Goal: Transaction & Acquisition: Book appointment/travel/reservation

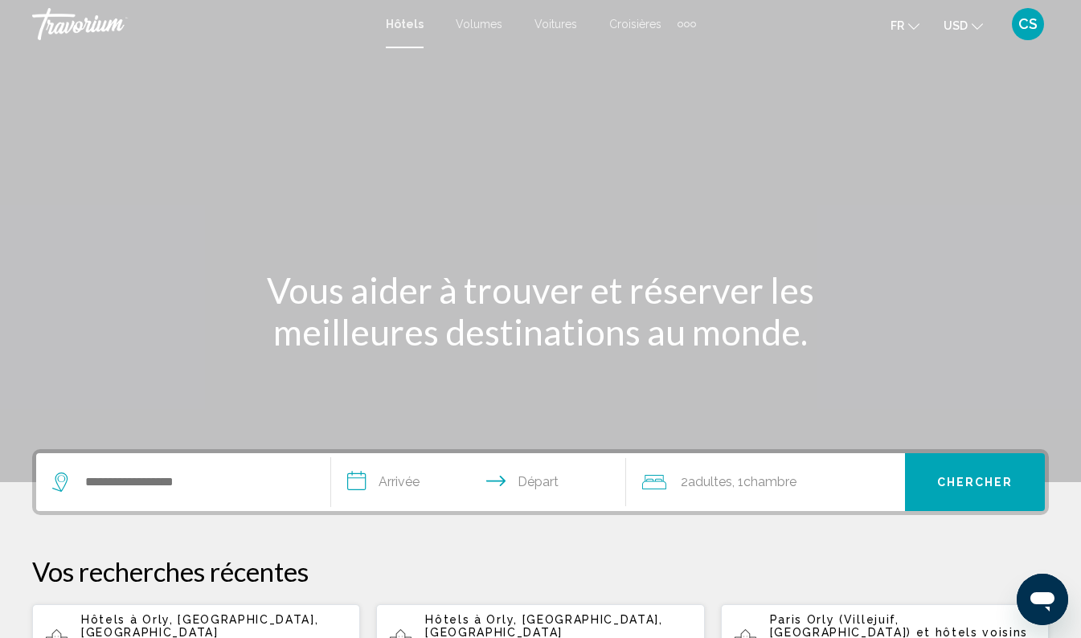
click at [966, 17] on button "USD USD ($) MXN (Mex$) CAD (Can$) GBP (£) EUR (€) AUD (A$) NZD (NZ$) CNY (CN¥)" at bounding box center [962, 25] width 39 height 23
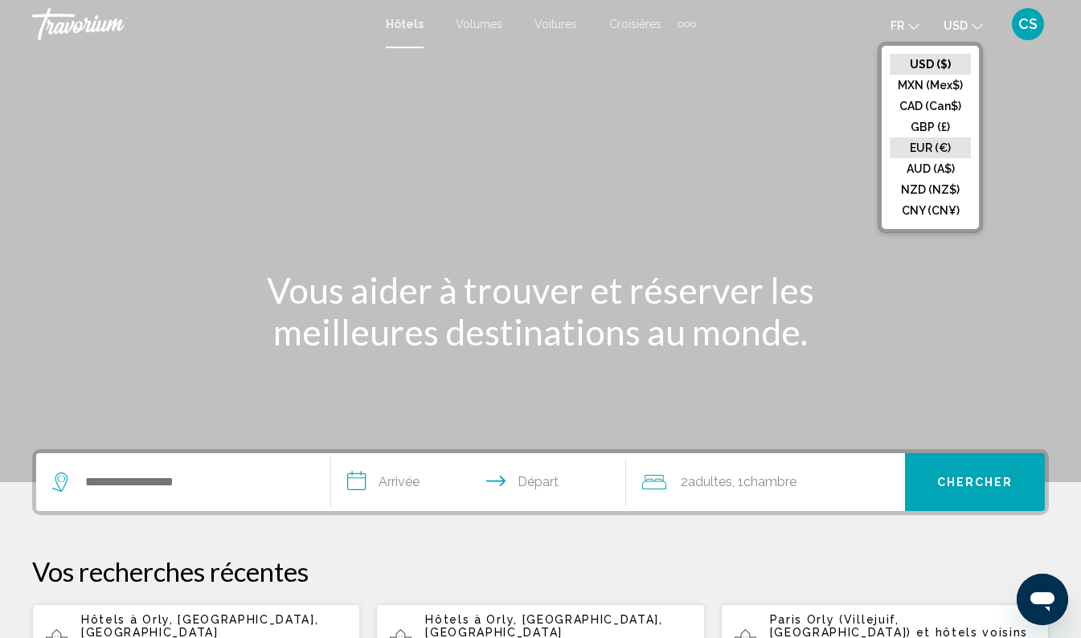
click at [940, 146] on button "EUR (€)" at bounding box center [929, 147] width 81 height 21
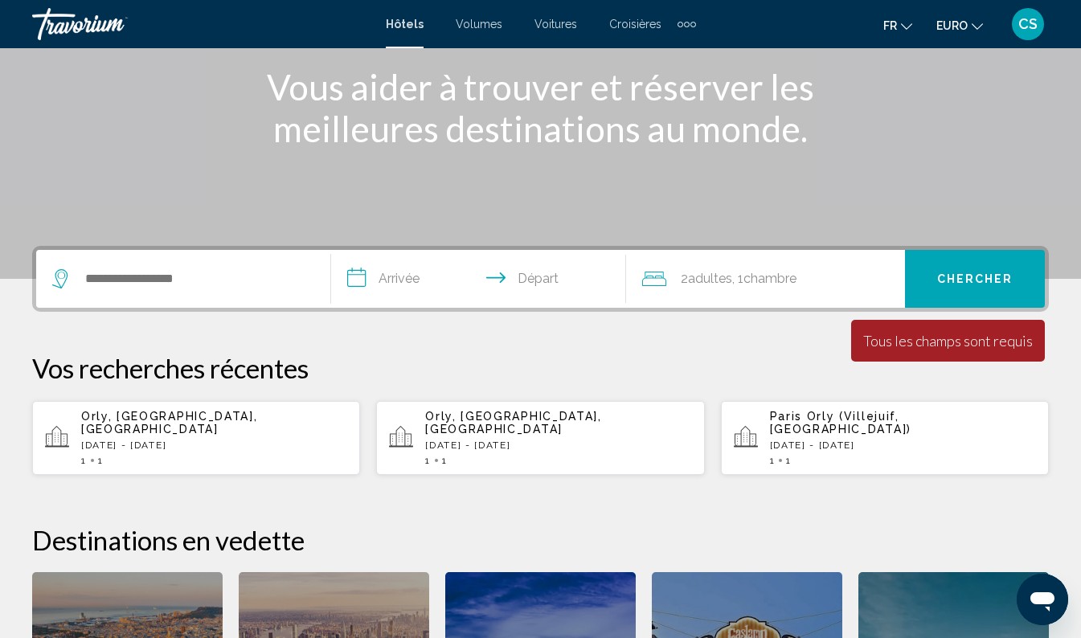
scroll to position [204, 0]
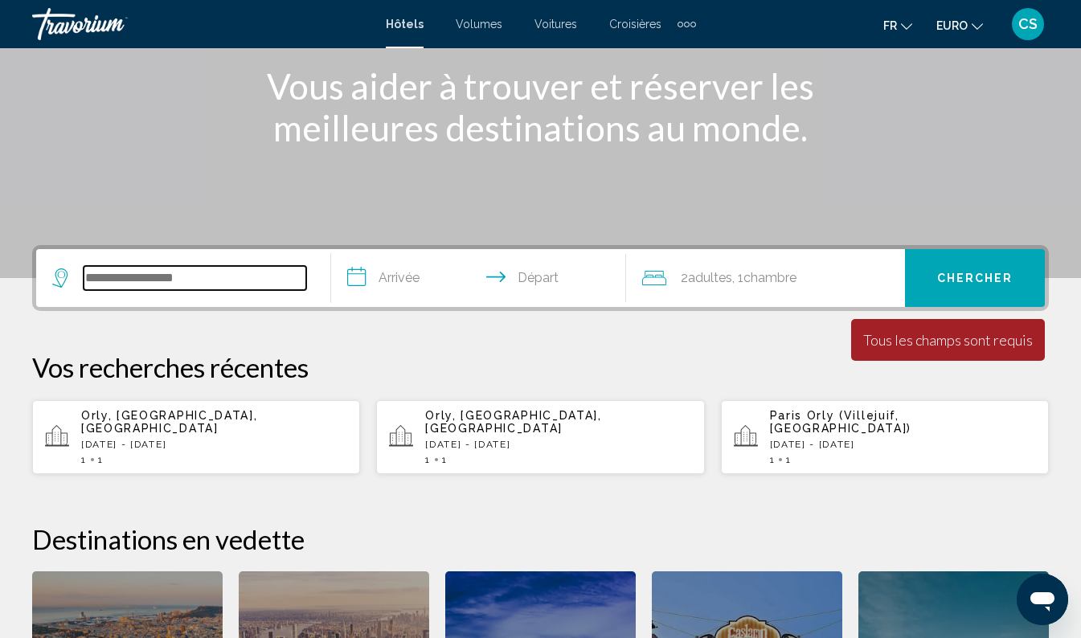
click at [213, 269] on input "Widget de recherche" at bounding box center [195, 278] width 223 height 24
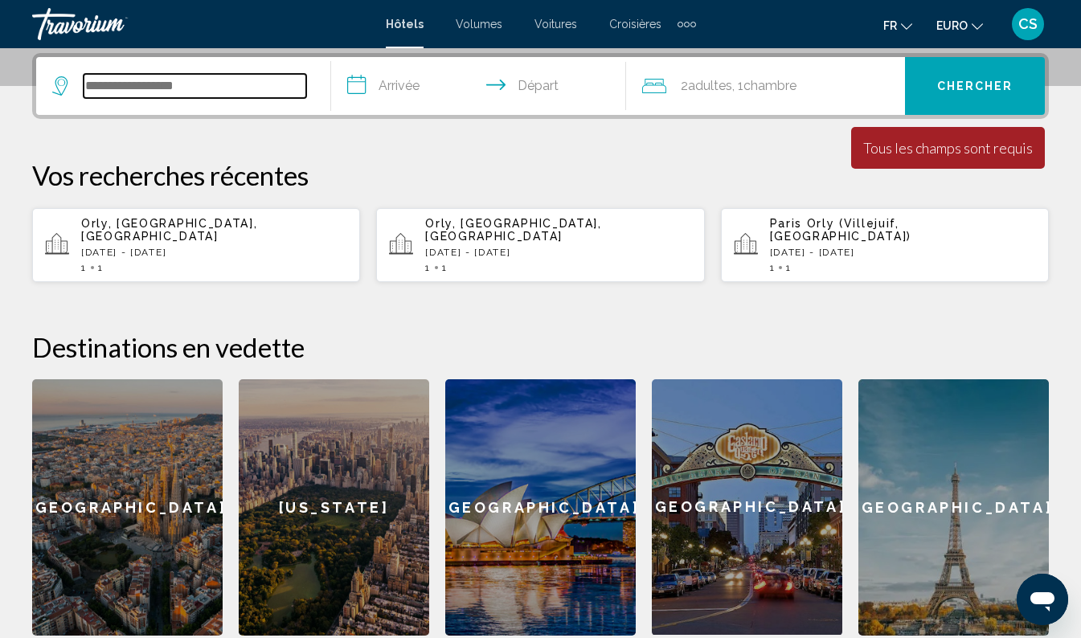
scroll to position [397, 0]
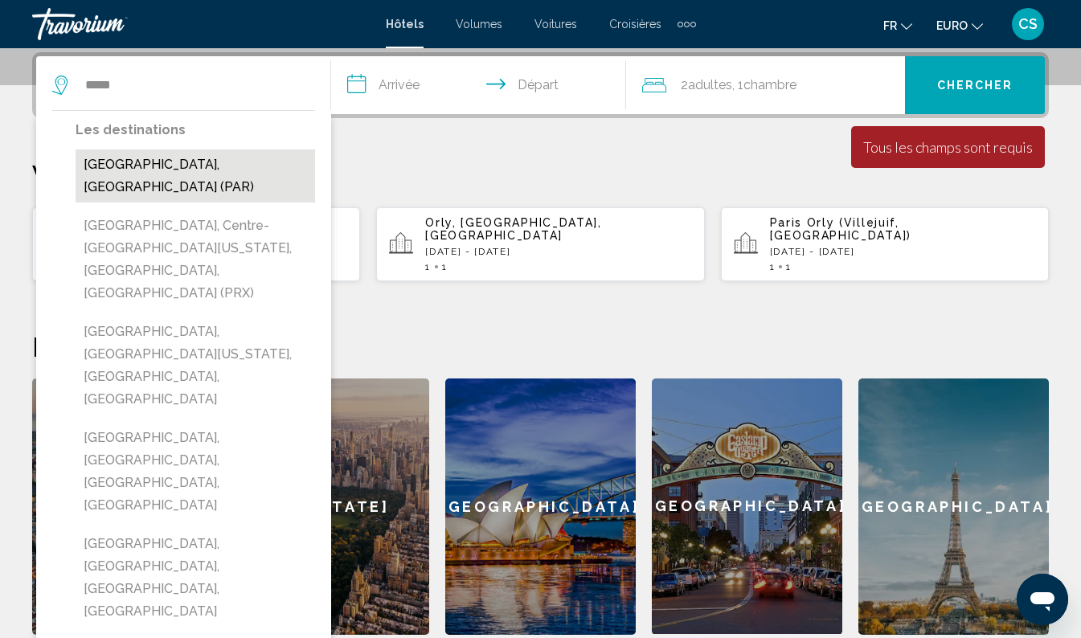
click at [178, 158] on button "[GEOGRAPHIC_DATA], [GEOGRAPHIC_DATA] (PAR)" at bounding box center [195, 175] width 239 height 53
type input "**********"
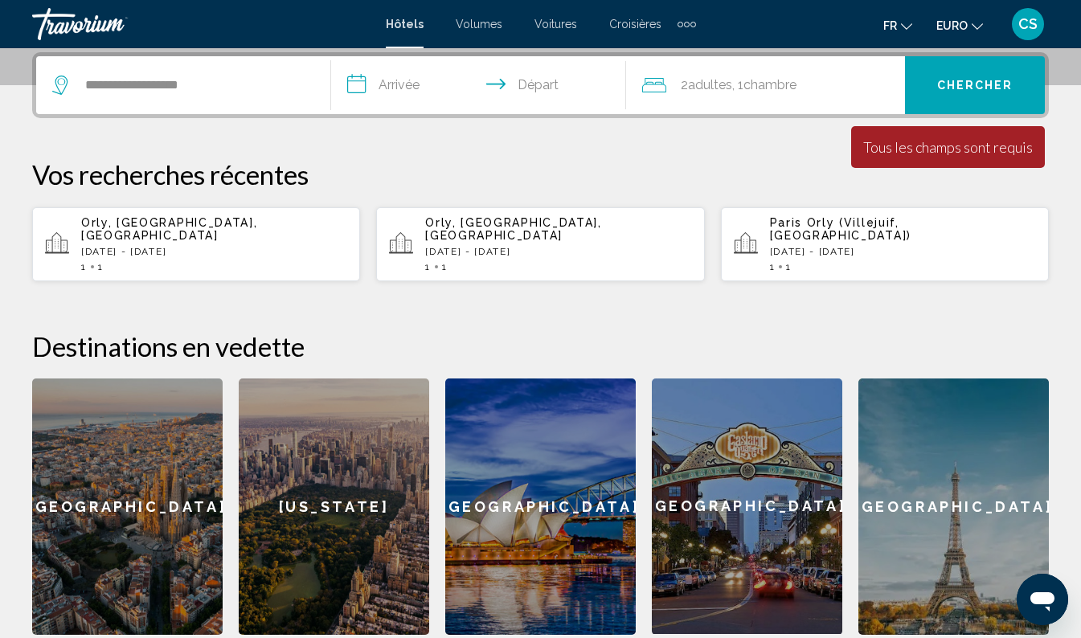
click at [403, 84] on input "**********" at bounding box center [481, 87] width 301 height 63
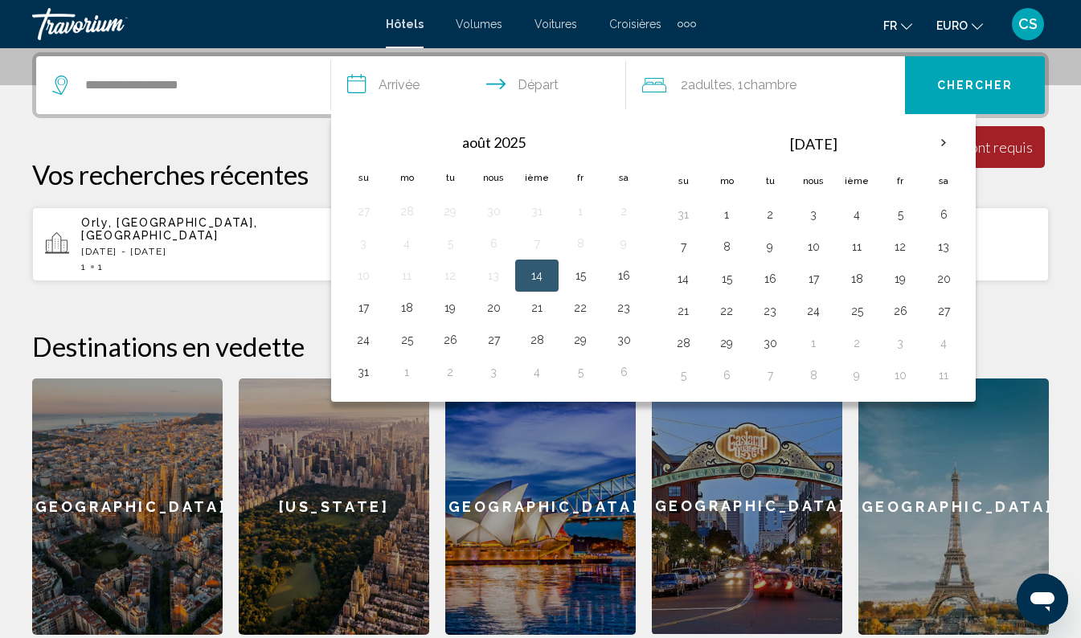
click at [931, 147] on th "Prochain" at bounding box center [943, 142] width 43 height 35
click at [942, 145] on th "Prochain" at bounding box center [943, 142] width 43 height 35
click at [938, 143] on th "Prochain" at bounding box center [943, 142] width 43 height 35
click at [578, 342] on button "28" at bounding box center [580, 343] width 26 height 22
click at [370, 370] on button "30" at bounding box center [363, 375] width 26 height 22
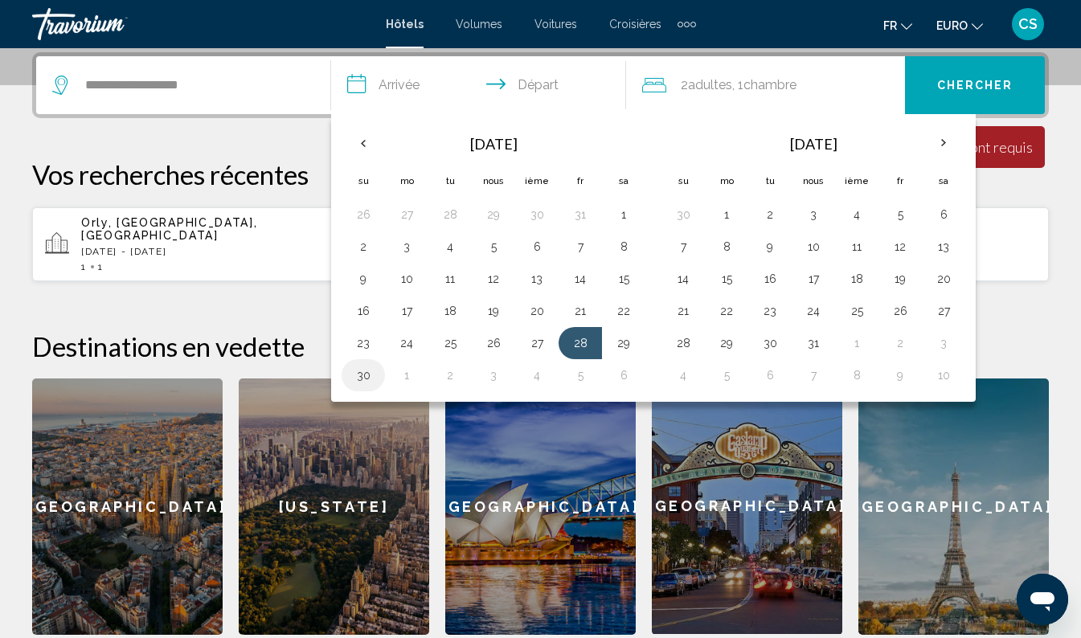
type input "**********"
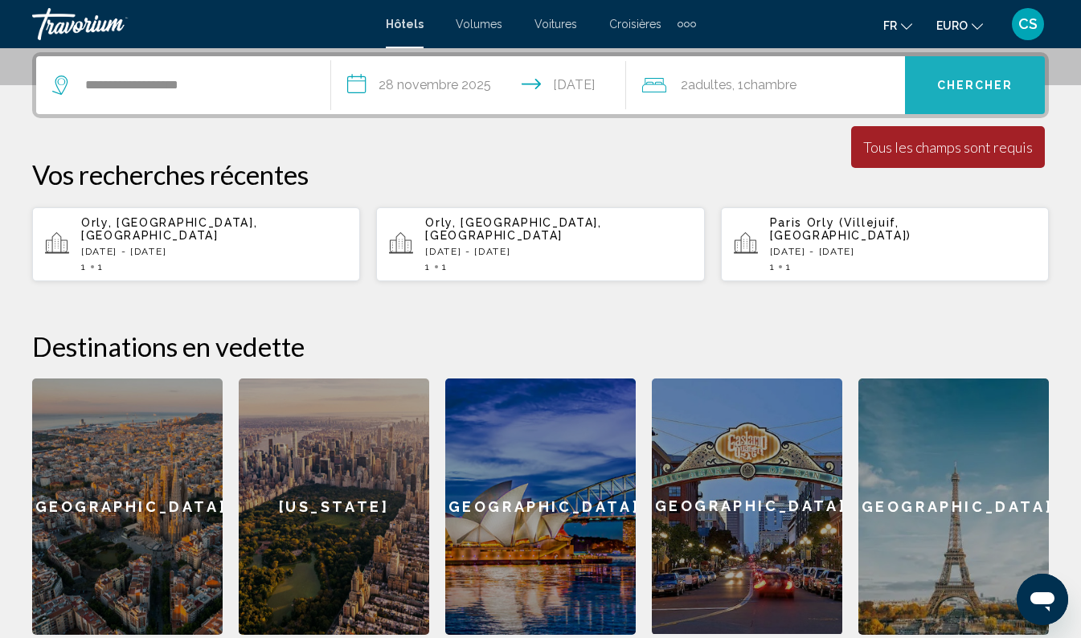
click at [968, 81] on span "Chercher" at bounding box center [975, 86] width 76 height 13
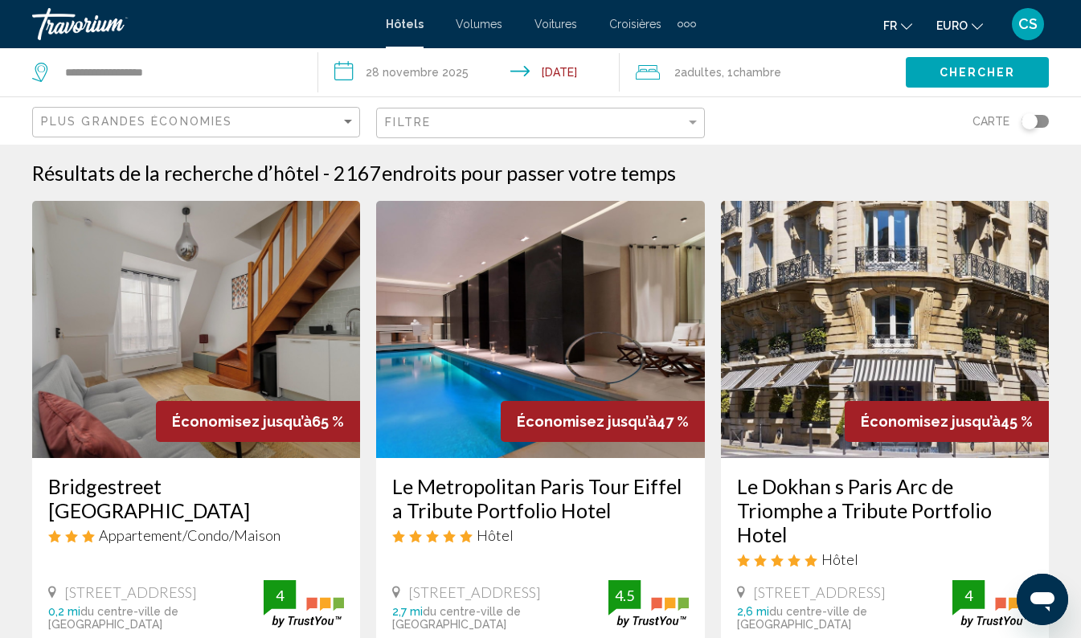
click at [1032, 120] on div "Basculer la carte" at bounding box center [1029, 121] width 16 height 16
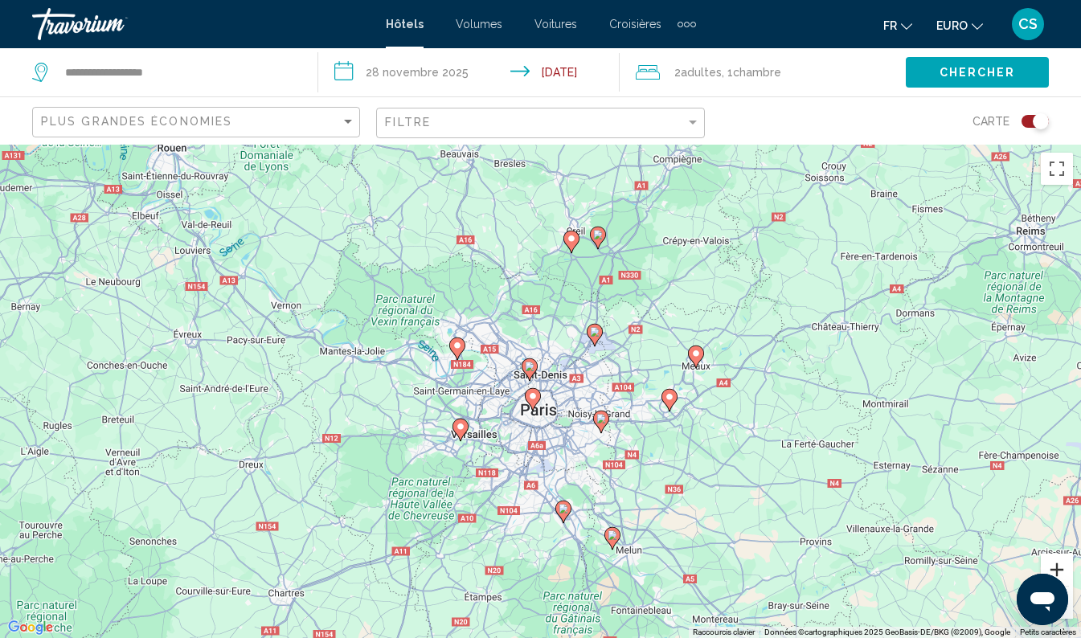
click at [1050, 557] on button "Zoom avant" at bounding box center [1056, 570] width 32 height 32
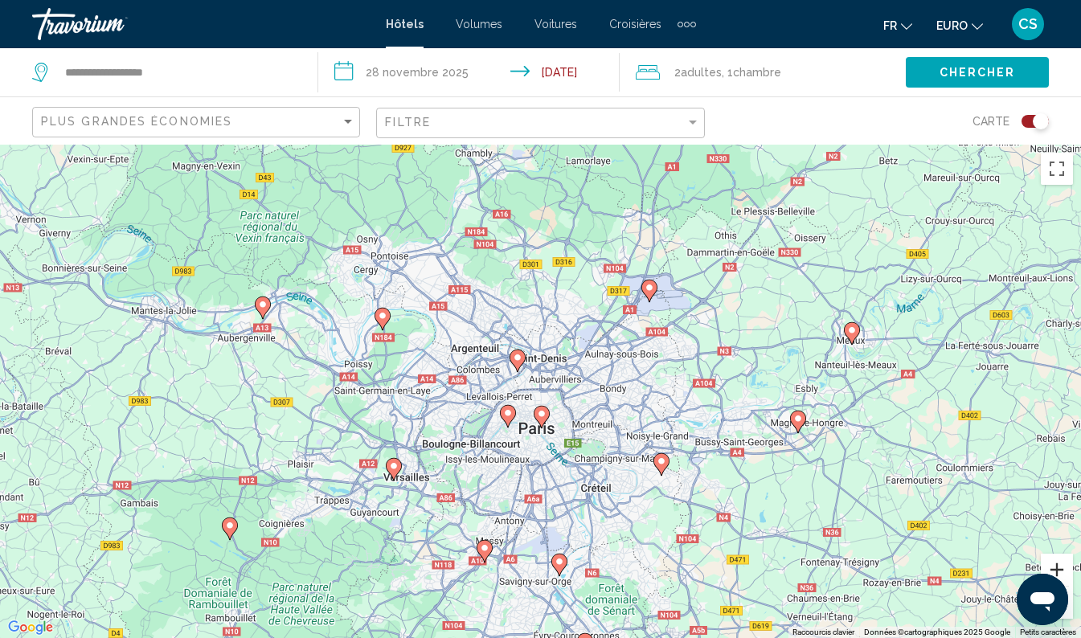
click at [1055, 556] on button "Zoom avant" at bounding box center [1056, 570] width 32 height 32
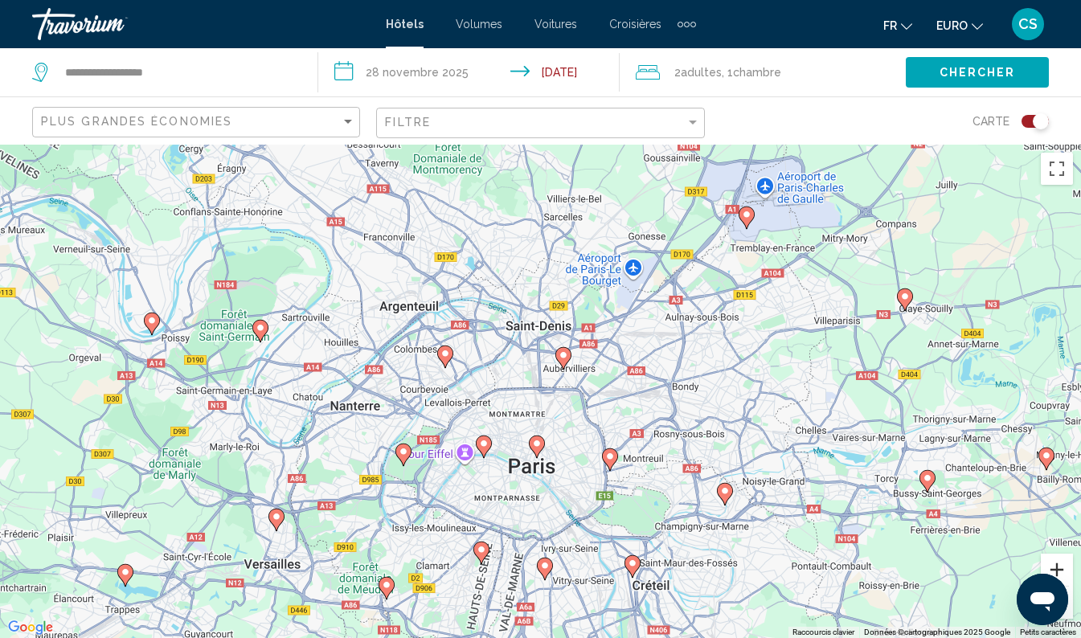
click at [1048, 562] on button "Zoom avant" at bounding box center [1056, 570] width 32 height 32
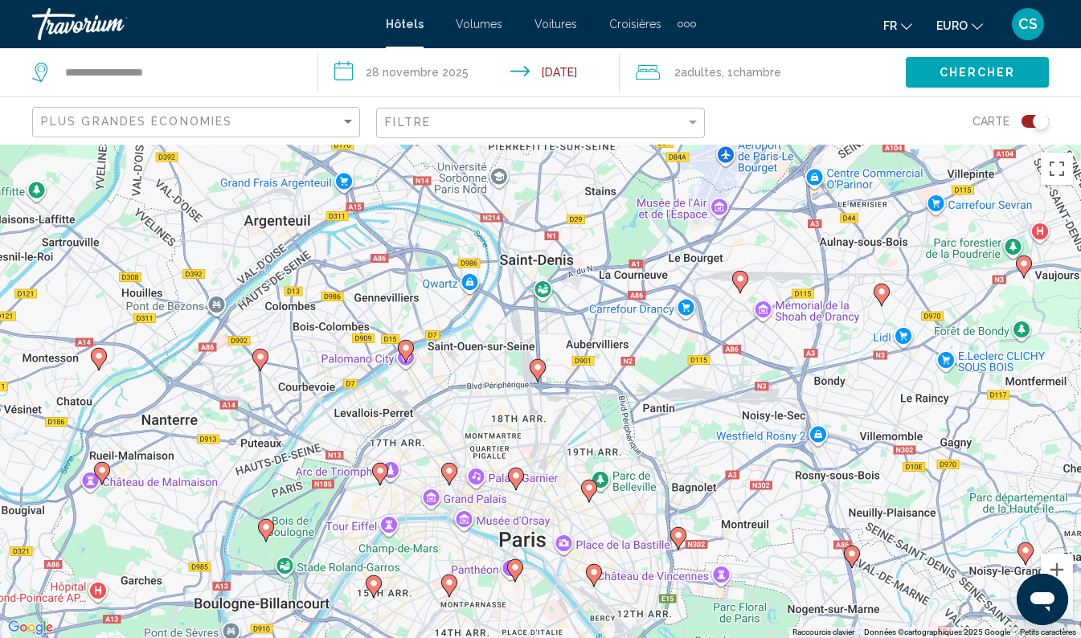
click at [583, 482] on icon "Contenu principal" at bounding box center [589, 491] width 16 height 22
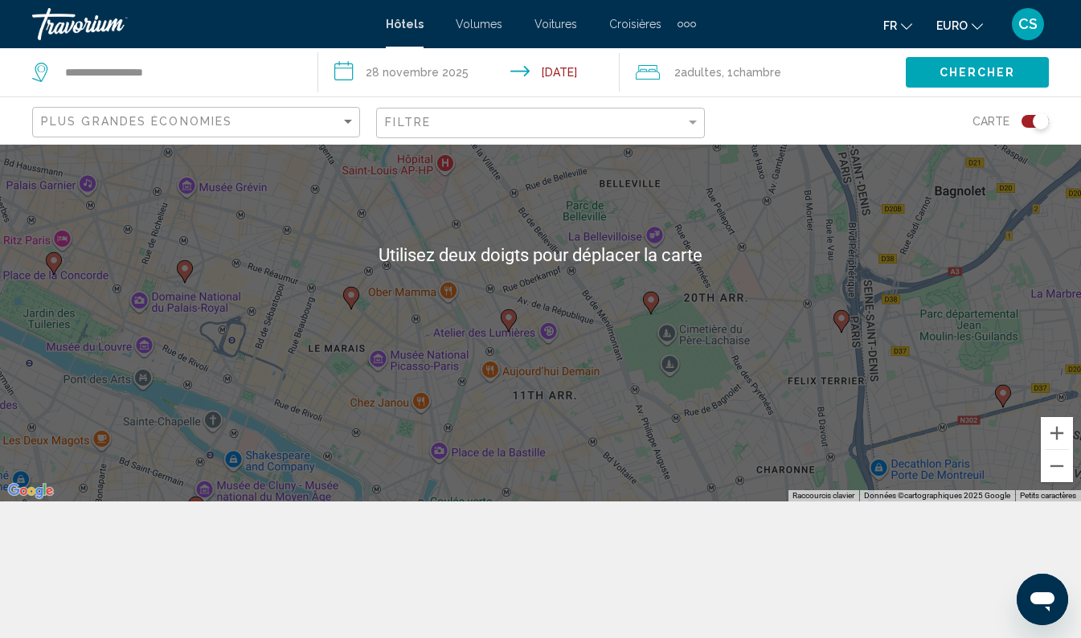
scroll to position [145, 0]
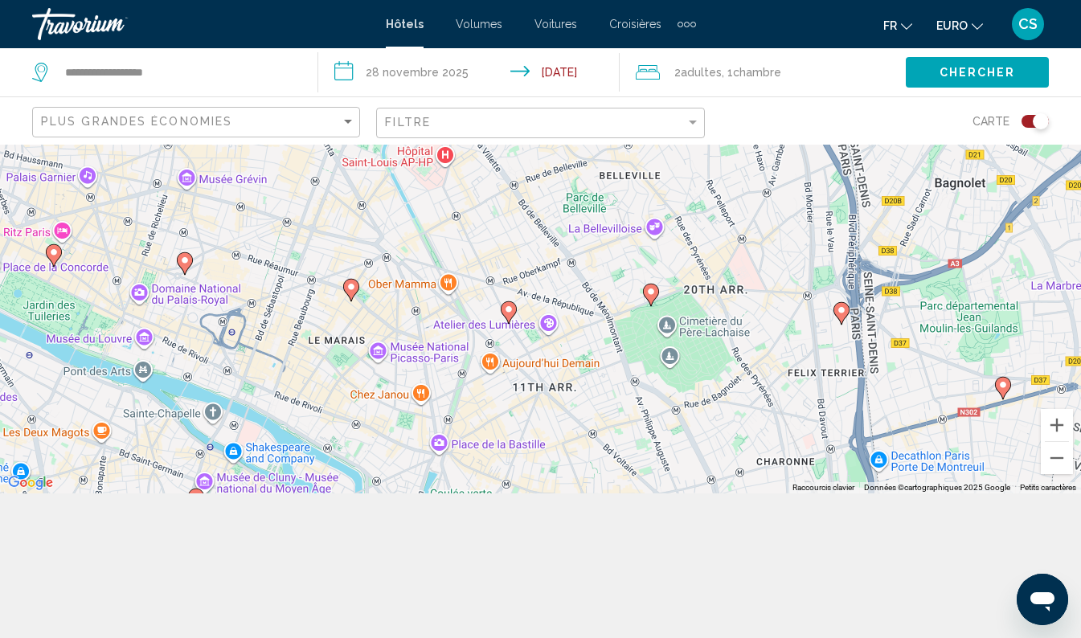
click at [426, 280] on div "Pour naviguer, appuyez sur les touches fléchées. To activate drag with keyboard…" at bounding box center [540, 246] width 1081 height 493
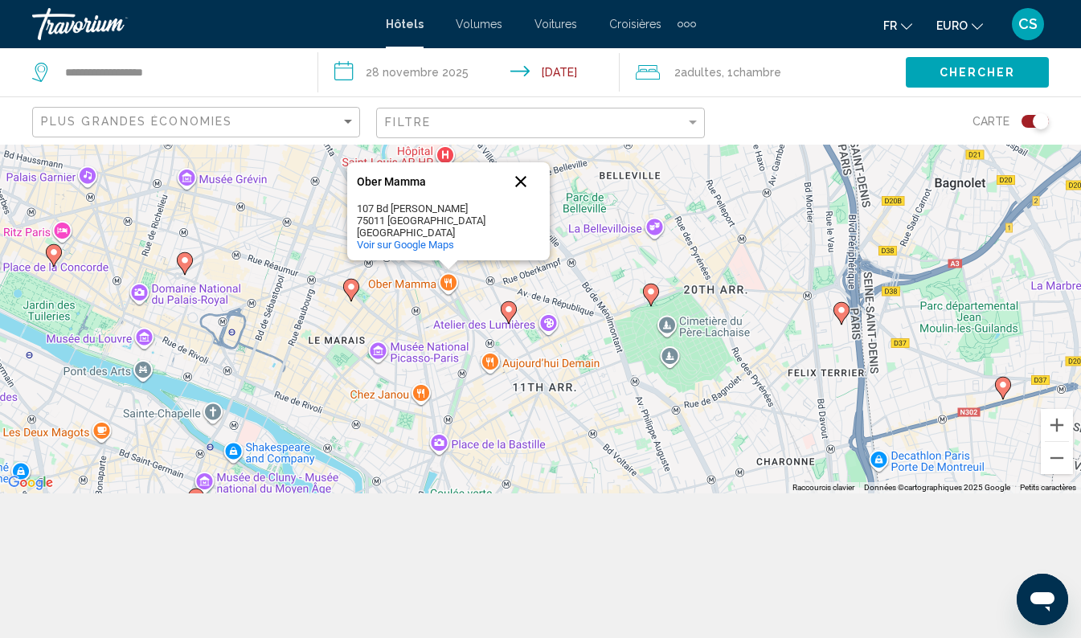
click at [520, 182] on button "Fermer" at bounding box center [520, 181] width 39 height 39
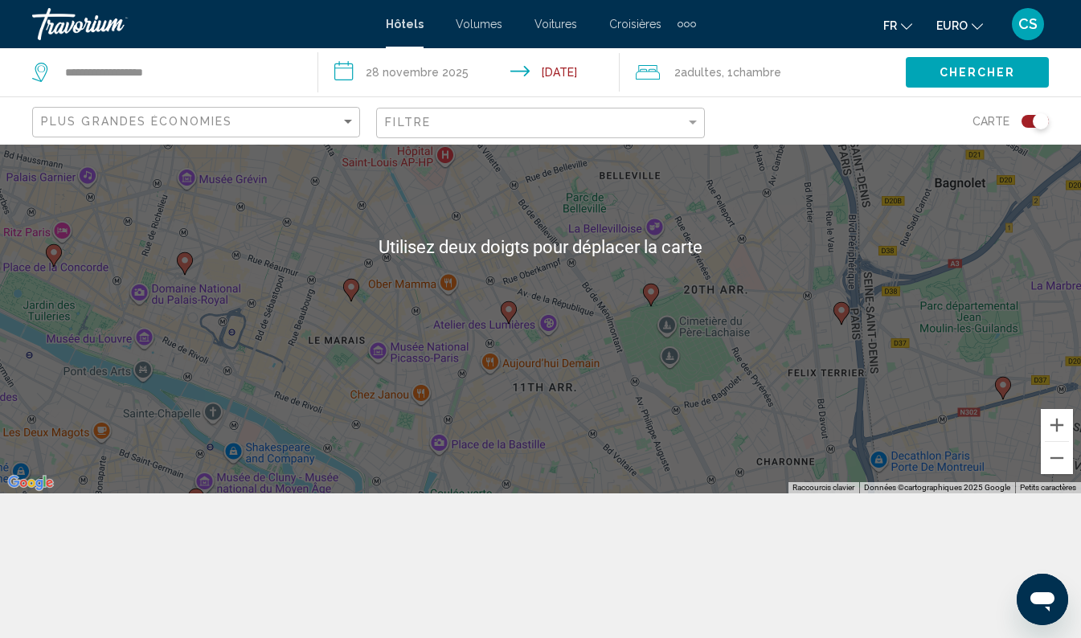
click at [505, 413] on div "Pour naviguer, appuyez sur les touches fléchées. Pour activer le glissement ave…" at bounding box center [540, 246] width 1081 height 493
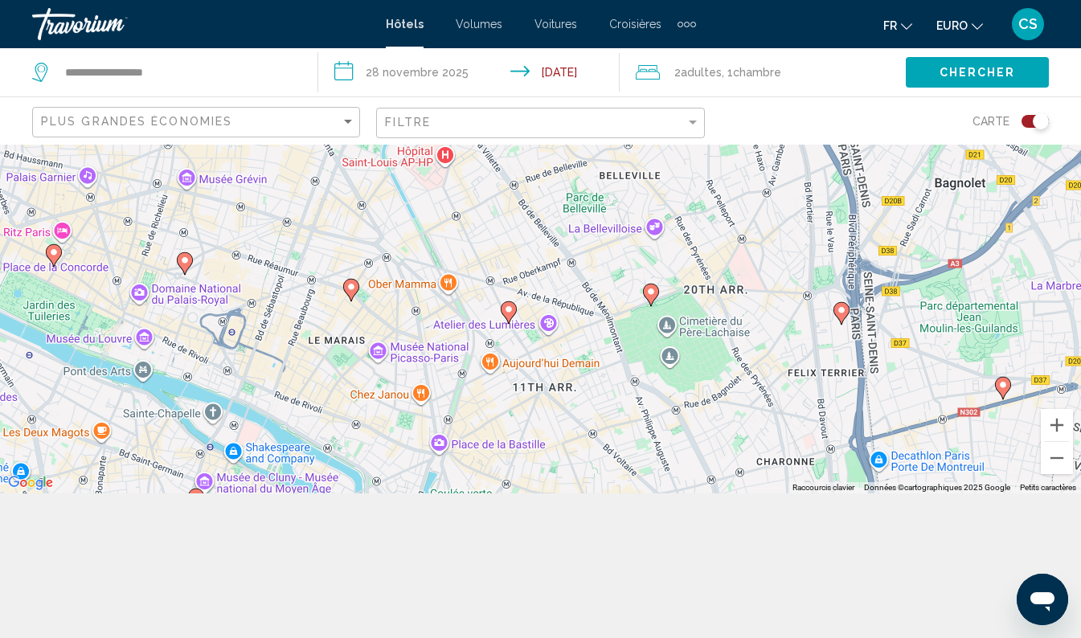
click at [332, 370] on div "Pour naviguer, appuyez sur les touches fléchées. Pour activer le glissement ave…" at bounding box center [540, 246] width 1081 height 493
click at [266, 258] on div "Pour naviguer, appuyez sur les touches fléchées. Pour activer le glissement ave…" at bounding box center [540, 246] width 1081 height 493
click at [280, 232] on div "Pour naviguer, appuyez sur les touches fléchées. Pour activer le glissement ave…" at bounding box center [540, 246] width 1081 height 493
click at [1032, 118] on div "Basculer la carte" at bounding box center [1040, 121] width 16 height 16
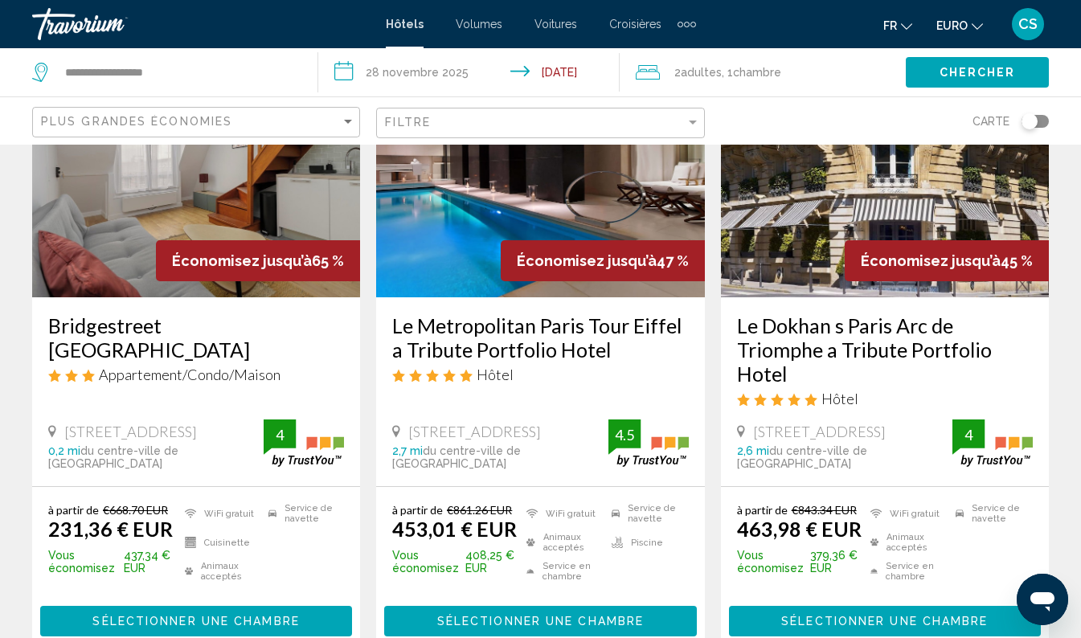
click at [1035, 120] on div "Basculer la carte" at bounding box center [1029, 121] width 16 height 16
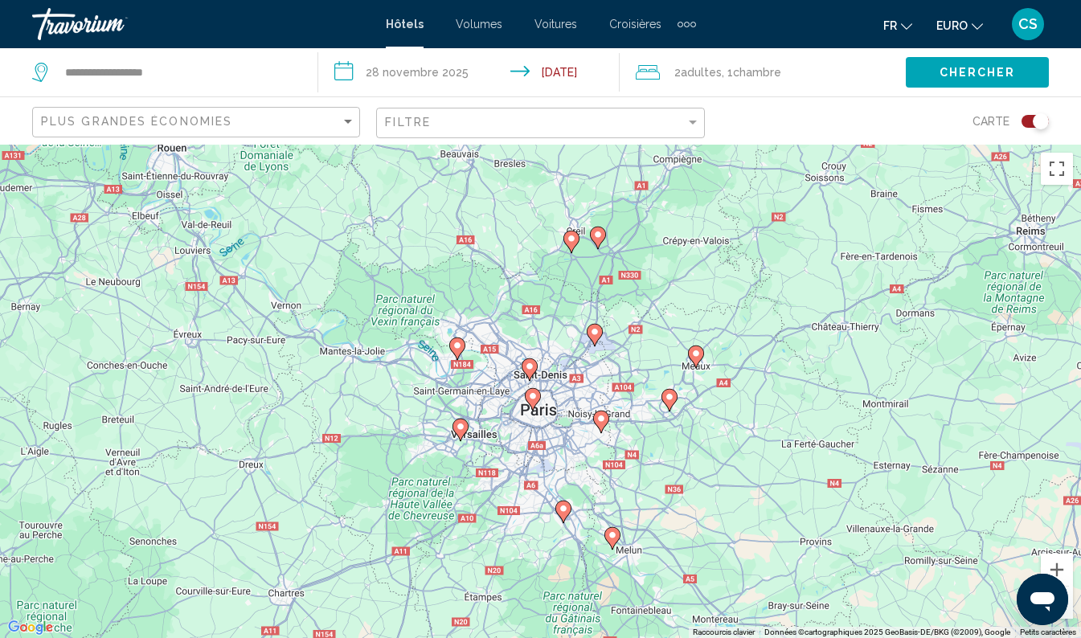
click at [503, 244] on div "To activate drag with keyboard, press Alt + Enter. Once in keyboard drag state,…" at bounding box center [540, 391] width 1081 height 493
click at [546, 431] on div "To activate drag with keyboard, press Alt + Enter. Once in keyboard drag state,…" at bounding box center [540, 391] width 1081 height 493
click at [547, 427] on div "To activate drag with keyboard, press Alt + Enter. Once in keyboard drag state,…" at bounding box center [540, 391] width 1081 height 493
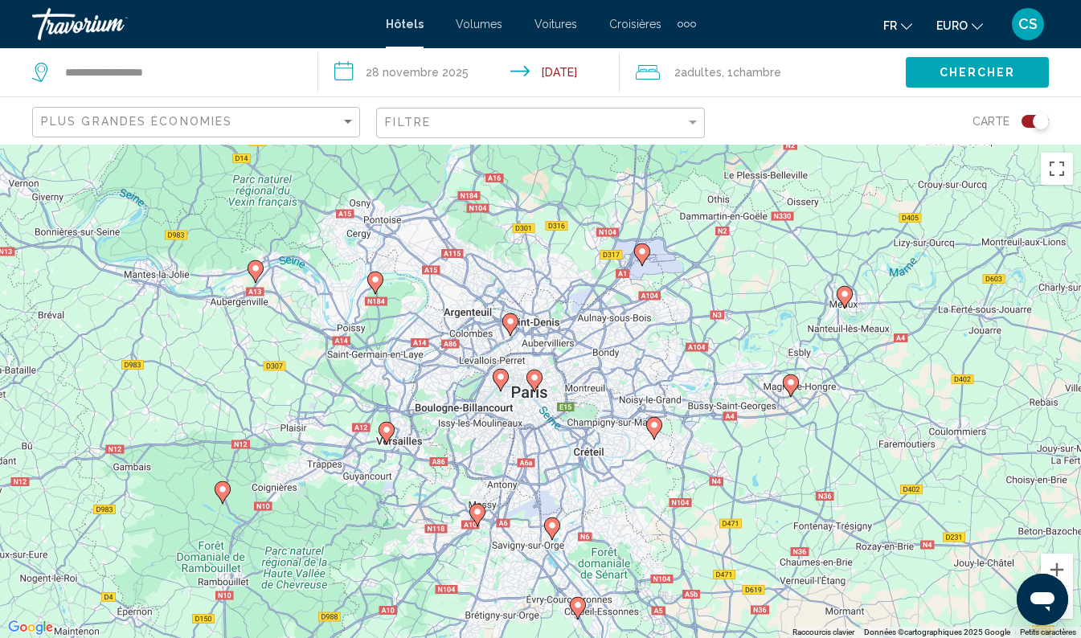
click at [529, 424] on div "To activate drag with keyboard, press Alt + Enter. Once in keyboard drag state,…" at bounding box center [540, 391] width 1081 height 493
click at [529, 419] on div "To activate drag with keyboard, press Alt + Enter. Once in keyboard drag state,…" at bounding box center [540, 391] width 1081 height 493
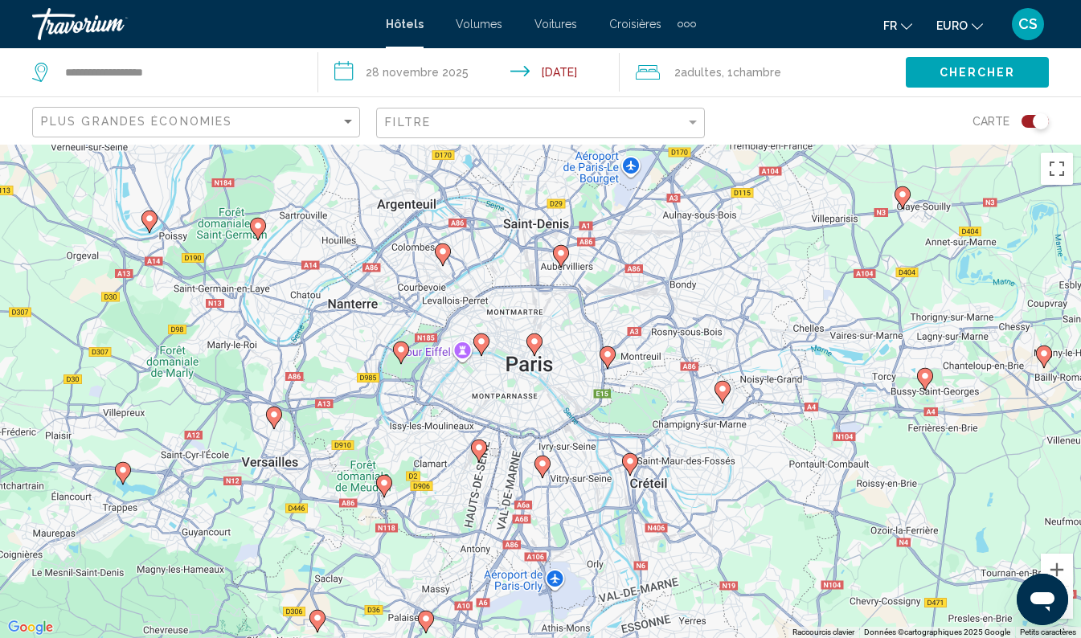
click at [538, 419] on div "To activate drag with keyboard, press Alt + Enter. Once in keyboard drag state,…" at bounding box center [540, 391] width 1081 height 493
click at [538, 420] on div "To activate drag with keyboard, press Alt + Enter. Once in keyboard drag state,…" at bounding box center [540, 391] width 1081 height 493
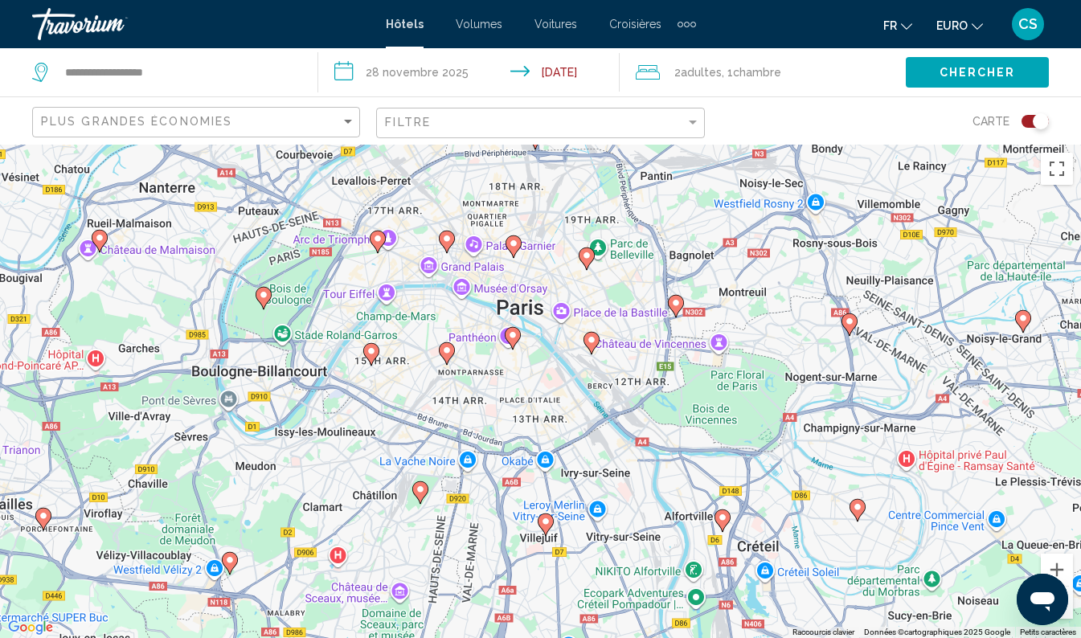
click at [540, 401] on div "To activate drag with keyboard, press Alt + Enter. Once in keyboard drag state,…" at bounding box center [540, 391] width 1081 height 493
click at [544, 403] on div "To activate drag with keyboard, press Alt + Enter. Once in keyboard drag state,…" at bounding box center [540, 391] width 1081 height 493
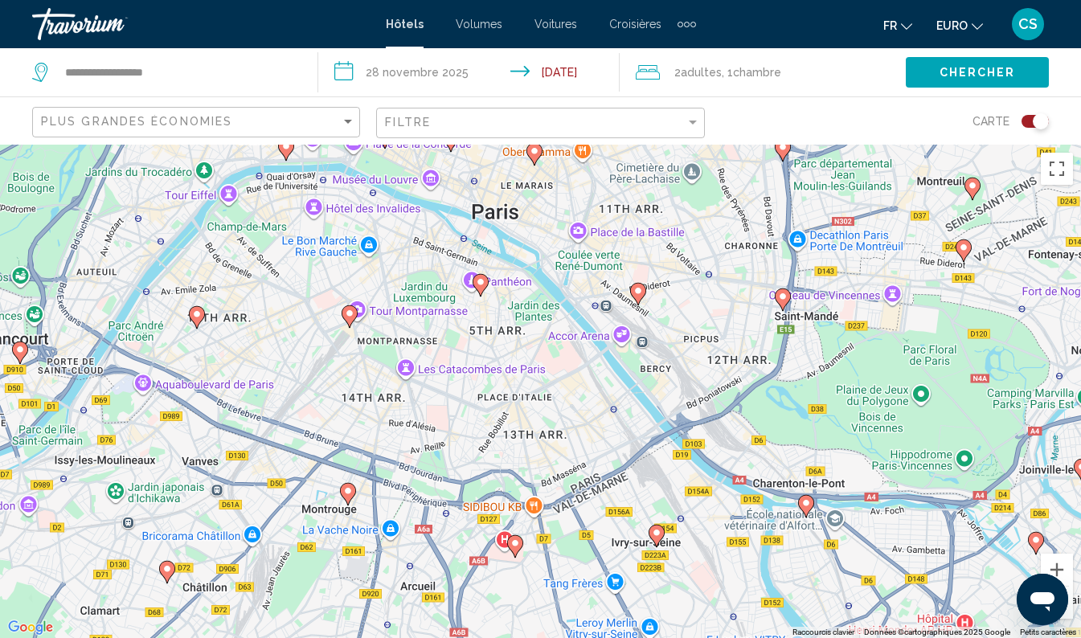
click at [544, 378] on div "To activate drag with keyboard, press Alt + Enter. Once in keyboard drag state,…" at bounding box center [540, 391] width 1081 height 493
click at [541, 373] on div "To activate drag with keyboard, press Alt + Enter. Once in keyboard drag state,…" at bounding box center [540, 391] width 1081 height 493
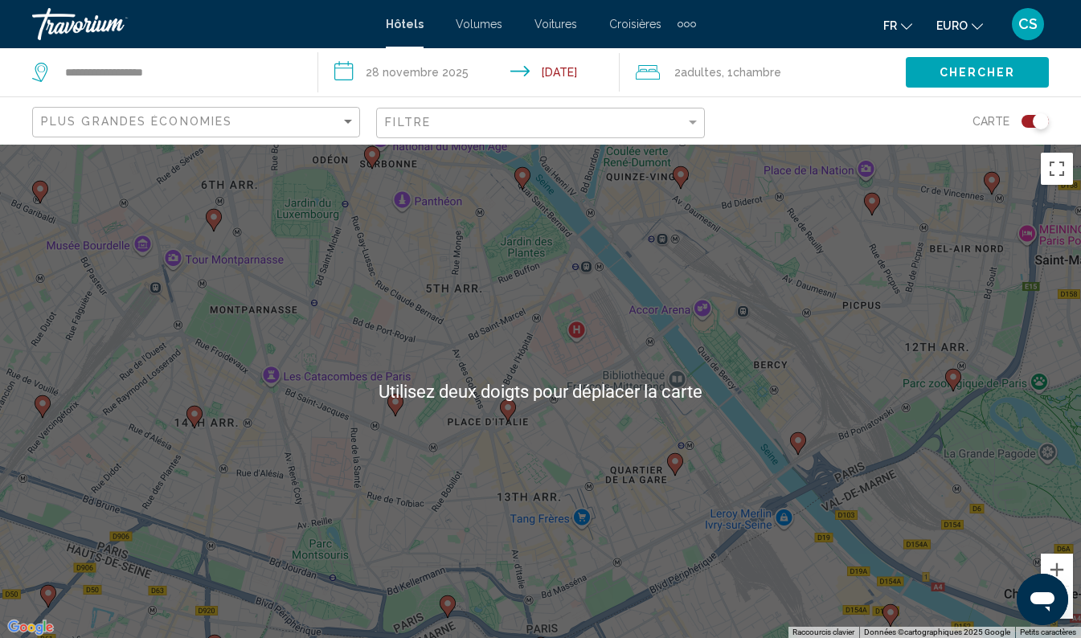
click at [451, 359] on div "To activate drag with keyboard, press Alt + Enter. Once in keyboard drag state,…" at bounding box center [540, 391] width 1081 height 493
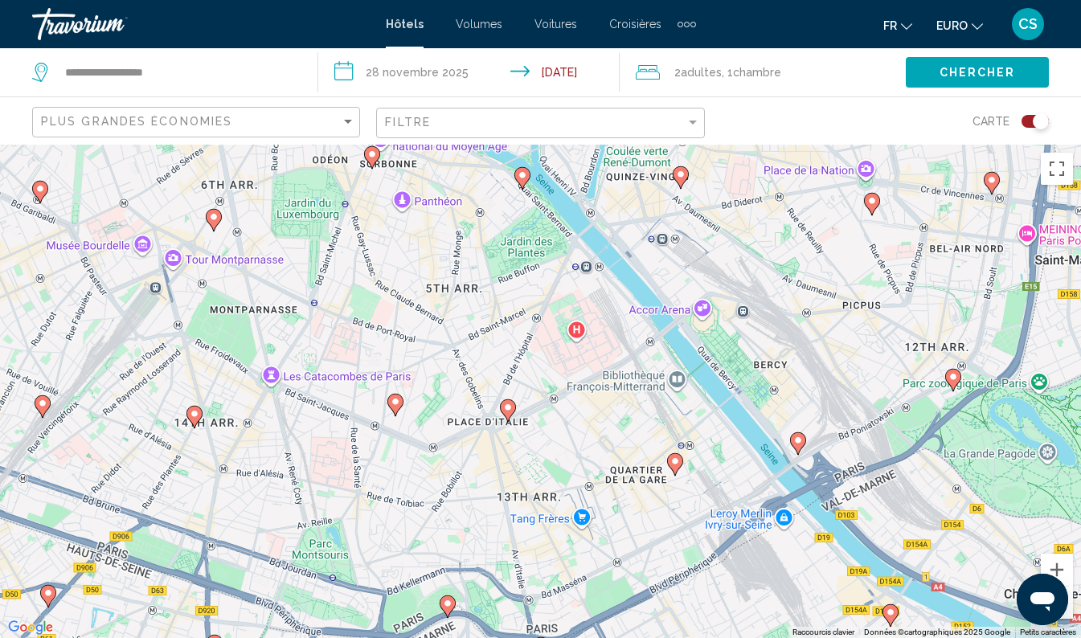
scroll to position [82, 0]
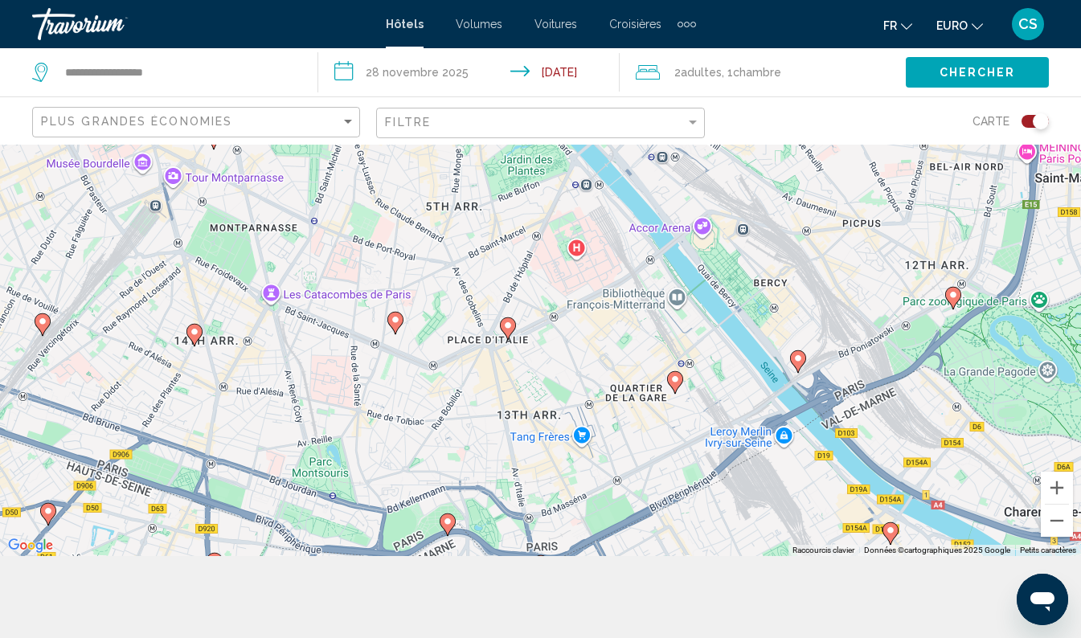
click at [501, 387] on div "To activate drag with keyboard, press Alt + Enter. Once in keyboard drag state,…" at bounding box center [540, 309] width 1081 height 493
click at [504, 385] on div "To activate drag with keyboard, press Alt + Enter. Once in keyboard drag state,…" at bounding box center [540, 309] width 1081 height 493
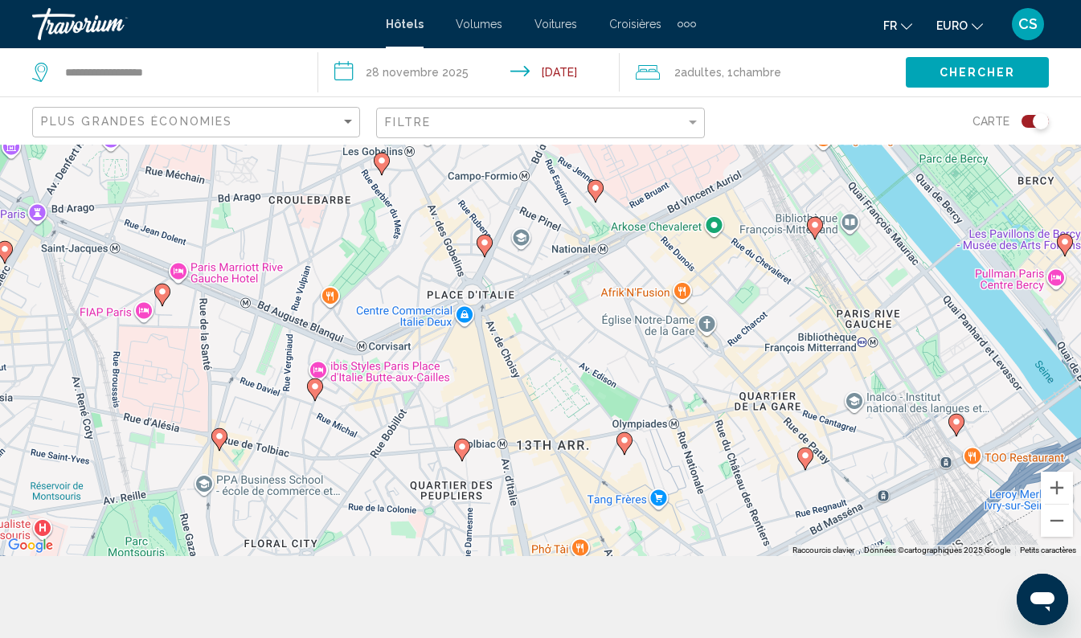
click at [596, 186] on image "Contenu principal" at bounding box center [596, 188] width 10 height 10
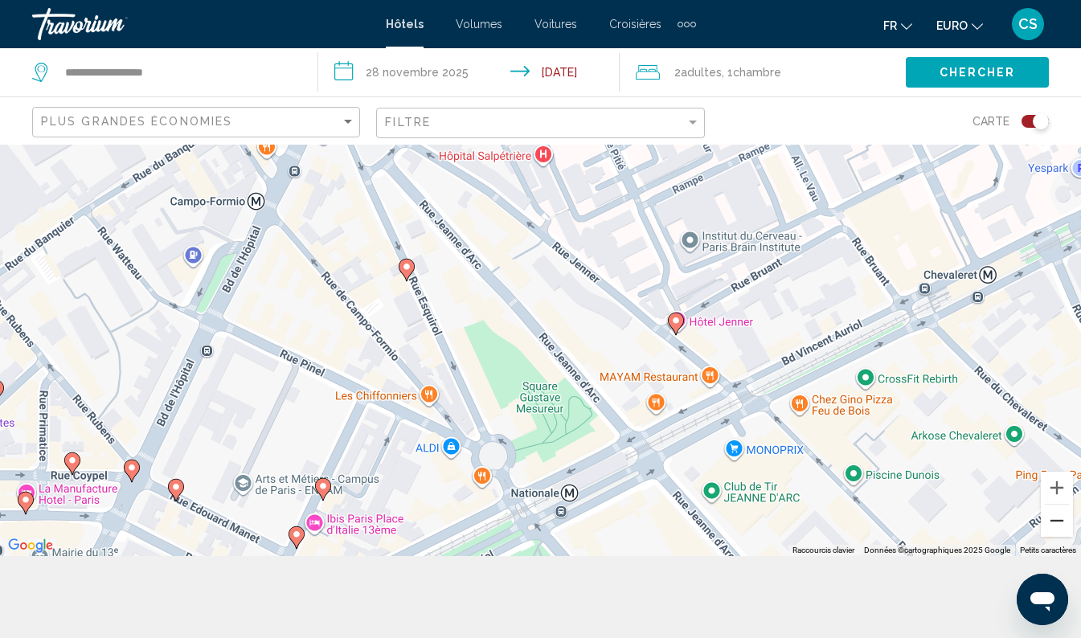
click at [1045, 513] on button "Zoom arrière" at bounding box center [1056, 521] width 32 height 32
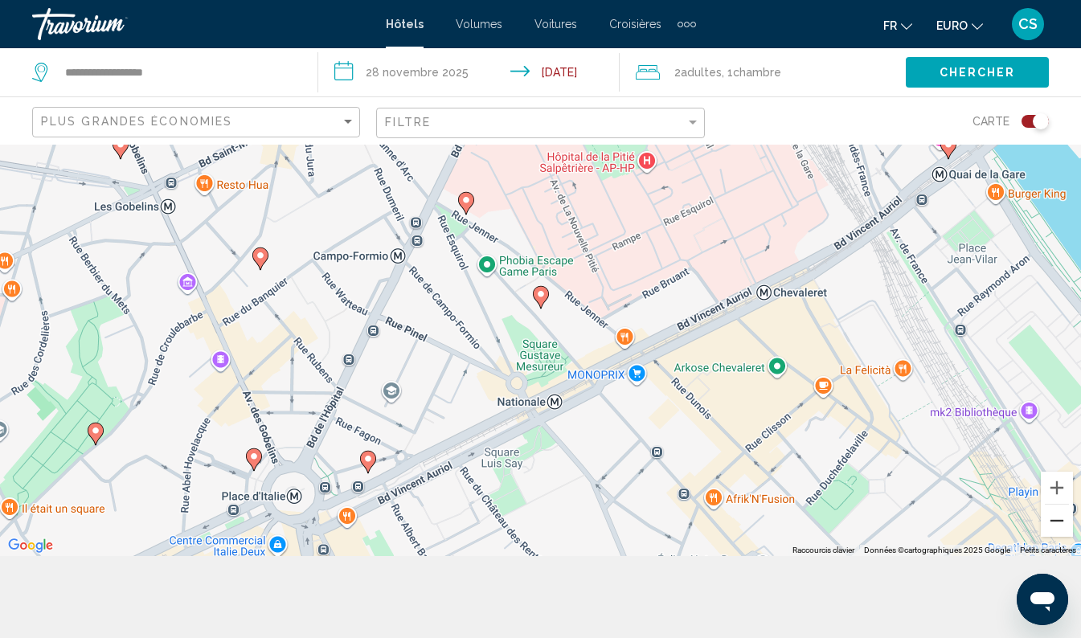
click at [1053, 517] on button "Zoom arrière" at bounding box center [1056, 521] width 32 height 32
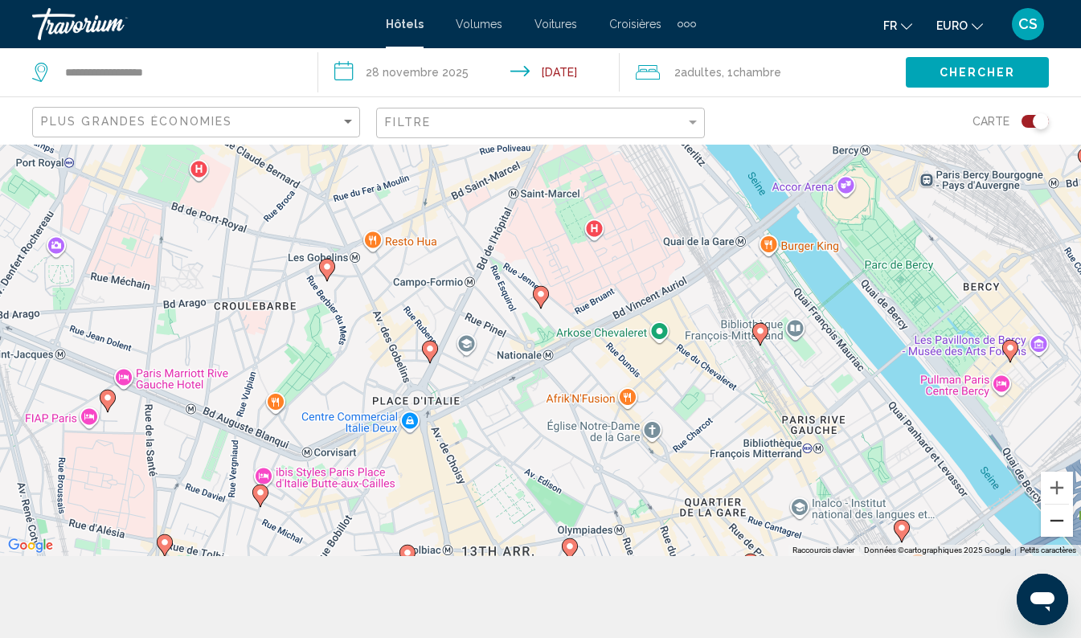
click at [1045, 525] on button "Zoom arrière" at bounding box center [1056, 521] width 32 height 32
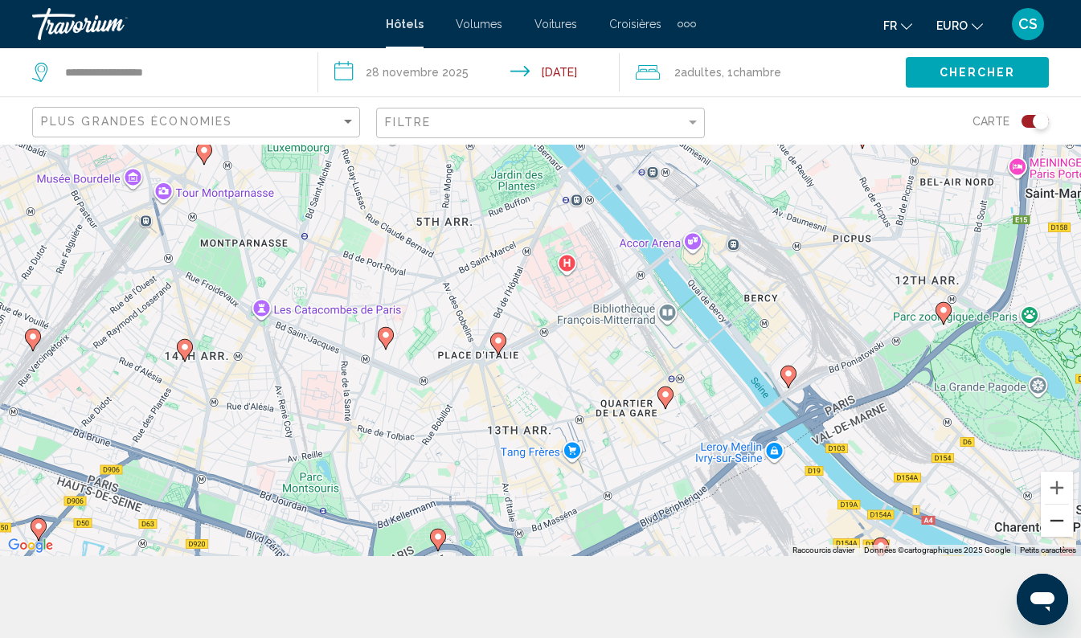
click at [1042, 524] on button "Zoom arrière" at bounding box center [1056, 521] width 32 height 32
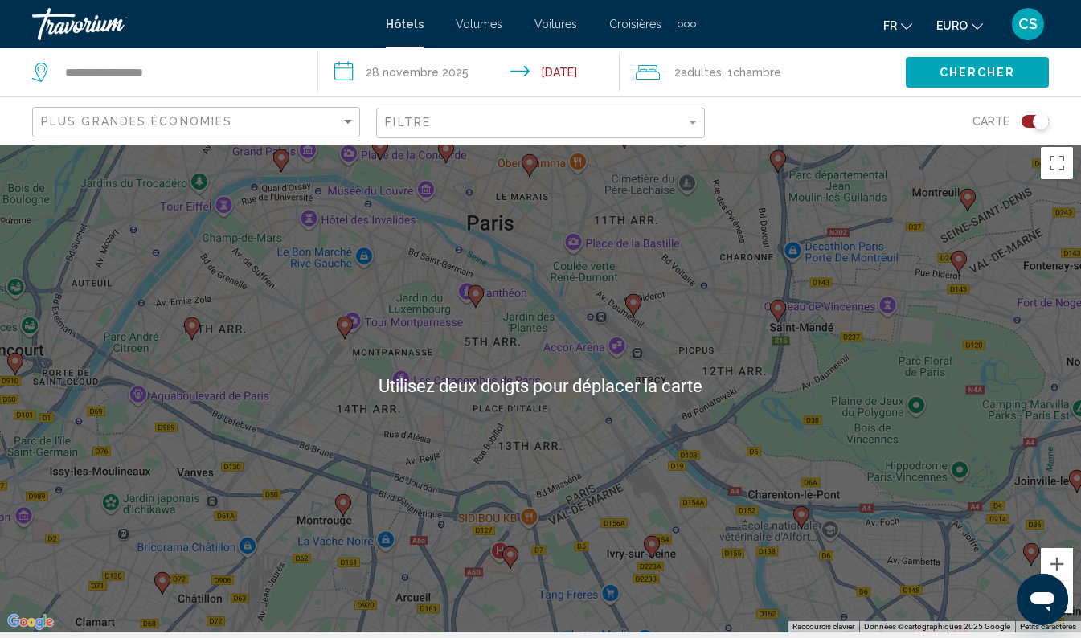
scroll to position [0, 0]
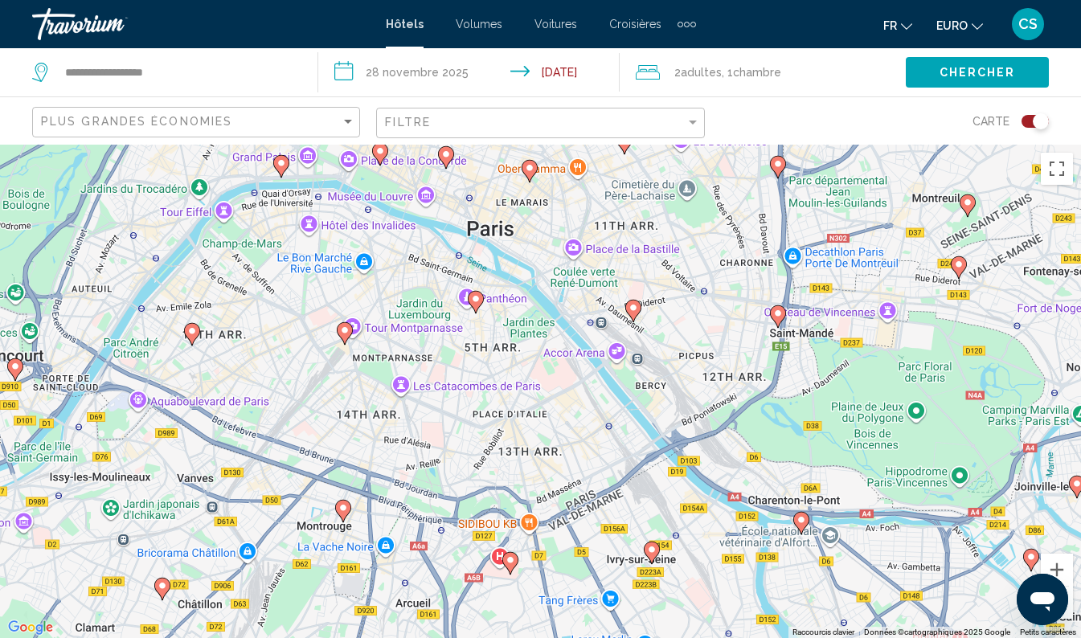
click at [902, 400] on div "Pour naviguer, appuyez sur les touches fléchées. To activate drag with keyboard…" at bounding box center [540, 391] width 1081 height 493
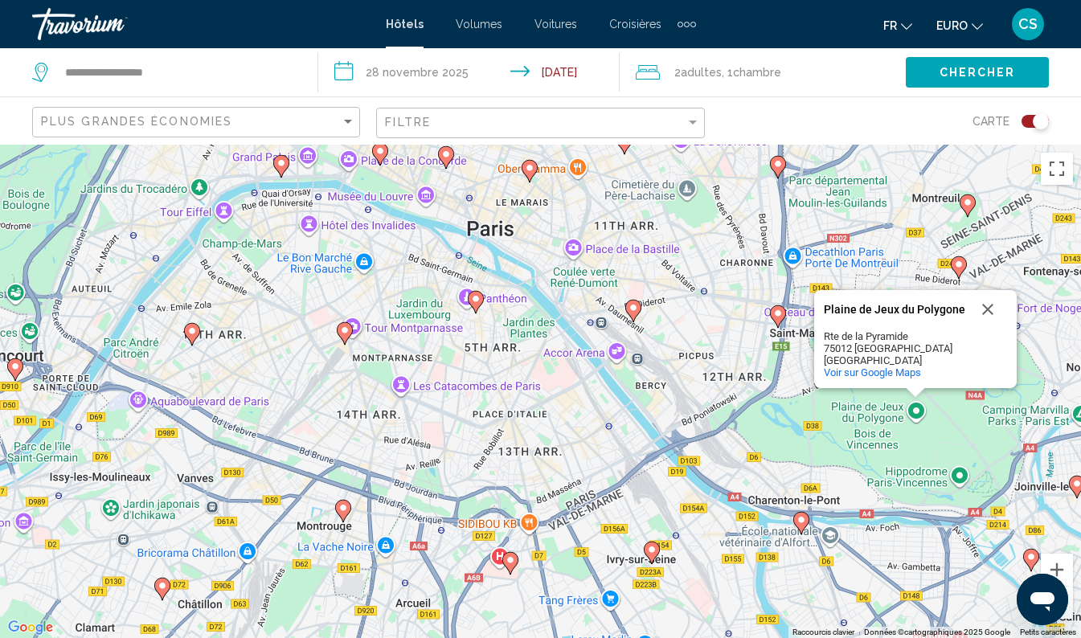
click at [651, 259] on div "Pour naviguer, appuyez sur les touches fléchées. To activate drag with keyboard…" at bounding box center [540, 391] width 1081 height 493
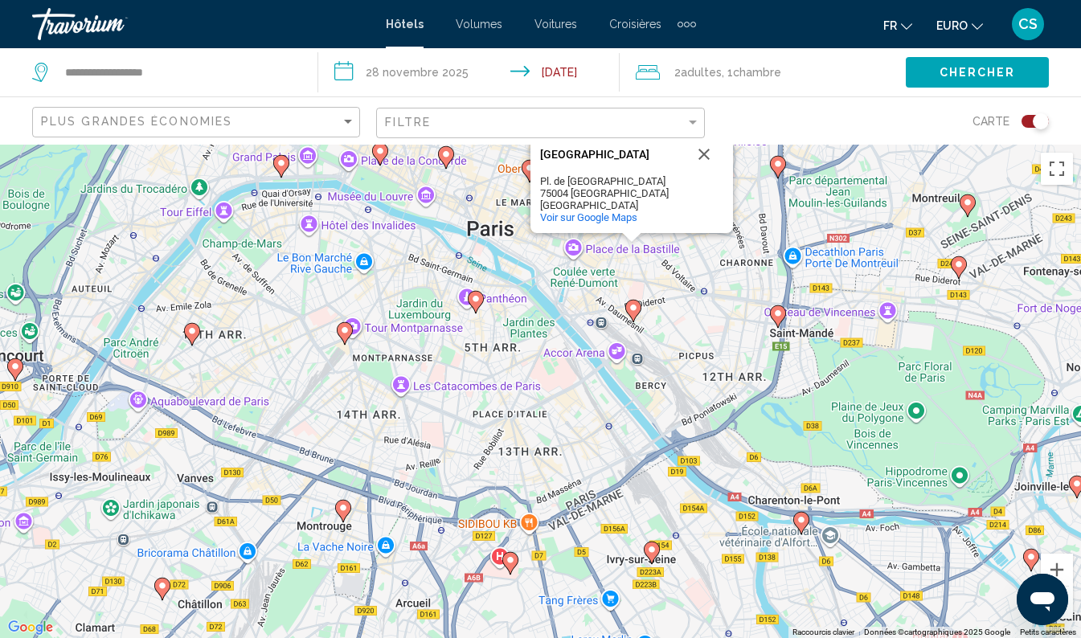
click at [617, 372] on div "Pour naviguer, appuyez sur les touches fléchées. To activate drag with keyboard…" at bounding box center [540, 391] width 1081 height 493
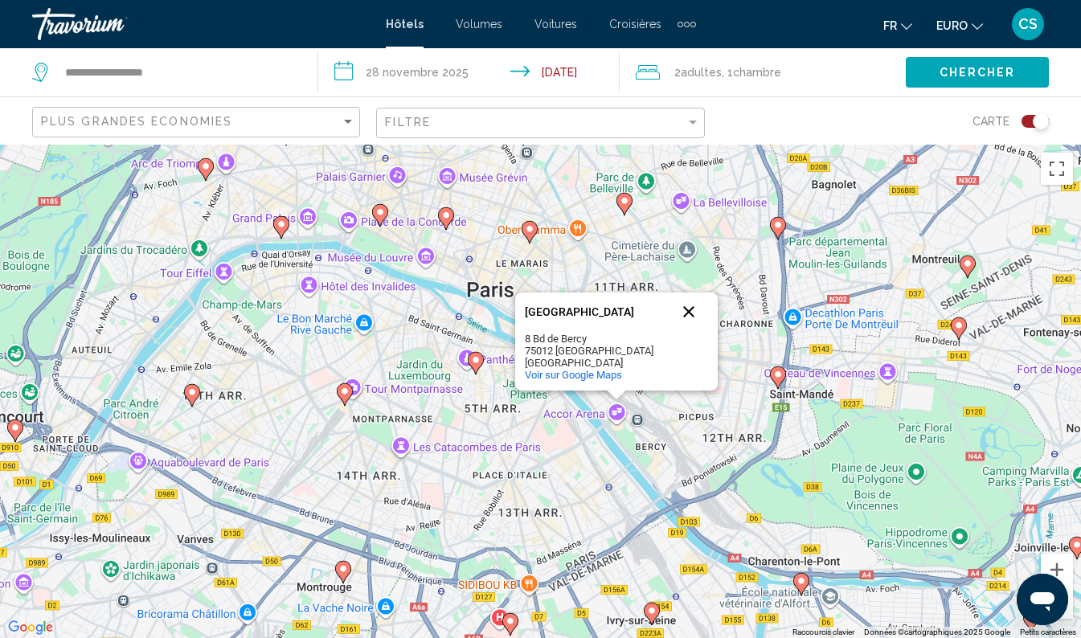
click at [689, 308] on button "Fermer" at bounding box center [688, 311] width 39 height 39
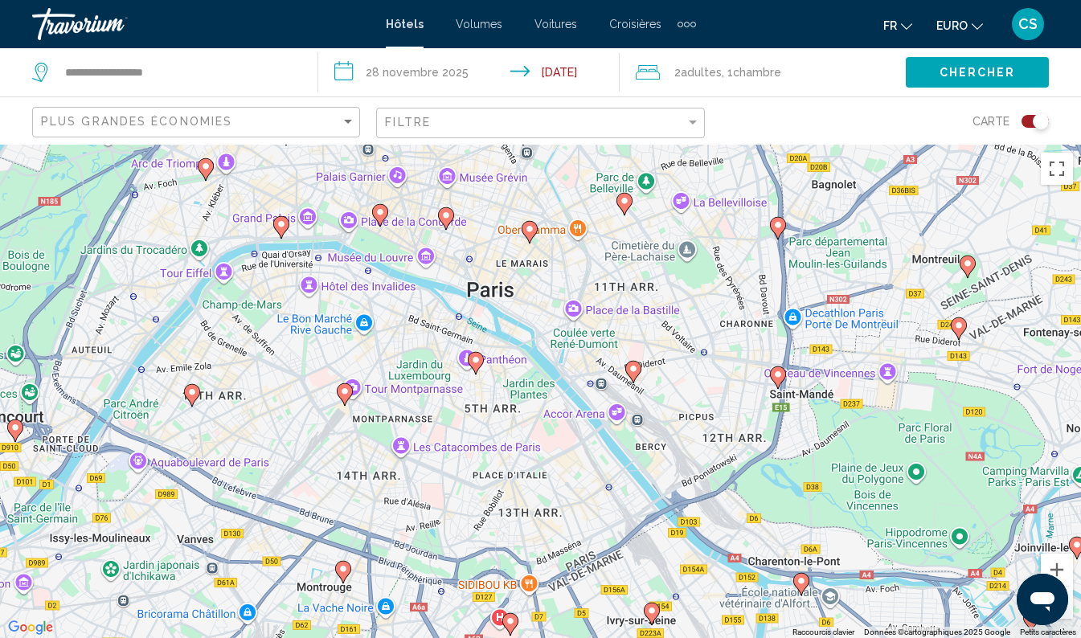
click at [334, 268] on div "Pour naviguer, appuyez sur les touches fléchées. To activate drag with keyboard…" at bounding box center [540, 391] width 1081 height 493
click at [379, 300] on div "Pour naviguer, appuyez sur les touches fléchées. To activate drag with keyboard…" at bounding box center [540, 391] width 1081 height 493
click at [399, 314] on div "Pour naviguer, appuyez sur les touches fléchées. To activate drag with keyboard…" at bounding box center [540, 391] width 1081 height 493
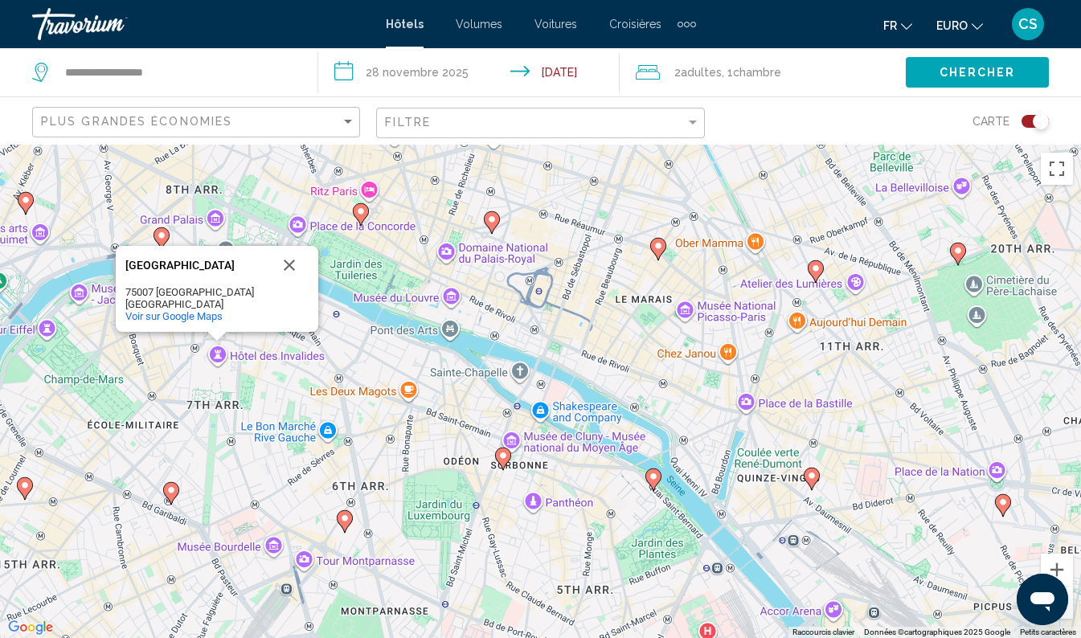
click at [459, 292] on div "Pour naviguer, appuyez sur les touches fléchées. To activate drag with keyboard…" at bounding box center [540, 391] width 1081 height 493
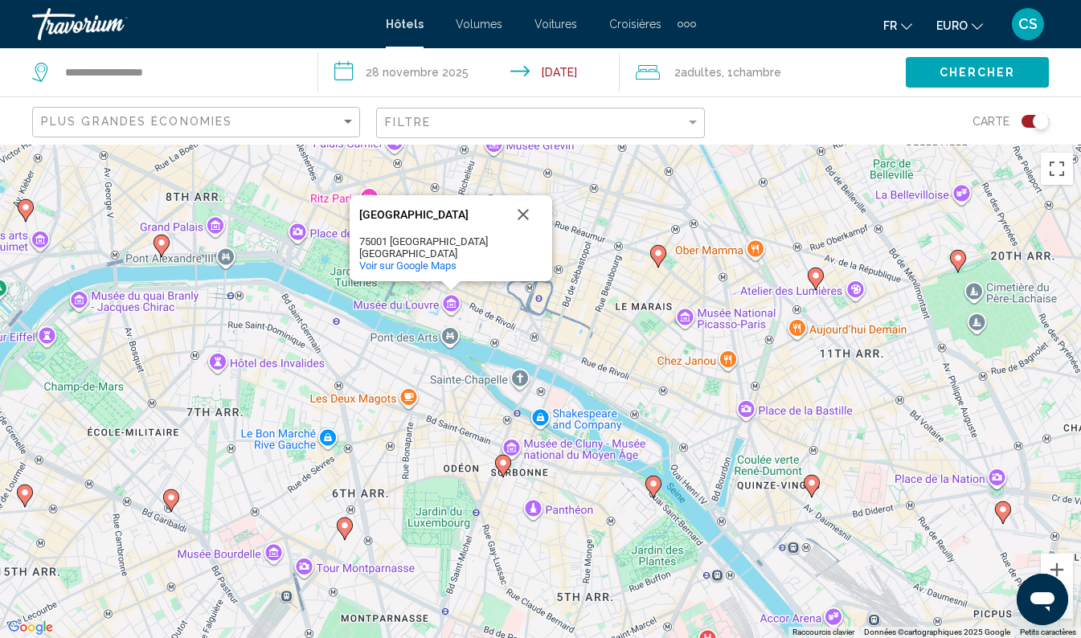
click at [263, 217] on div "Pour naviguer, appuyez sur les touches fléchées. To activate drag with keyboard…" at bounding box center [540, 391] width 1081 height 493
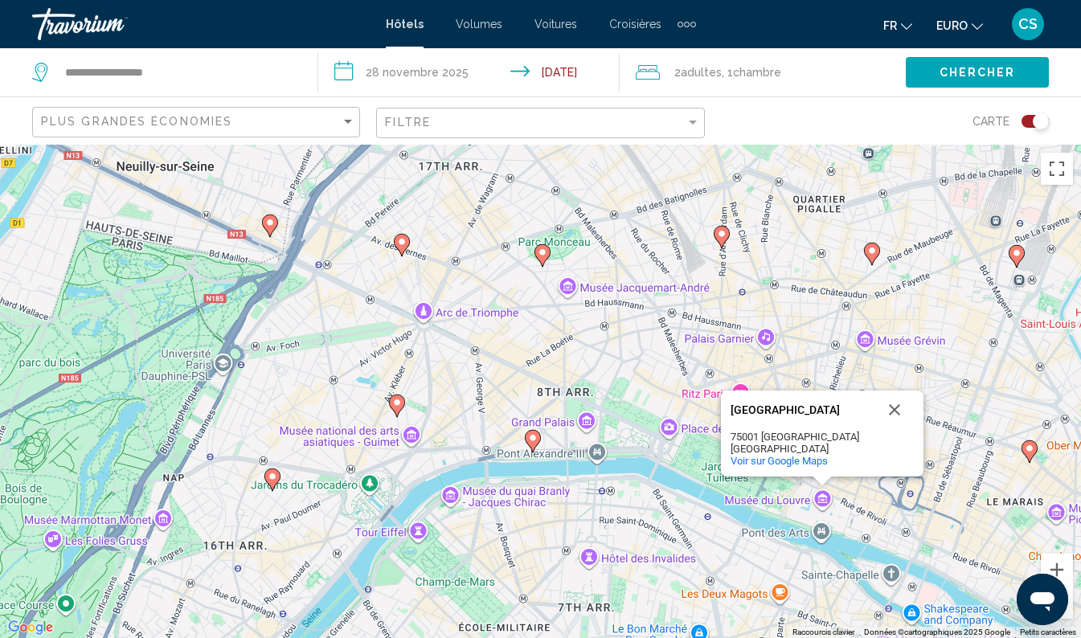
drag, startPoint x: 263, startPoint y: 217, endPoint x: 640, endPoint y: 415, distance: 426.2
click at [640, 415] on div "Pour naviguer, appuyez sur les touches fléchées. To activate drag with keyboard…" at bounding box center [540, 391] width 1081 height 493
click at [889, 411] on button "Fermer" at bounding box center [894, 409] width 39 height 39
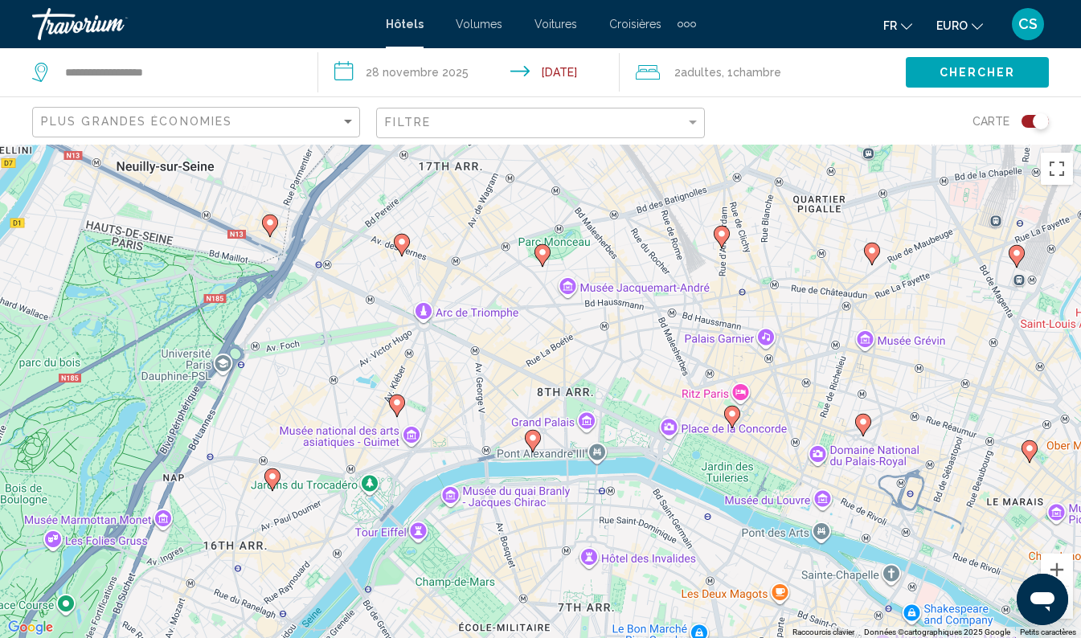
click at [542, 256] on image "Contenu principal" at bounding box center [543, 252] width 10 height 10
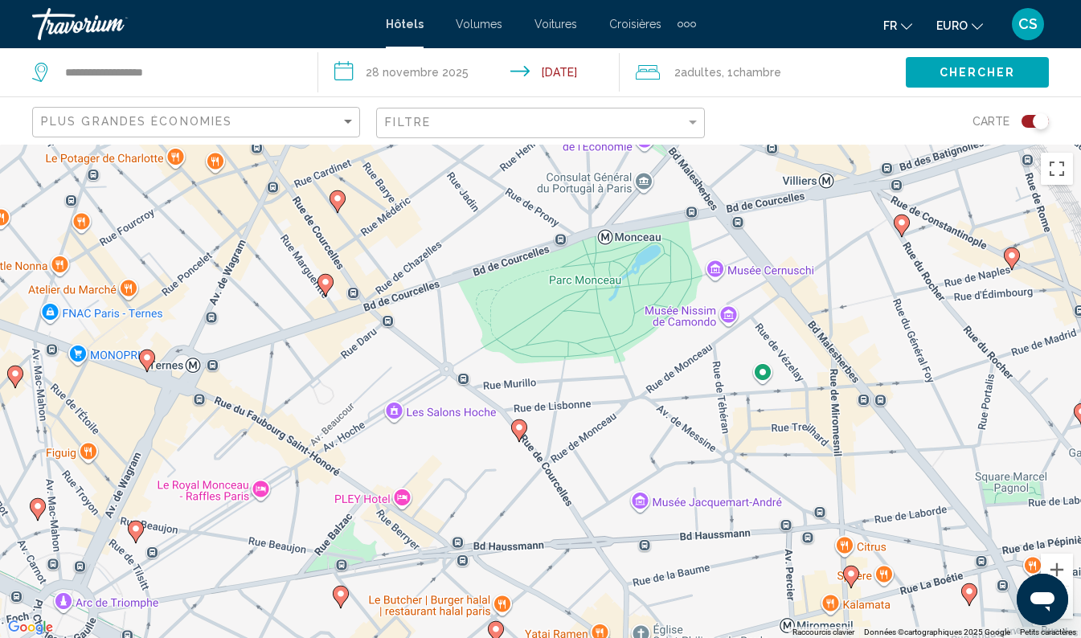
click at [331, 280] on icon "Contenu principal" at bounding box center [324, 285] width 14 height 21
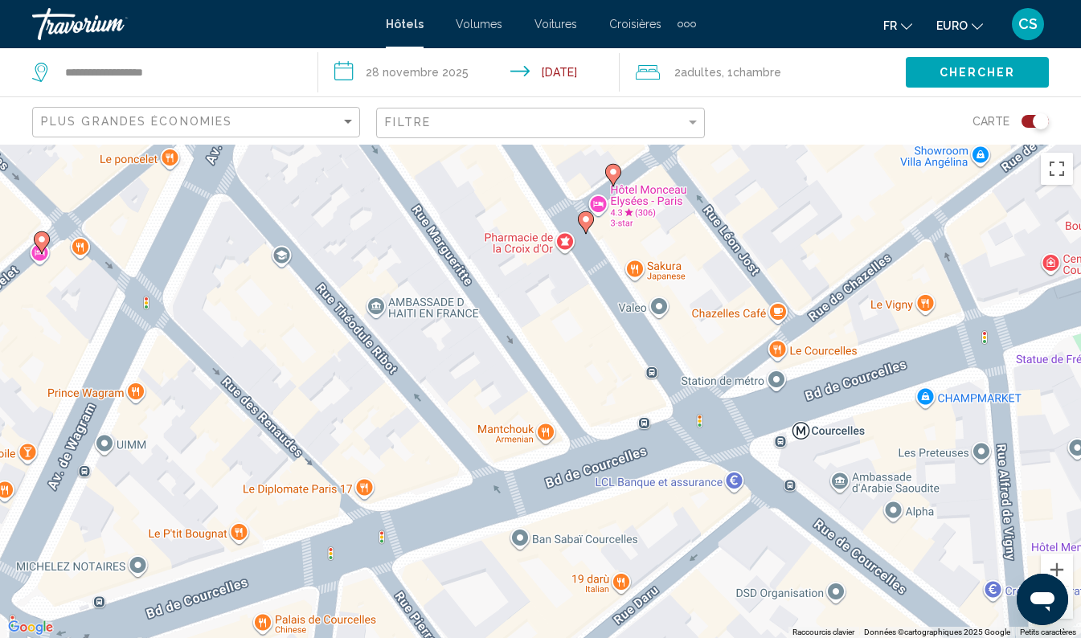
click at [584, 223] on image "Contenu principal" at bounding box center [586, 220] width 10 height 10
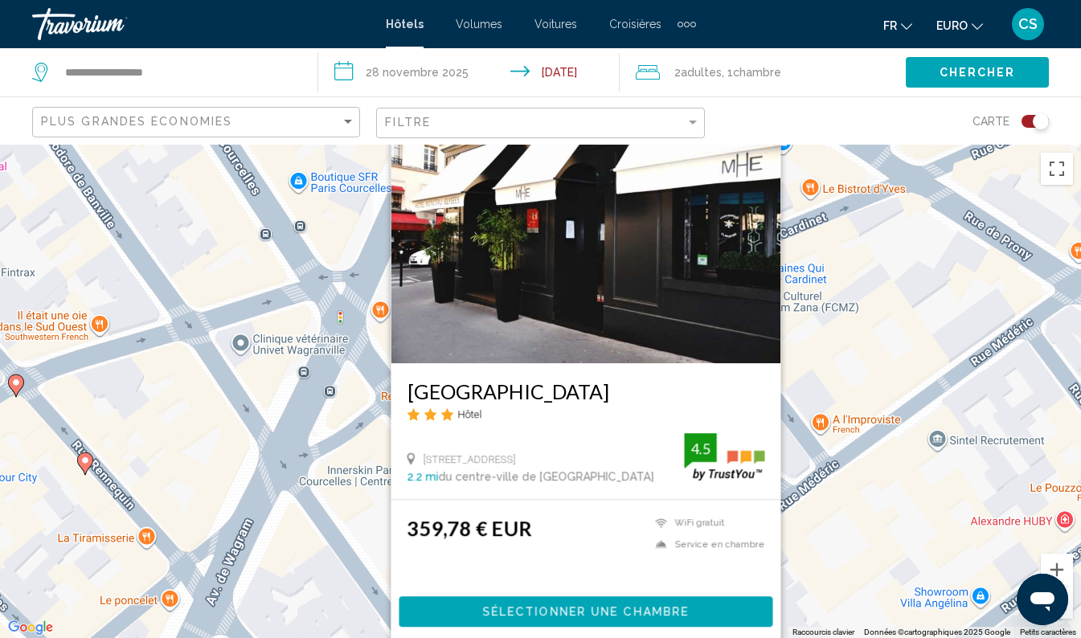
click at [825, 309] on div "To activate drag with keyboard, press Alt + Enter. Once in keyboard drag state,…" at bounding box center [540, 391] width 1081 height 493
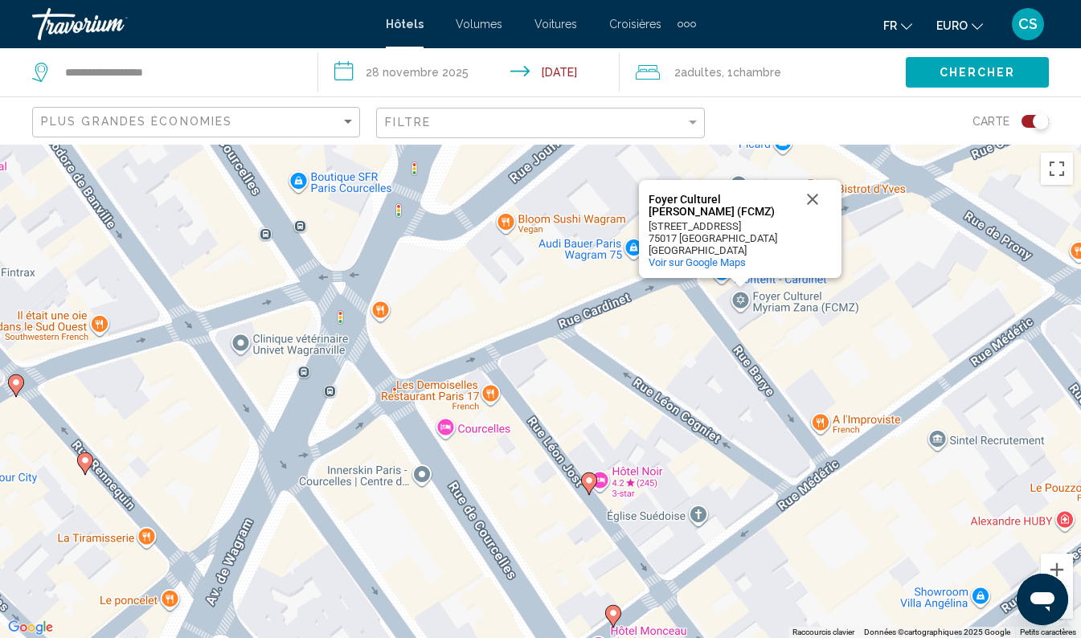
click at [808, 353] on div "To activate drag with keyboard, press Alt + Enter. Once in keyboard drag state,…" at bounding box center [540, 391] width 1081 height 493
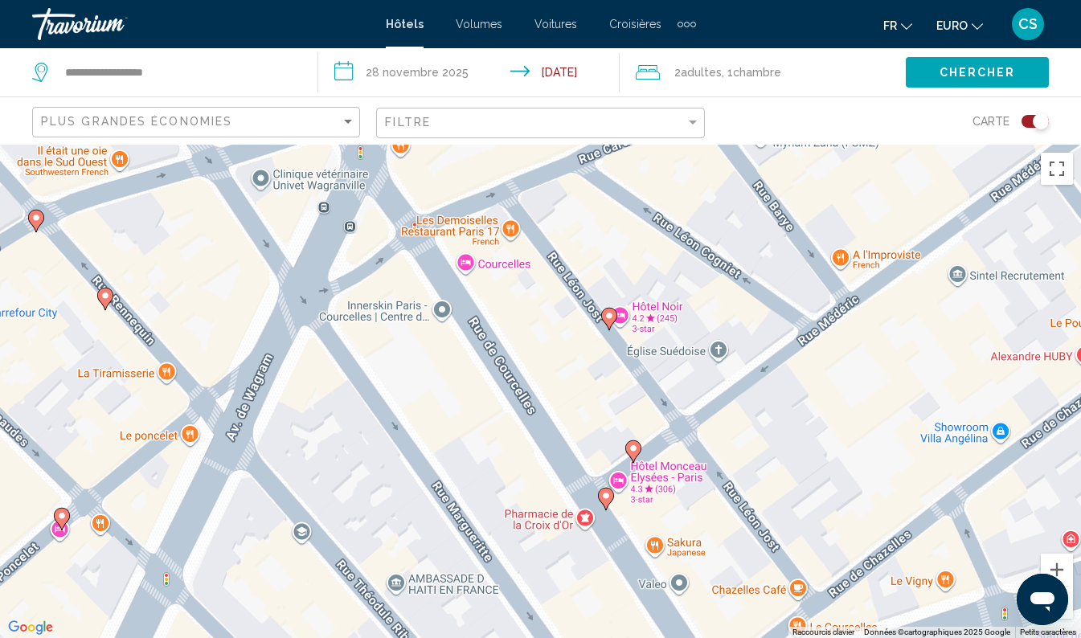
drag, startPoint x: 622, startPoint y: 423, endPoint x: 647, endPoint y: 231, distance: 194.4
click at [647, 231] on div "To activate drag with keyboard, press Alt + Enter. Once in keyboard drag state,…" at bounding box center [540, 391] width 1081 height 493
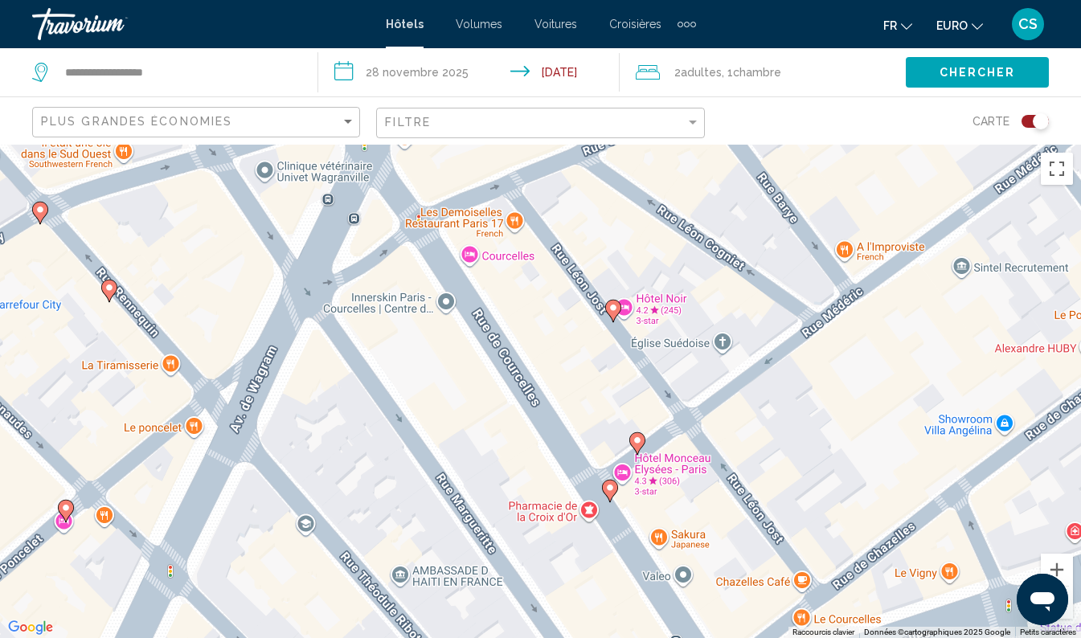
click at [611, 309] on image "Contenu principal" at bounding box center [613, 308] width 10 height 10
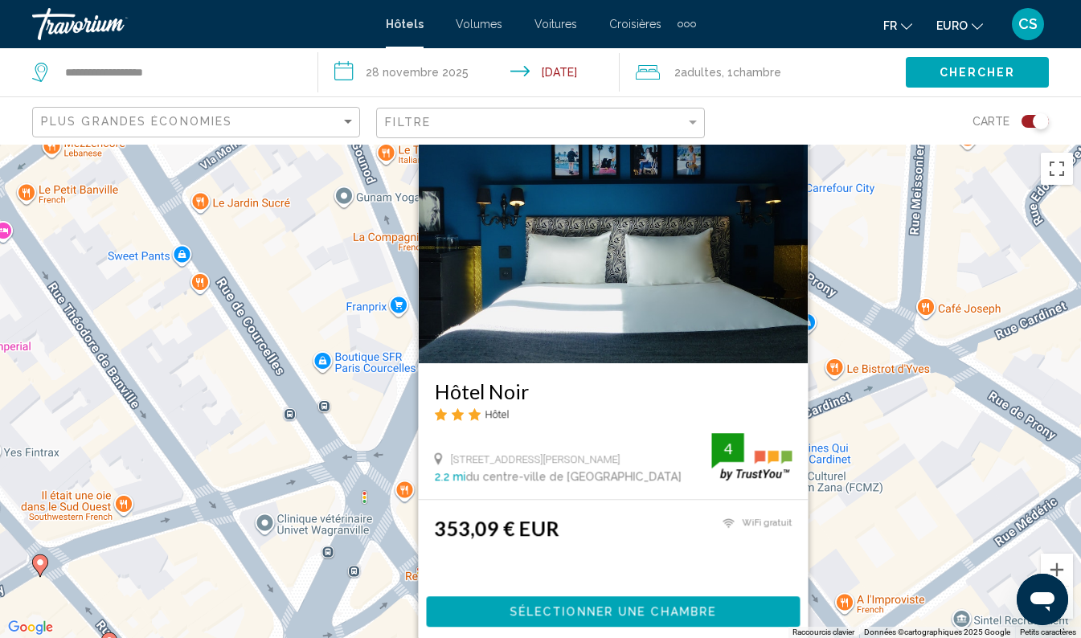
click at [881, 309] on div "To activate drag with keyboard, press Alt + Enter. Once in keyboard drag state,…" at bounding box center [540, 391] width 1081 height 493
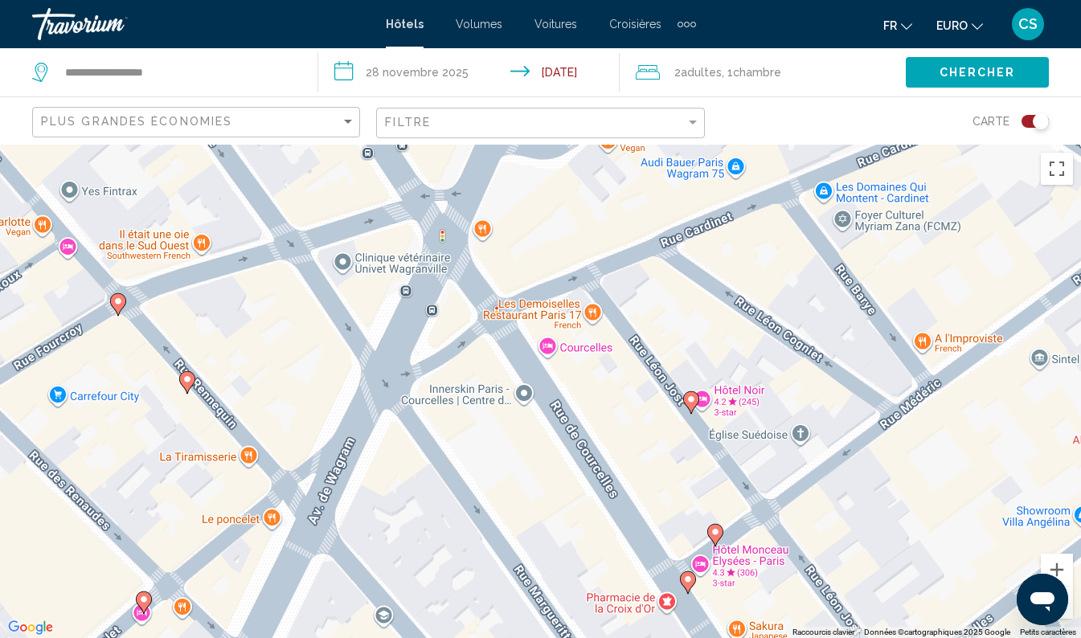
drag, startPoint x: 648, startPoint y: 546, endPoint x: 728, endPoint y: 276, distance: 282.4
click at [728, 276] on div "To activate drag with keyboard, press Alt + Enter. Once in keyboard drag state,…" at bounding box center [540, 391] width 1081 height 493
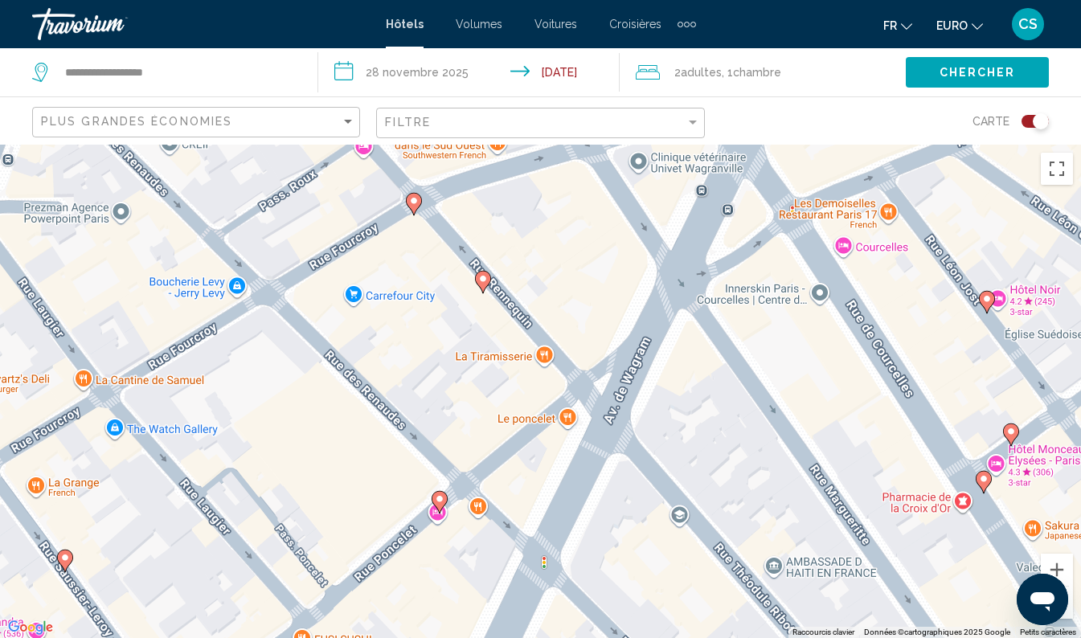
drag, startPoint x: 427, startPoint y: 472, endPoint x: 734, endPoint y: 383, distance: 319.6
click at [734, 383] on div "To activate drag with keyboard, press Alt + Enter. Once in keyboard drag state,…" at bounding box center [540, 391] width 1081 height 493
click at [481, 287] on icon "Contenu principal" at bounding box center [482, 283] width 14 height 21
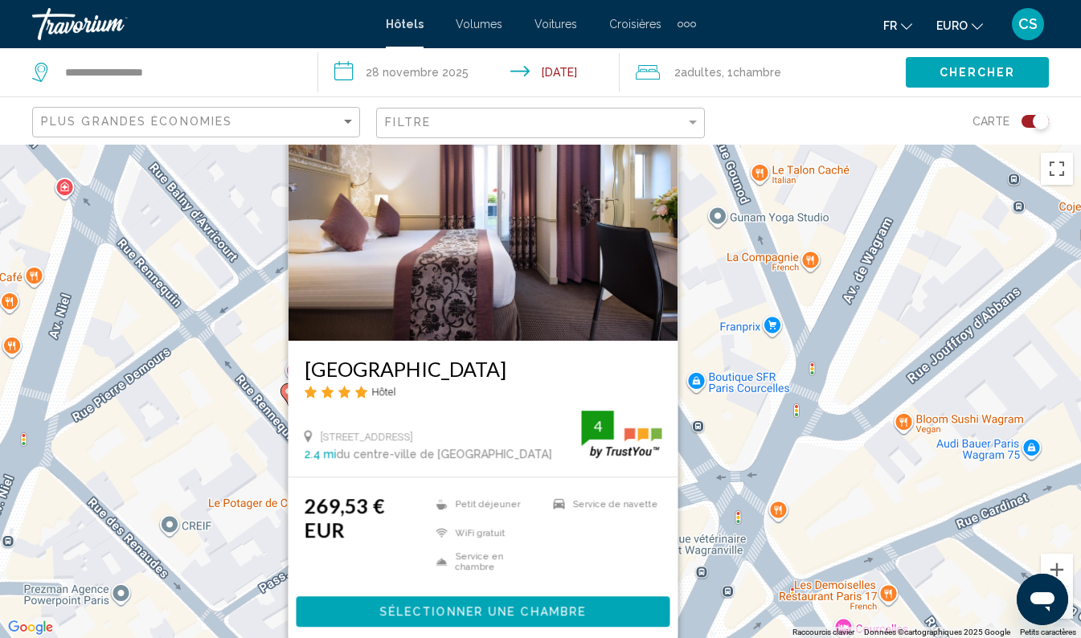
click at [223, 463] on div "To activate drag with keyboard, press Alt + Enter. Once in keyboard drag state,…" at bounding box center [540, 391] width 1081 height 493
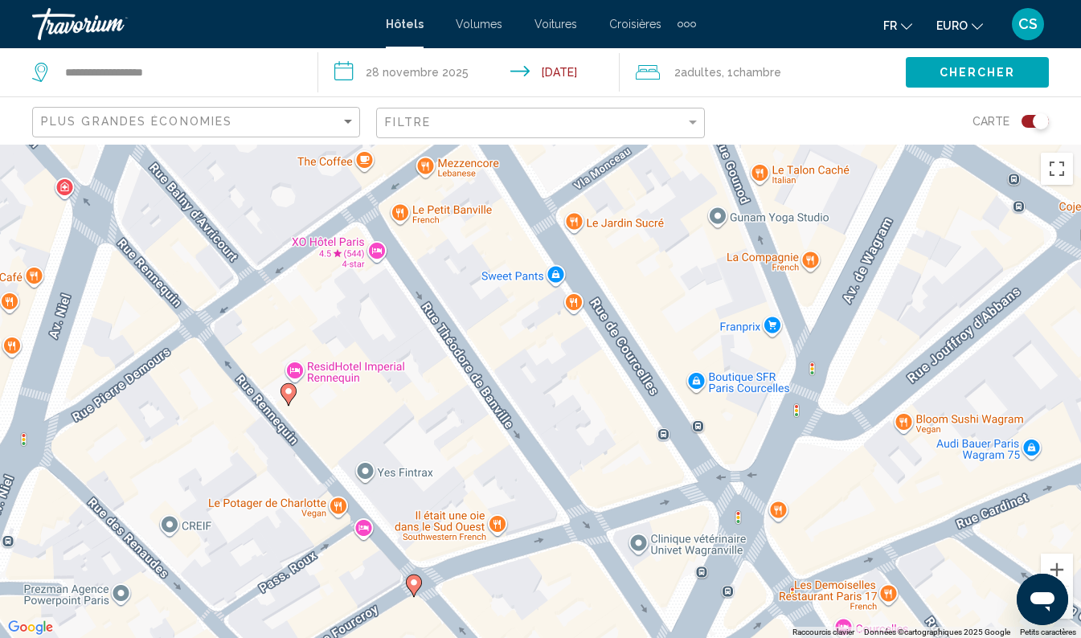
click at [286, 397] on icon "Contenu principal" at bounding box center [287, 394] width 14 height 21
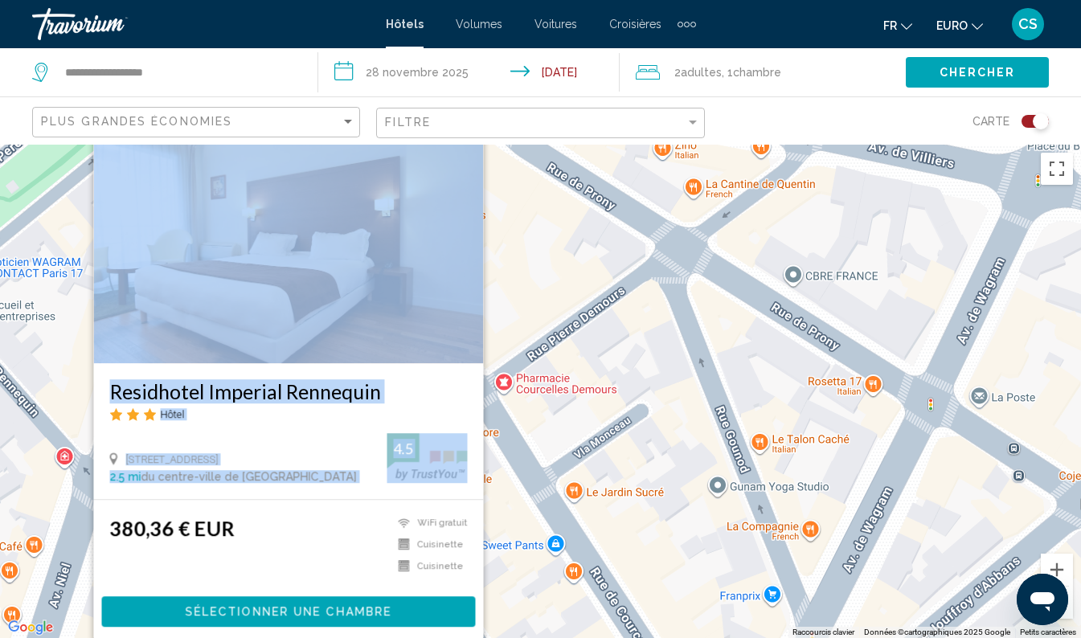
drag, startPoint x: 472, startPoint y: 472, endPoint x: 540, endPoint y: 489, distance: 70.2
click at [540, 489] on div "To activate drag with keyboard, press Alt + Enter. Once in keyboard drag state,…" at bounding box center [540, 391] width 1081 height 493
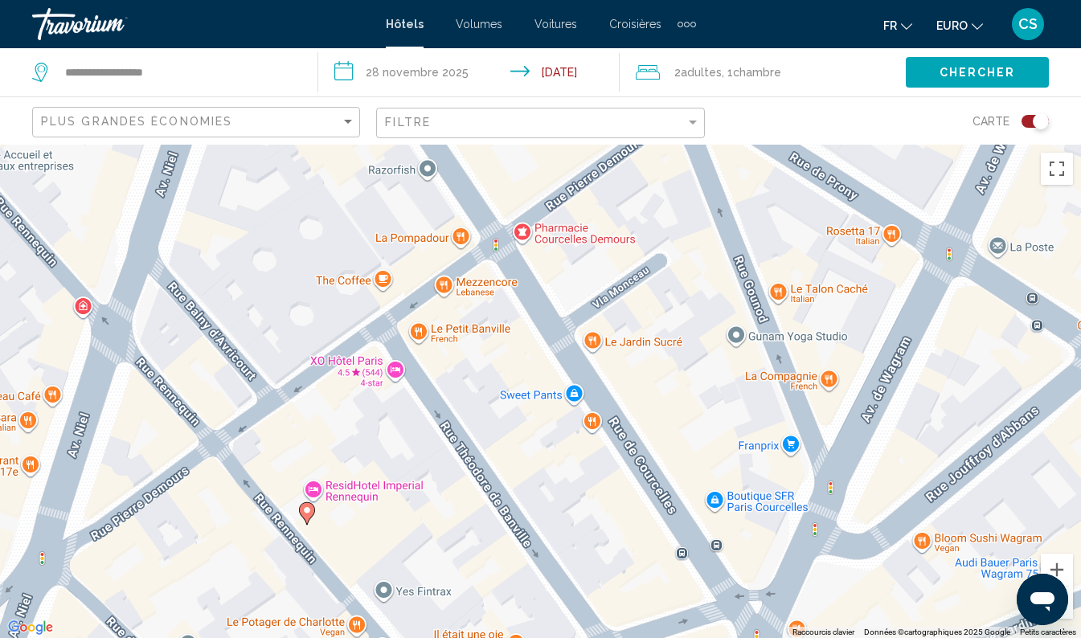
drag, startPoint x: 540, startPoint y: 489, endPoint x: 518, endPoint y: 348, distance: 142.3
click at [518, 348] on div "To activate drag with keyboard, press Alt + Enter. Once in keyboard drag state,…" at bounding box center [540, 391] width 1081 height 493
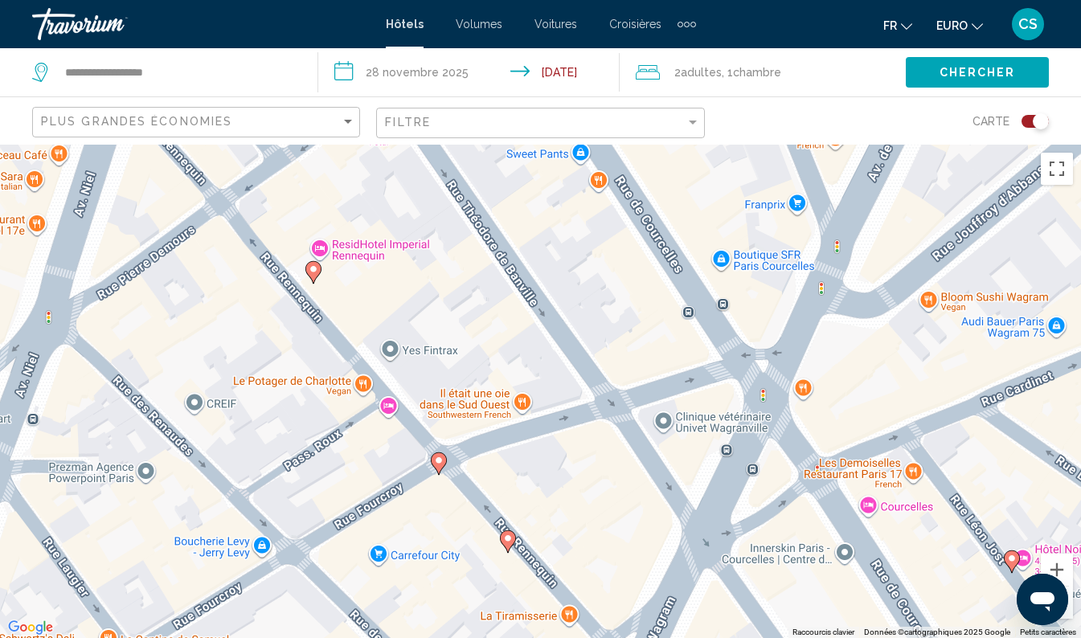
drag, startPoint x: 550, startPoint y: 523, endPoint x: 549, endPoint y: 318, distance: 204.9
click at [549, 318] on div "To activate drag with keyboard, press Alt + Enter. Once in keyboard drag state,…" at bounding box center [540, 391] width 1081 height 493
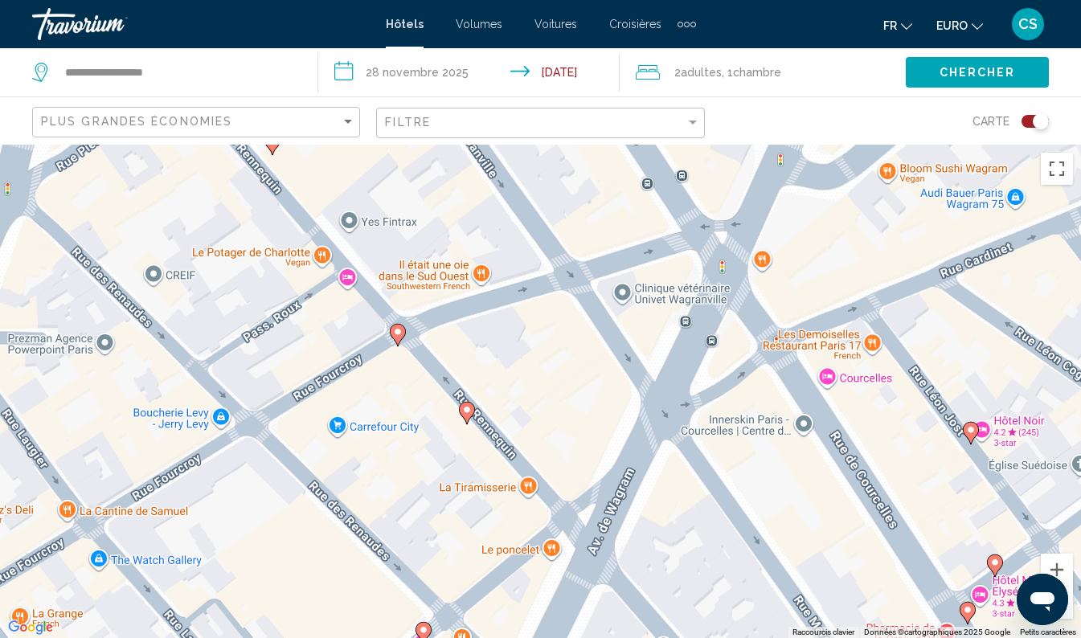
drag, startPoint x: 561, startPoint y: 493, endPoint x: 518, endPoint y: 364, distance: 135.4
click at [518, 364] on div "To activate drag with keyboard, press Alt + Enter. Once in keyboard drag state,…" at bounding box center [540, 391] width 1081 height 493
click at [464, 415] on icon "Contenu principal" at bounding box center [466, 413] width 14 height 21
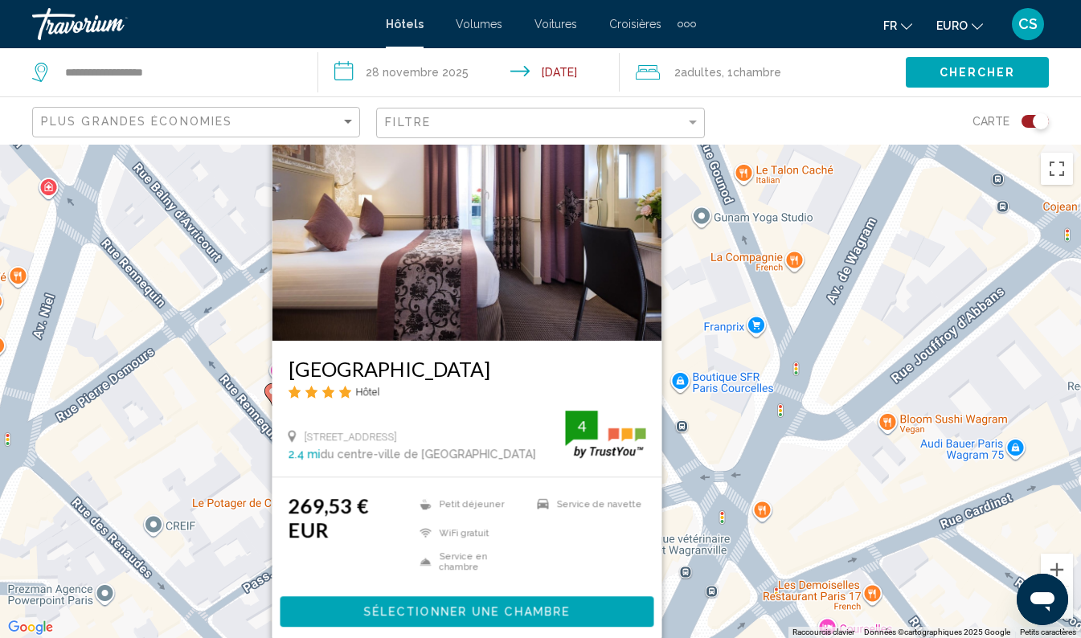
drag, startPoint x: 712, startPoint y: 467, endPoint x: 711, endPoint y: 457, distance: 9.7
click at [711, 457] on div "To activate drag with keyboard, press Alt + Enter. Once in keyboard drag state,…" at bounding box center [540, 391] width 1081 height 493
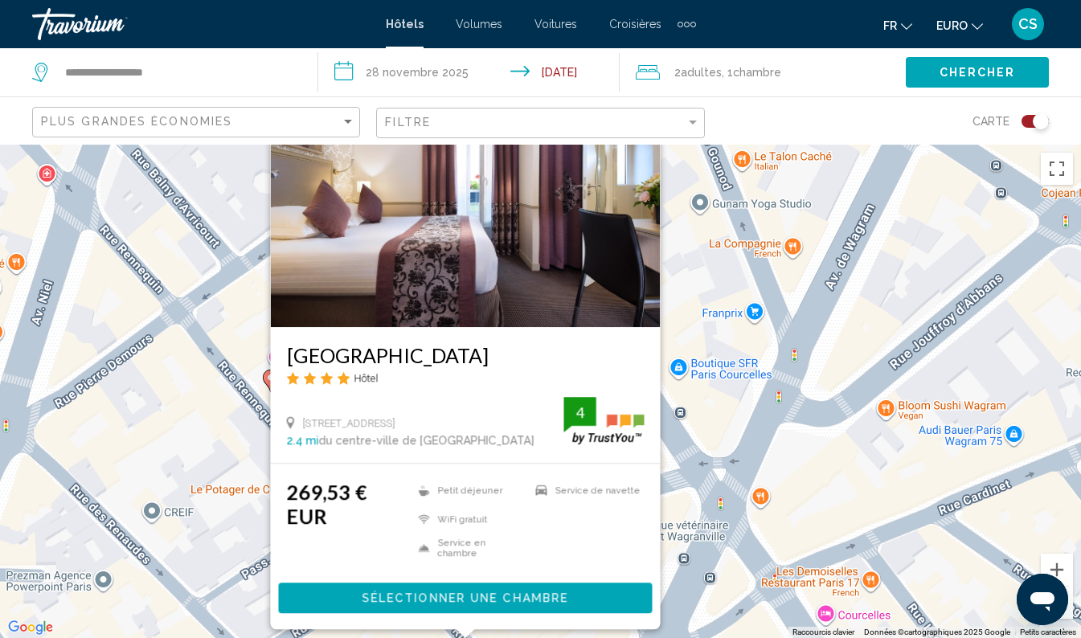
click at [711, 457] on div "To activate drag with keyboard, press Alt + Enter. Once in keyboard drag state,…" at bounding box center [540, 391] width 1081 height 493
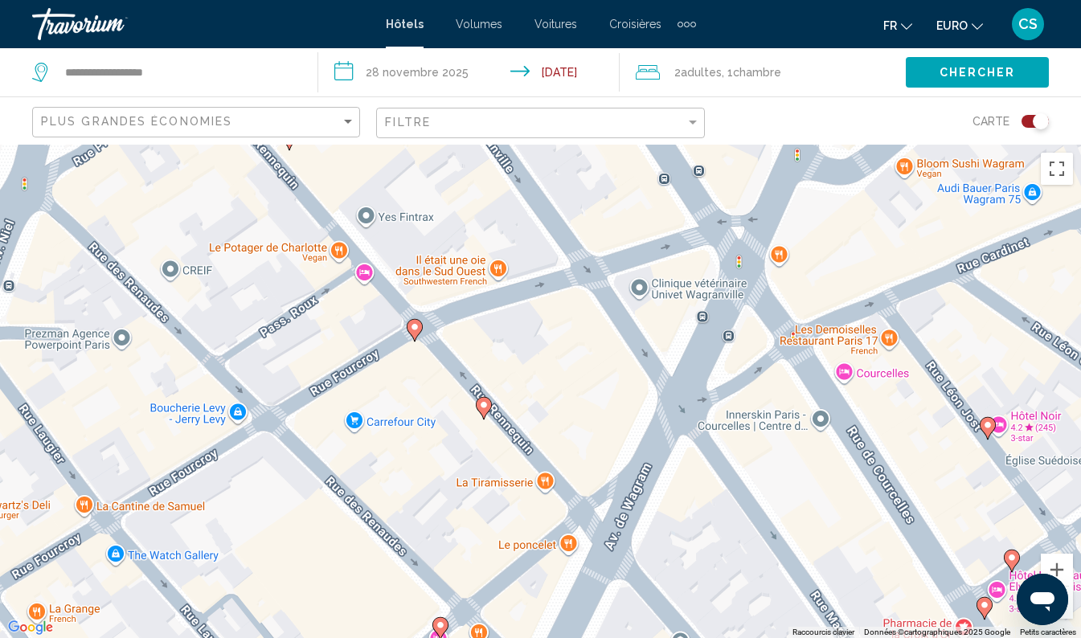
drag, startPoint x: 570, startPoint y: 564, endPoint x: 589, endPoint y: 319, distance: 245.8
click at [589, 319] on div "To activate drag with keyboard, press Alt + Enter. Once in keyboard drag state,…" at bounding box center [540, 391] width 1081 height 493
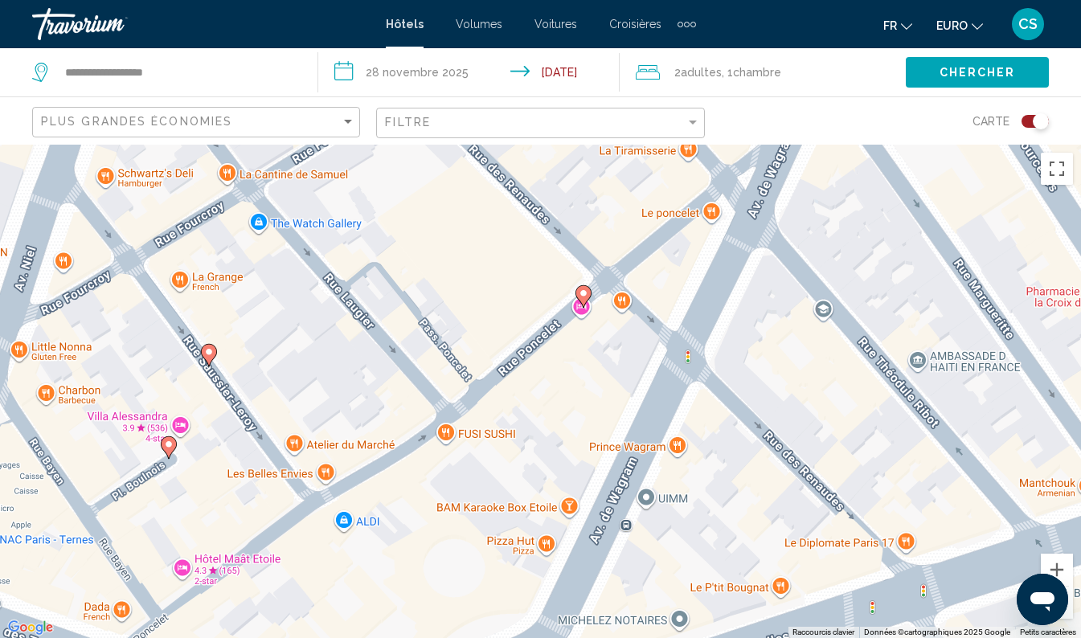
drag, startPoint x: 416, startPoint y: 548, endPoint x: 562, endPoint y: 206, distance: 371.1
click at [562, 206] on div "To activate drag with keyboard, press Alt + Enter. Once in keyboard drag state,…" at bounding box center [540, 391] width 1081 height 493
click at [587, 298] on icon "Contenu principal" at bounding box center [584, 296] width 14 height 21
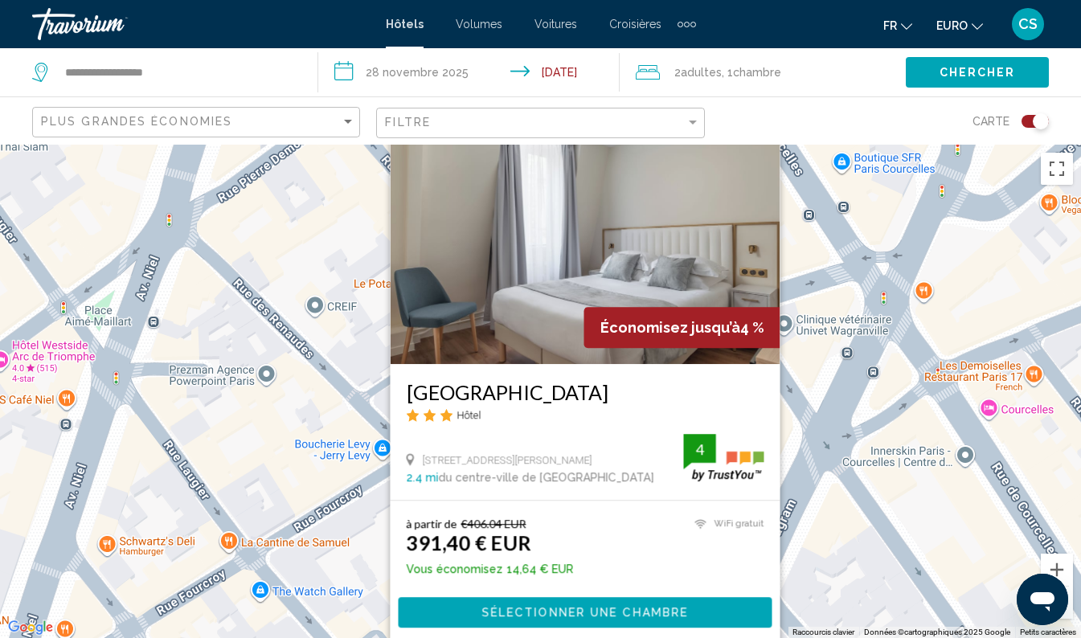
click at [881, 473] on div "To activate drag with keyboard, press Alt + Enter. Once in keyboard drag state,…" at bounding box center [540, 391] width 1081 height 493
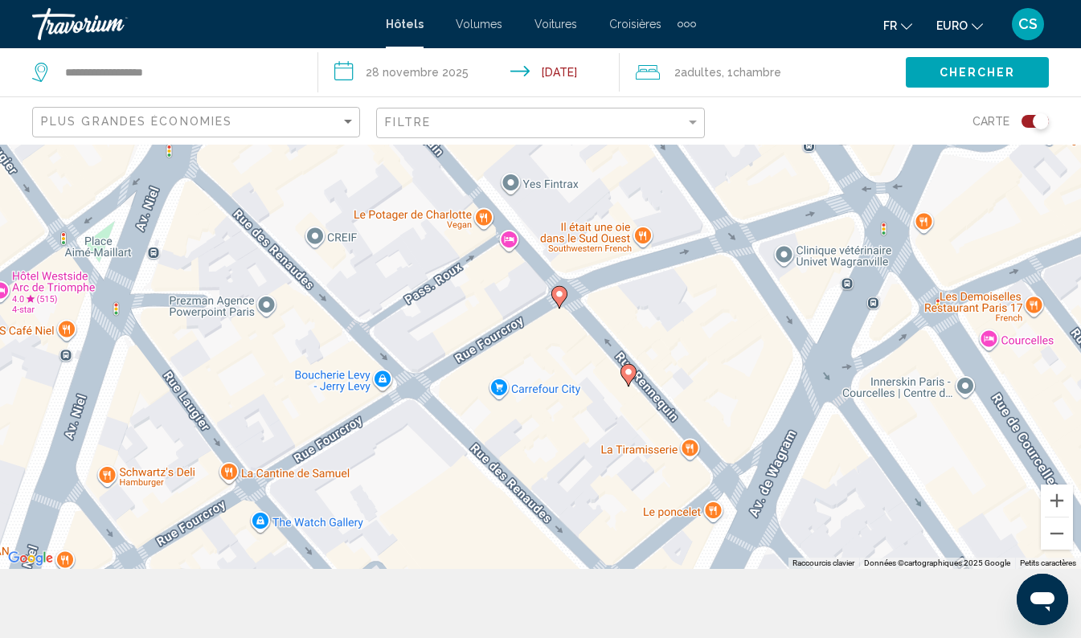
scroll to position [71, 0]
click at [1056, 535] on button "Zoom arrière" at bounding box center [1056, 532] width 32 height 32
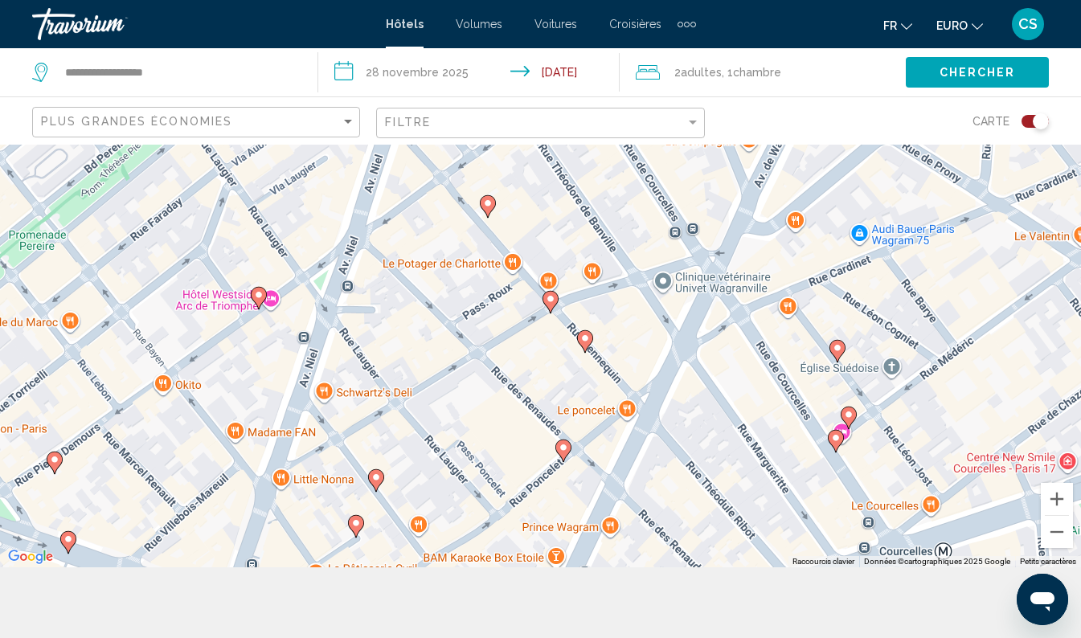
click at [260, 298] on image "Contenu principal" at bounding box center [259, 295] width 10 height 10
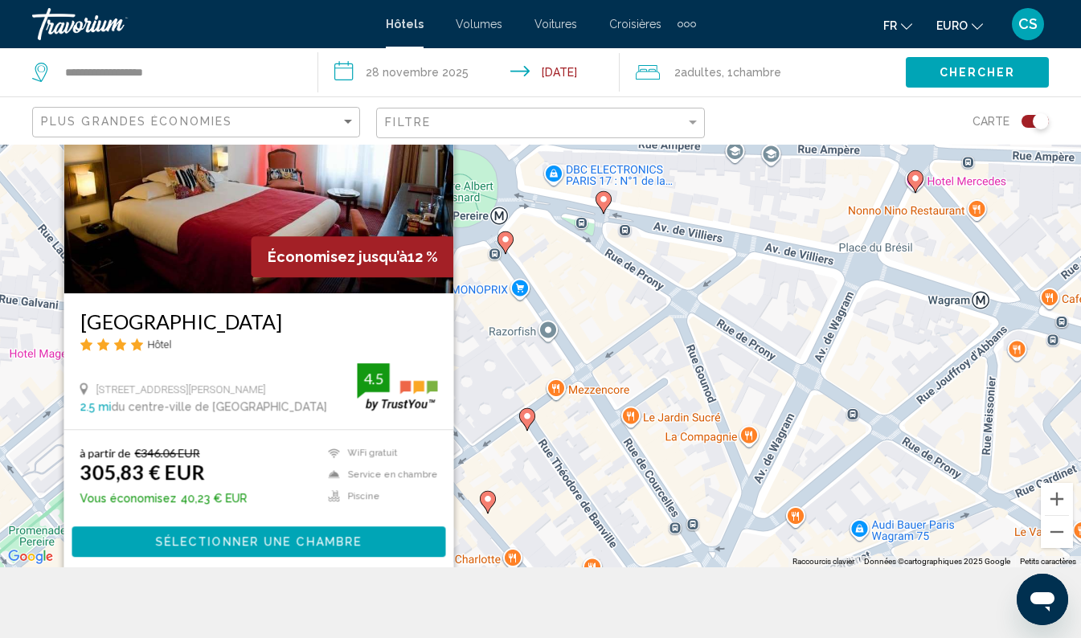
click at [520, 438] on div "To activate drag with keyboard, press Alt + Enter. Once in keyboard drag state,…" at bounding box center [540, 320] width 1081 height 493
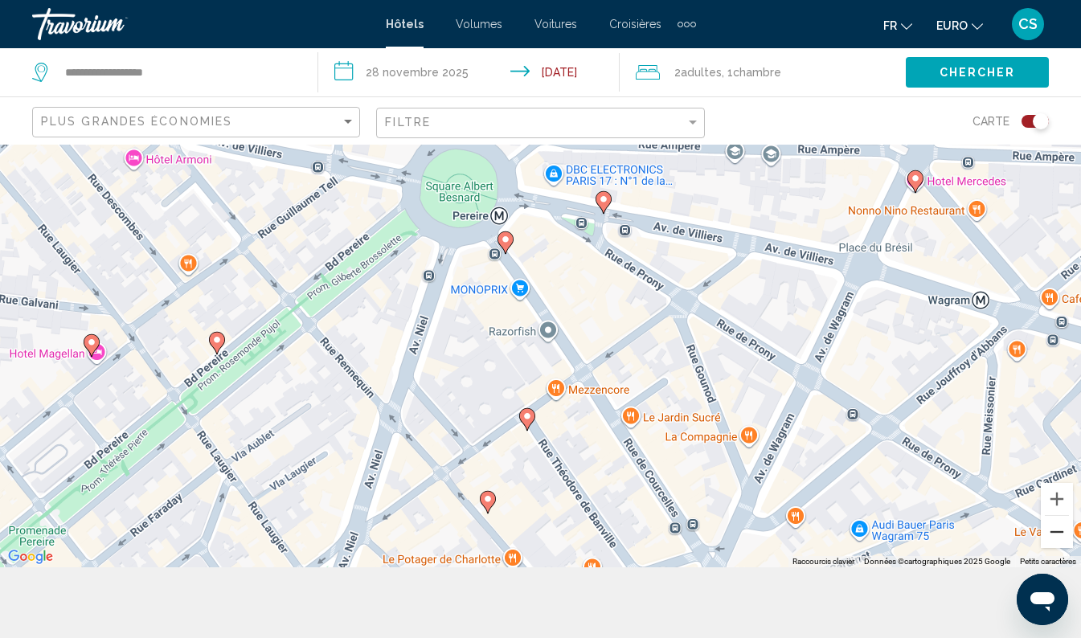
click at [1053, 536] on button "Zoom arrière" at bounding box center [1056, 532] width 32 height 32
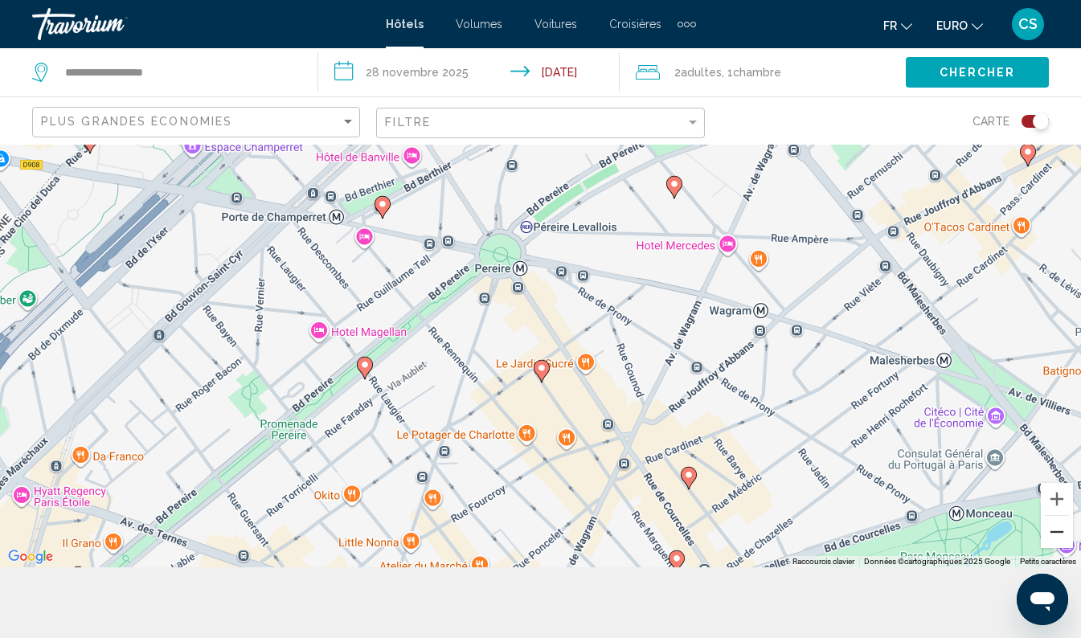
click at [1053, 536] on button "Zoom arrière" at bounding box center [1056, 532] width 32 height 32
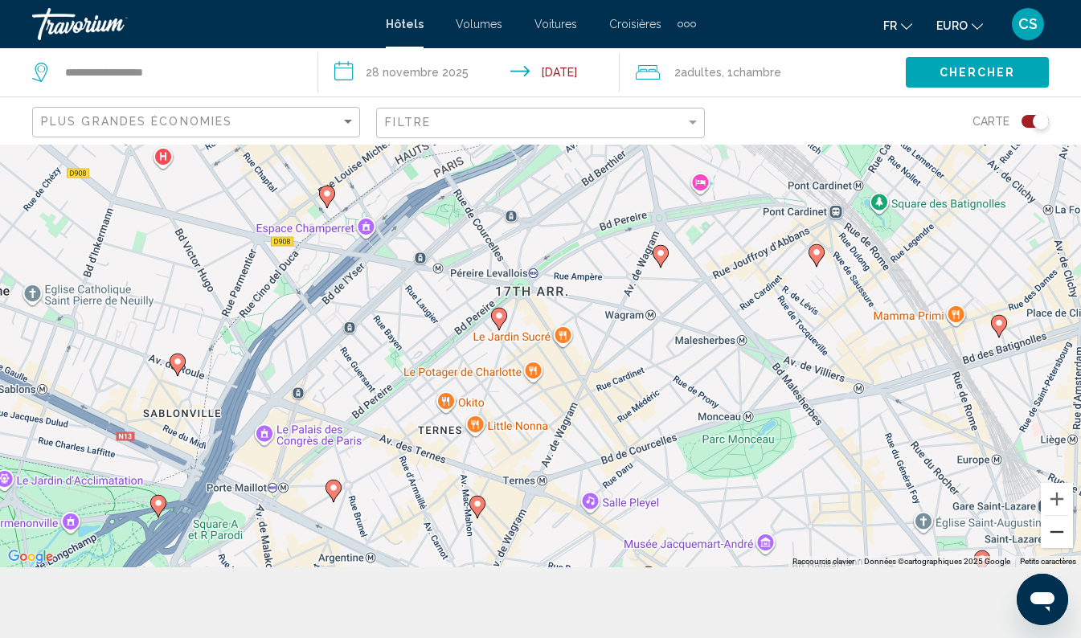
click at [1058, 531] on button "Zoom arrière" at bounding box center [1056, 532] width 32 height 32
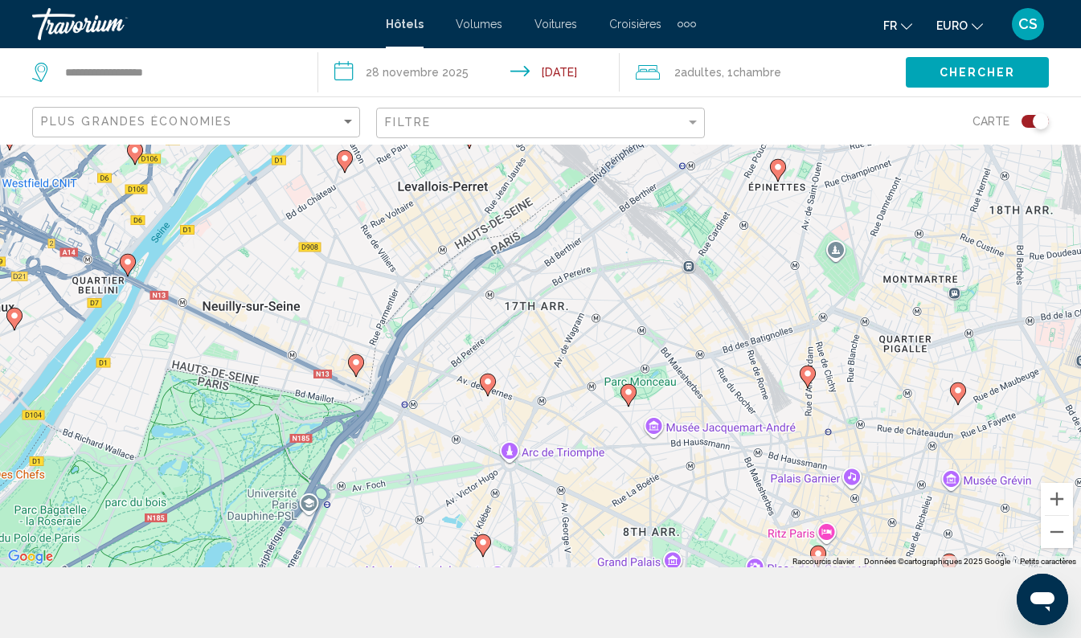
click at [488, 381] on image "Contenu principal" at bounding box center [488, 382] width 10 height 10
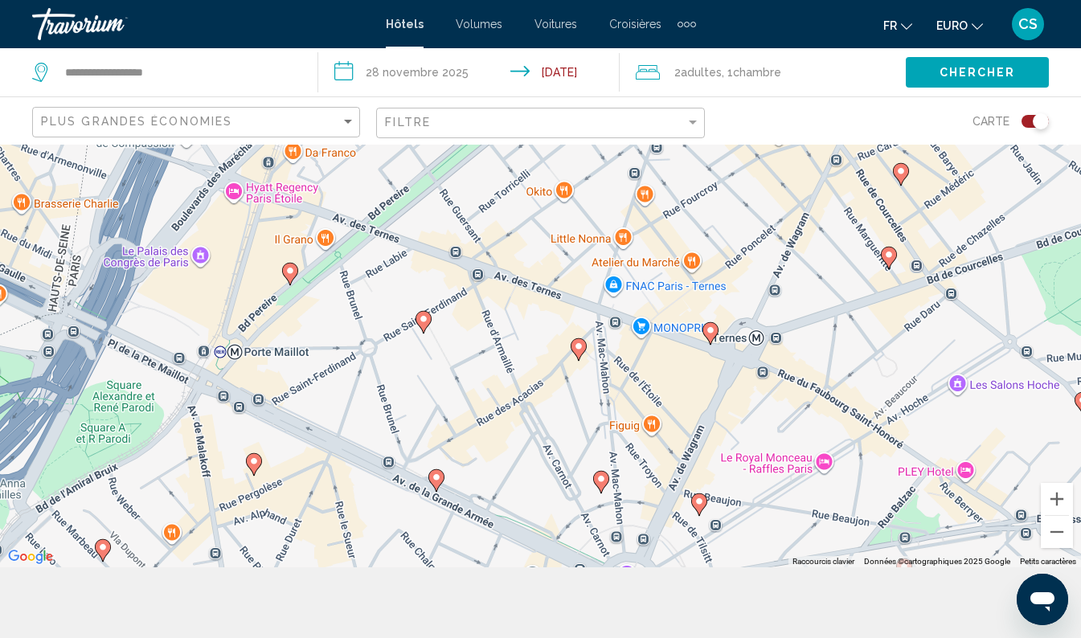
click at [576, 346] on image "Contenu principal" at bounding box center [579, 346] width 10 height 10
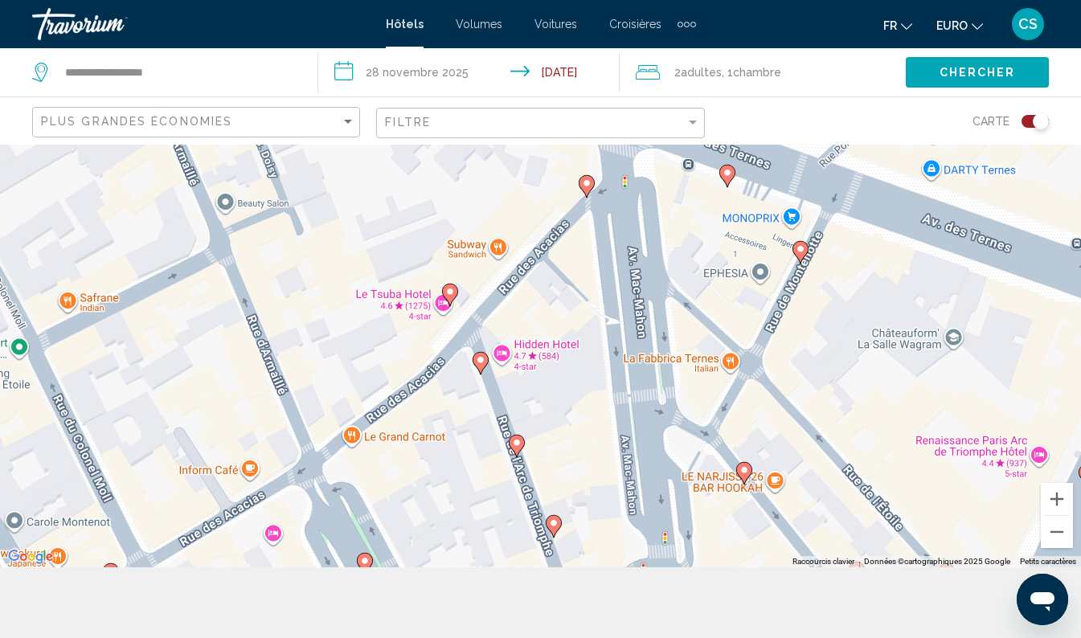
click at [452, 292] on image "Contenu principal" at bounding box center [450, 292] width 10 height 10
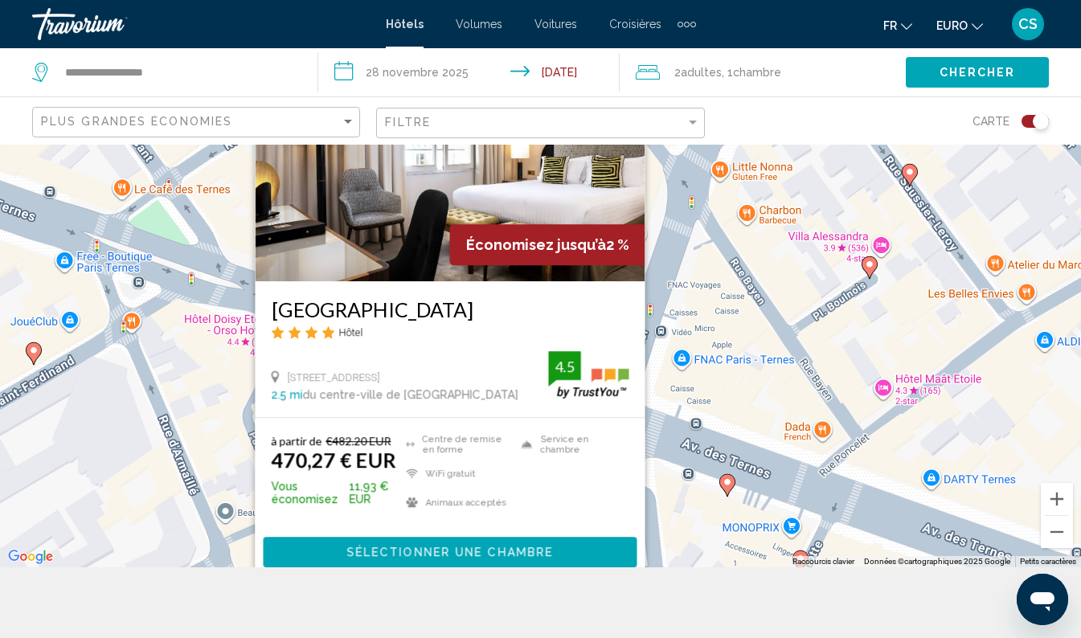
click at [726, 414] on div "Pour naviguer, appuyez sur les touches fléchées. To activate drag with keyboard…" at bounding box center [540, 320] width 1081 height 493
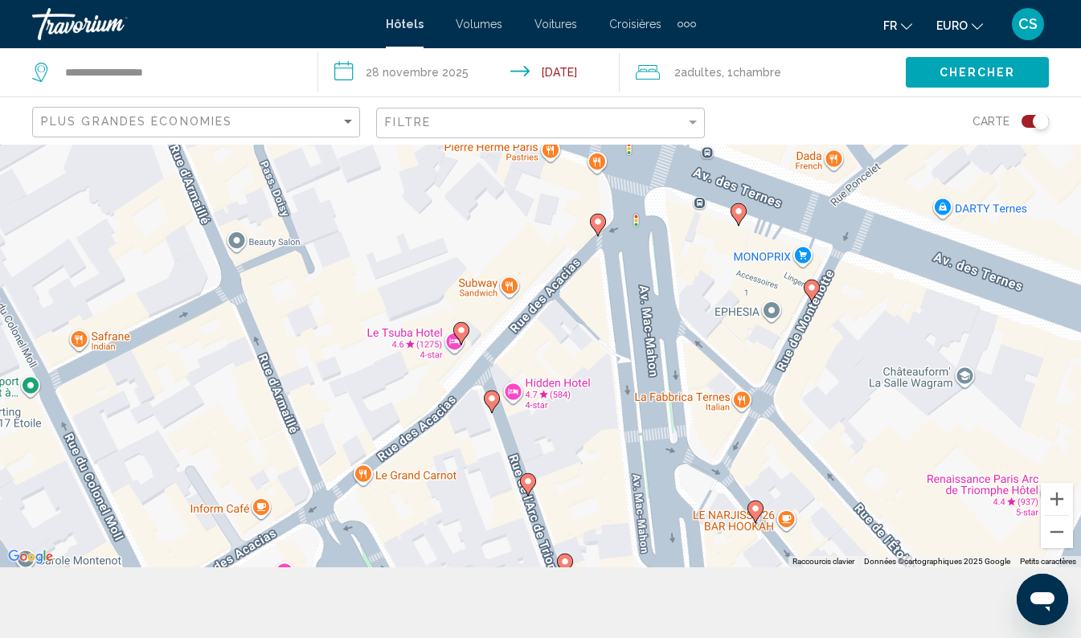
drag, startPoint x: 642, startPoint y: 513, endPoint x: 656, endPoint y: 223, distance: 290.4
click at [656, 223] on div "Pour naviguer, appuyez sur les touches fléchées. To activate drag with keyboard…" at bounding box center [540, 320] width 1081 height 493
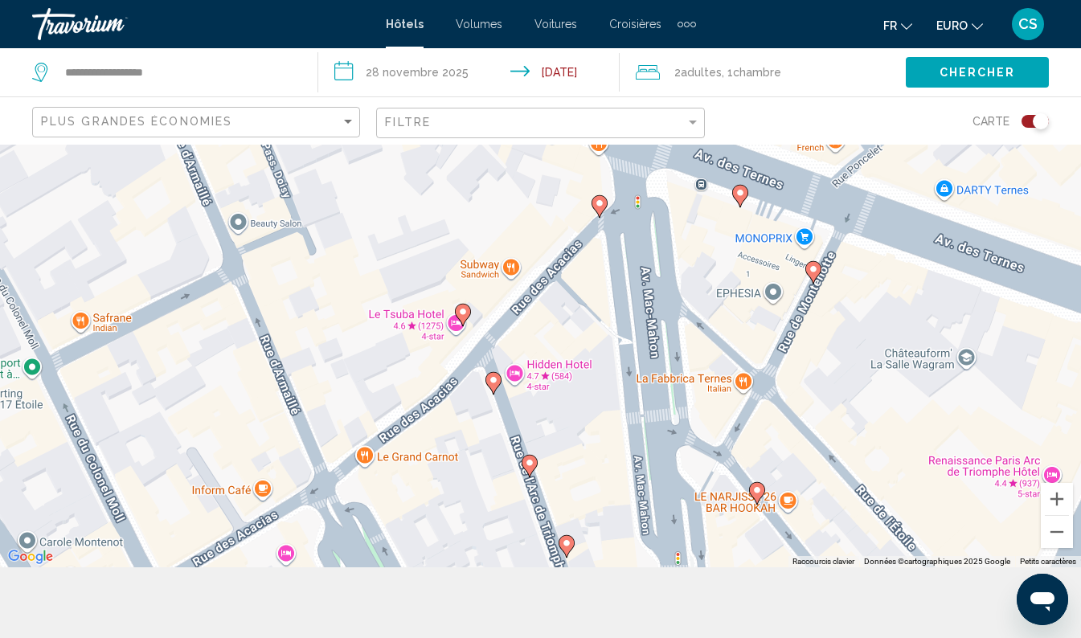
click at [494, 382] on image "Contenu principal" at bounding box center [494, 380] width 10 height 10
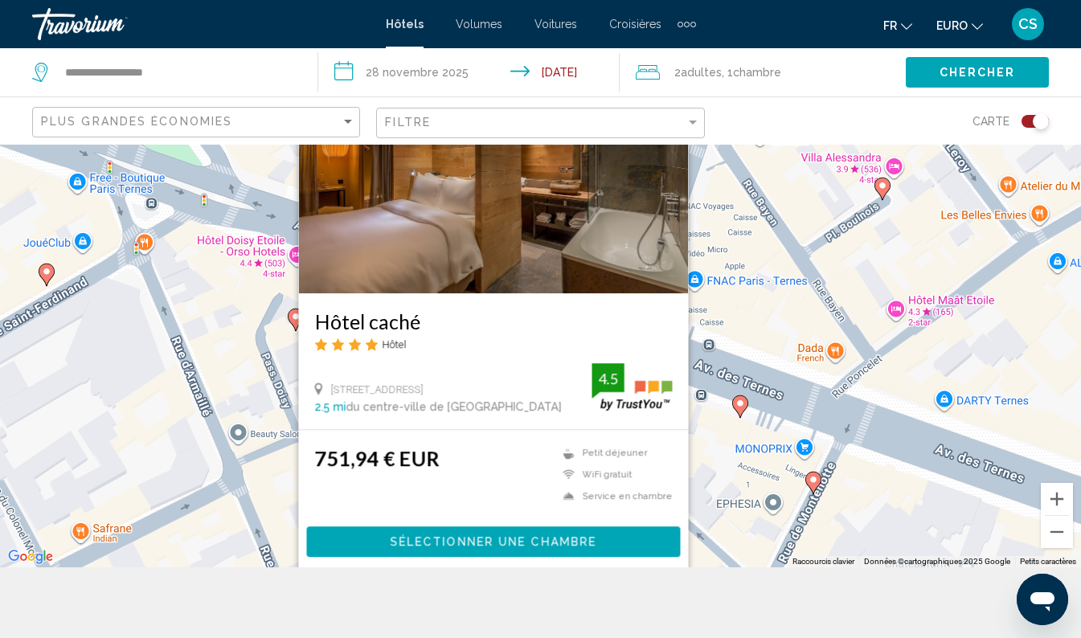
click at [712, 412] on div "To activate drag with keyboard, press Alt + Enter. Once in keyboard drag state,…" at bounding box center [540, 320] width 1081 height 493
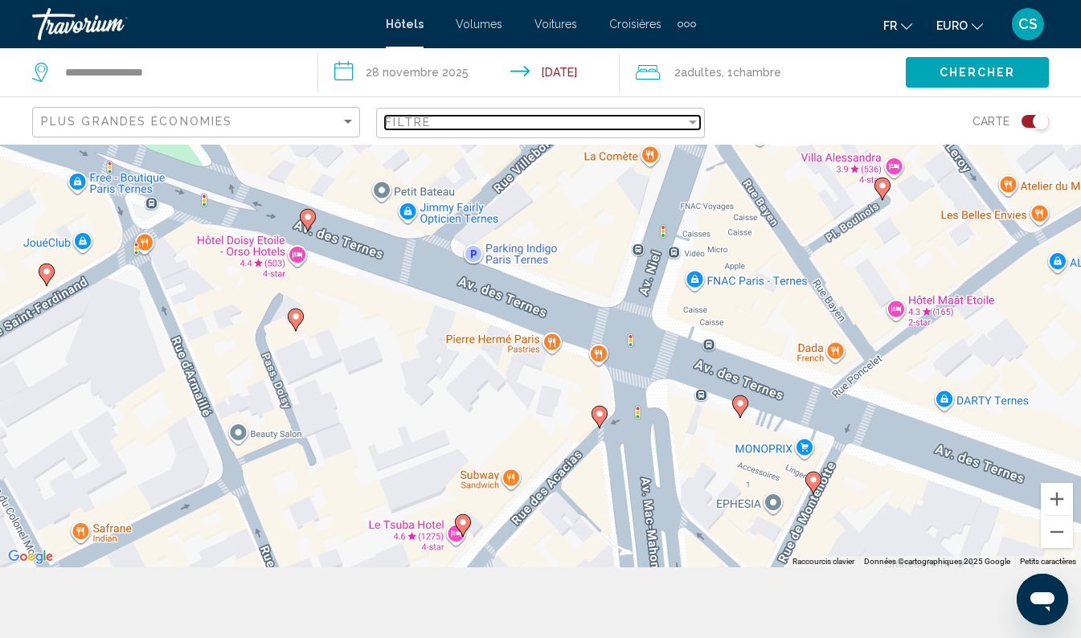
click at [571, 120] on div "Filtre" at bounding box center [535, 122] width 300 height 13
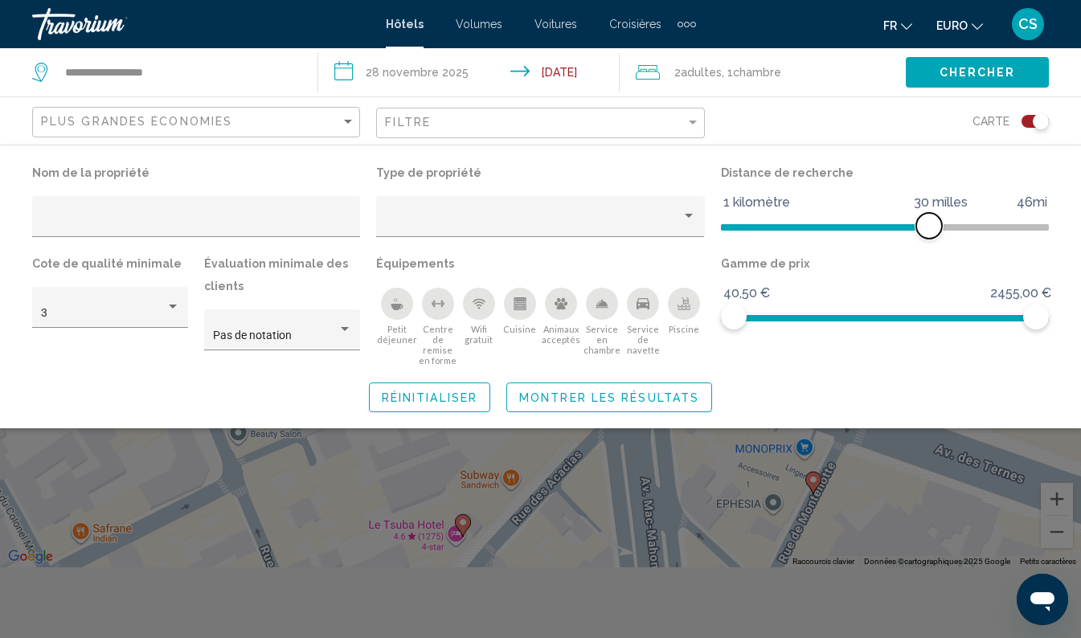
click at [926, 231] on span "Filtres d’hôtel" at bounding box center [929, 226] width 26 height 26
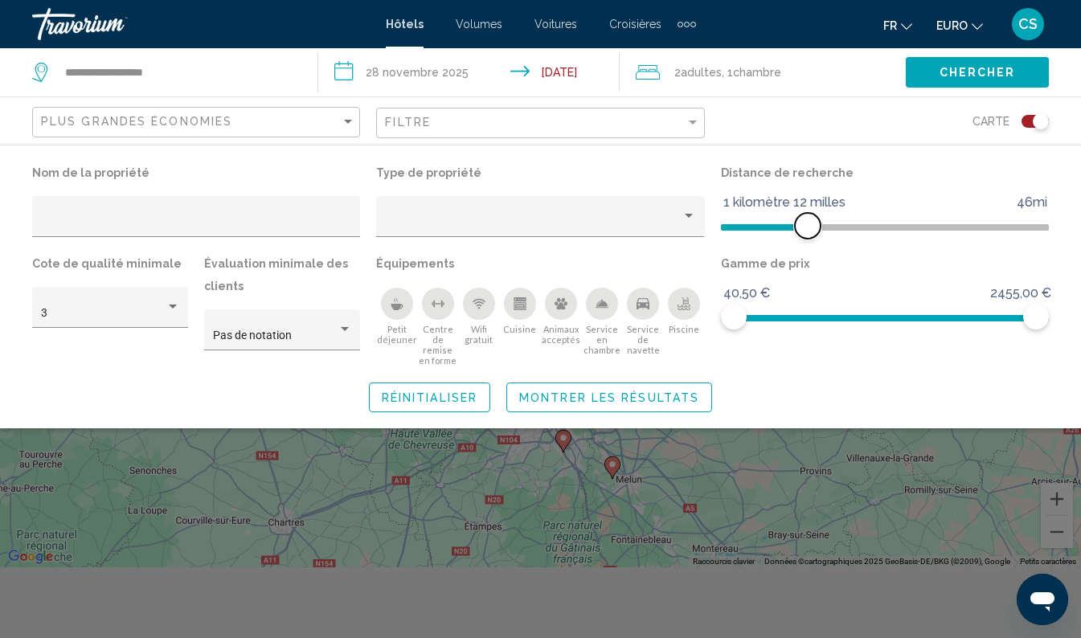
drag, startPoint x: 926, startPoint y: 223, endPoint x: 805, endPoint y: 211, distance: 121.1
click at [803, 222] on span "Filtres d’hôtel" at bounding box center [808, 226] width 26 height 26
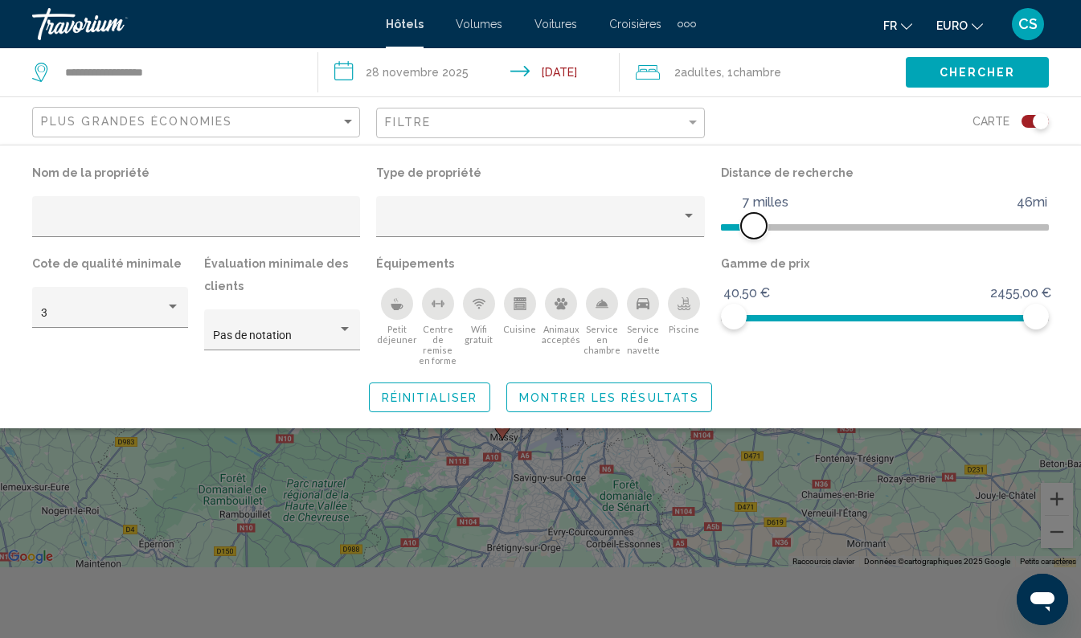
drag, startPoint x: 805, startPoint y: 211, endPoint x: 745, endPoint y: 220, distance: 60.9
click at [745, 224] on ngx-slider "1 kilomètre 46mi 7 milles" at bounding box center [885, 225] width 328 height 3
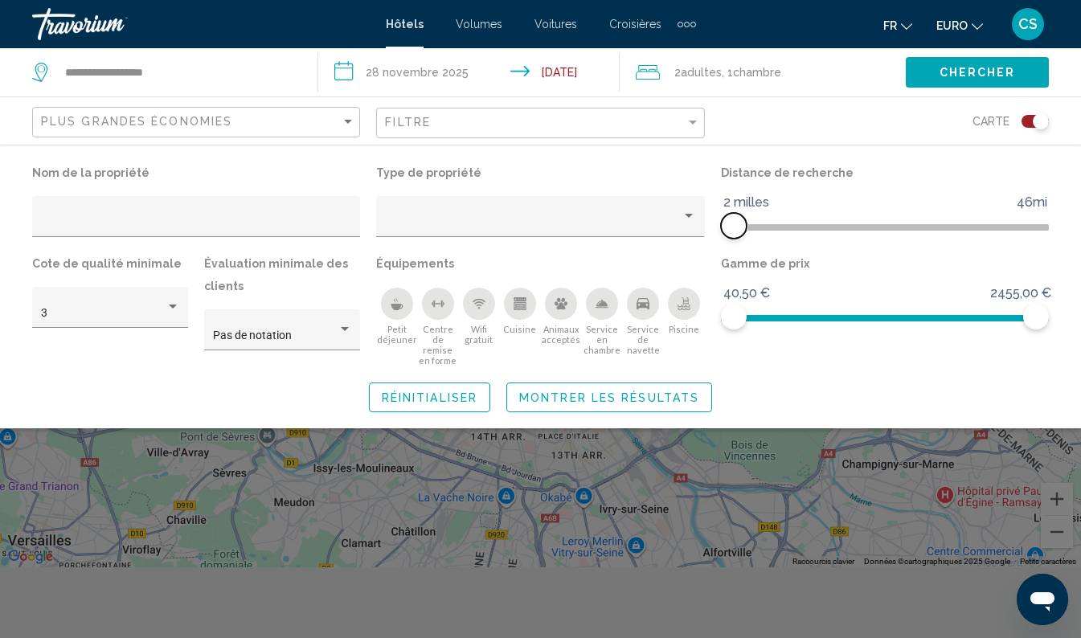
drag, startPoint x: 744, startPoint y: 223, endPoint x: 730, endPoint y: 219, distance: 15.0
click at [729, 230] on span "Filtres d’hôtel" at bounding box center [734, 226] width 26 height 26
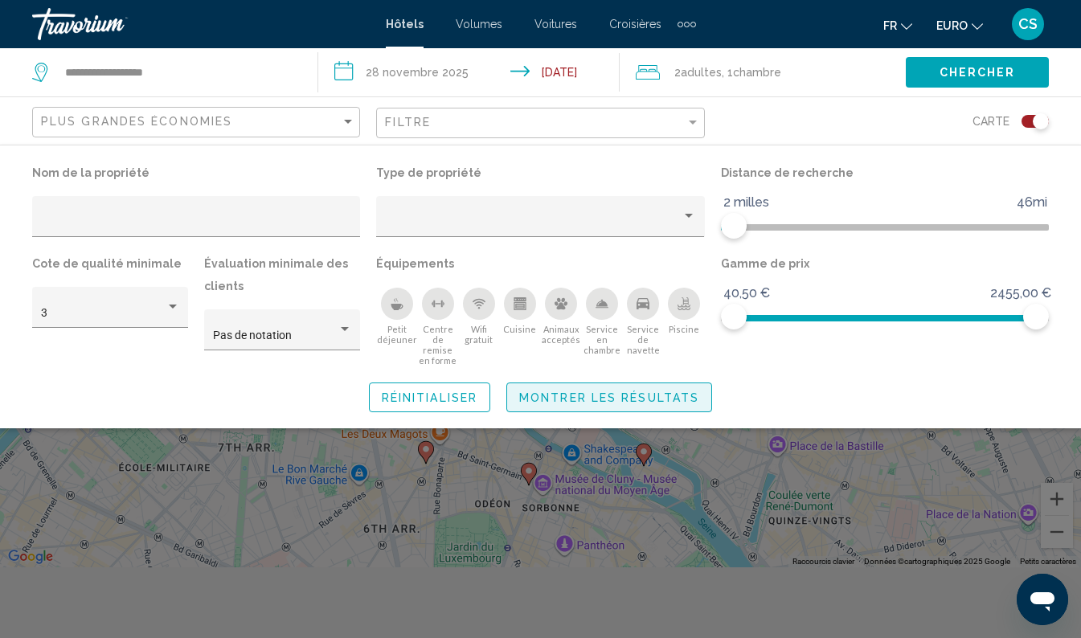
click at [642, 395] on span "Montrer les résultats" at bounding box center [609, 397] width 180 height 13
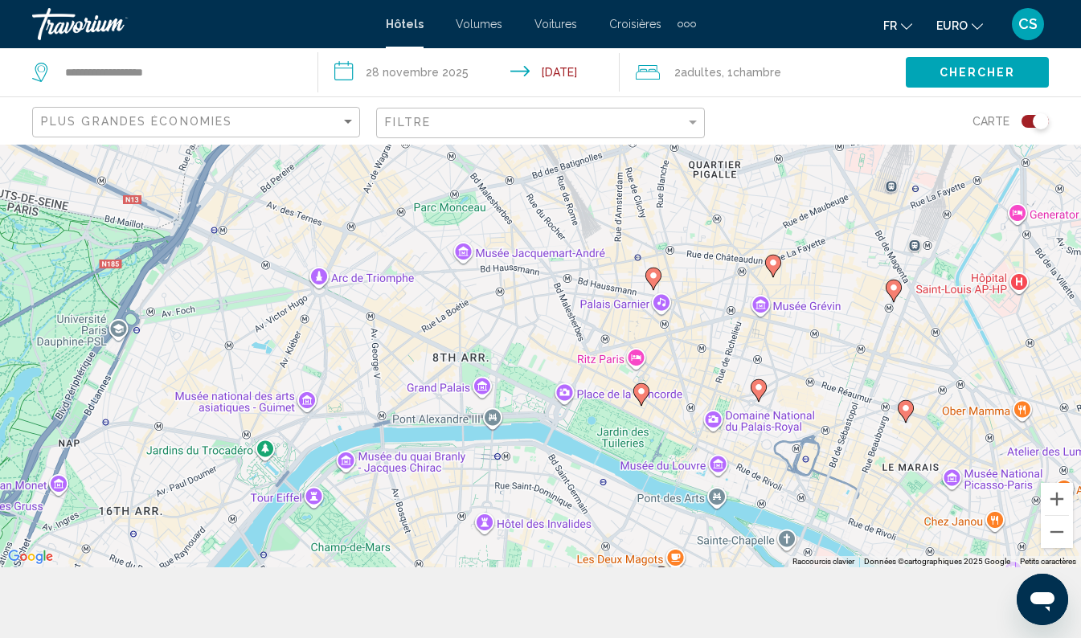
drag, startPoint x: 349, startPoint y: 348, endPoint x: 600, endPoint y: 484, distance: 285.8
click at [600, 484] on div "To activate drag with keyboard, press Alt + Enter. Once in keyboard drag state,…" at bounding box center [540, 320] width 1081 height 493
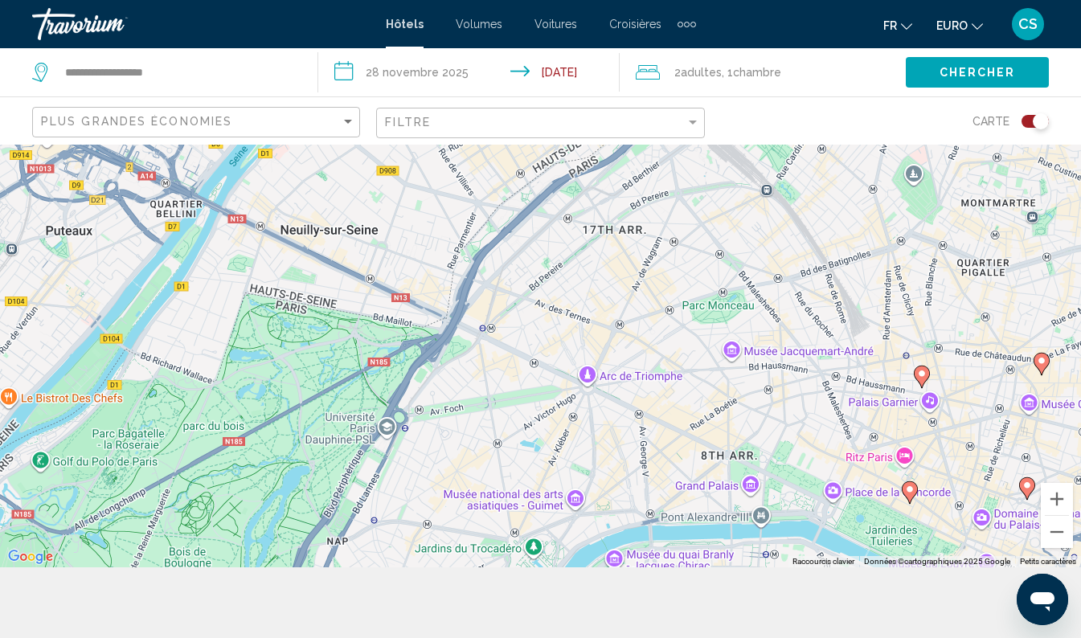
drag, startPoint x: 375, startPoint y: 326, endPoint x: 646, endPoint y: 401, distance: 280.9
click at [646, 401] on div "To activate drag with keyboard, press Alt + Enter. Once in keyboard drag state,…" at bounding box center [540, 320] width 1081 height 493
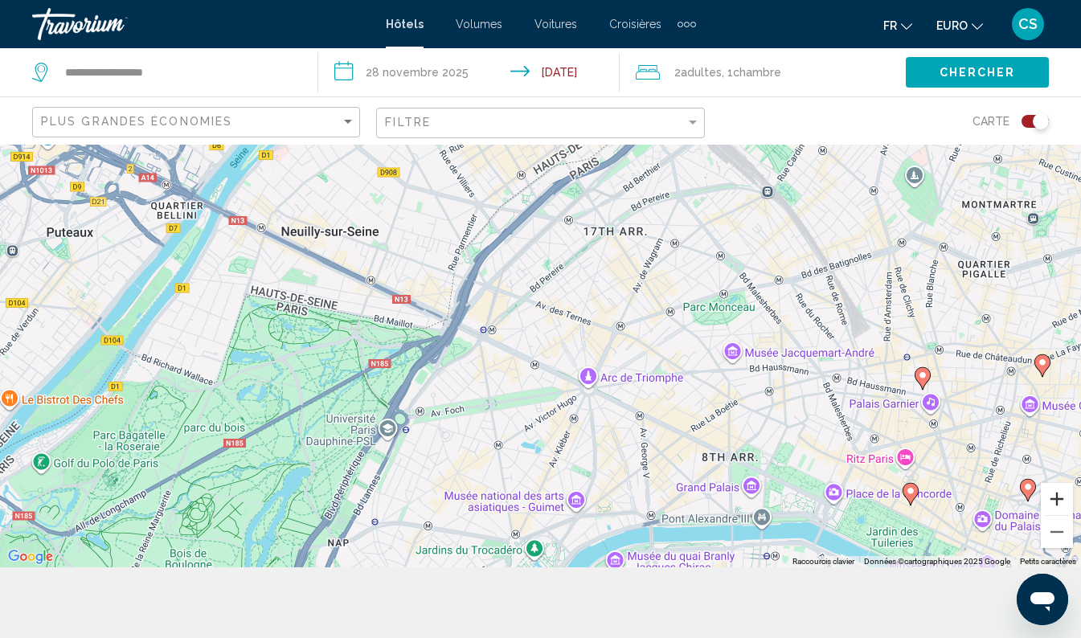
click at [1052, 503] on button "Zoom avant" at bounding box center [1056, 499] width 32 height 32
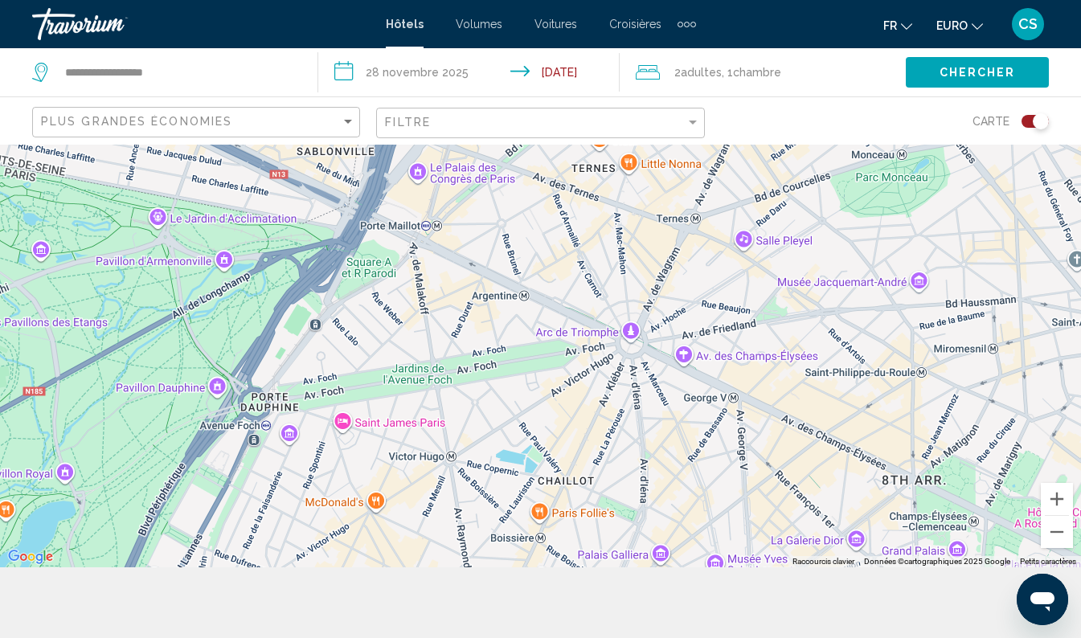
drag, startPoint x: 636, startPoint y: 497, endPoint x: 631, endPoint y: 382, distance: 115.0
click at [631, 382] on div "To activate drag with keyboard, press Alt + Enter. Once in keyboard drag state,…" at bounding box center [540, 320] width 1081 height 493
click at [688, 125] on div "Filtre" at bounding box center [692, 122] width 14 height 13
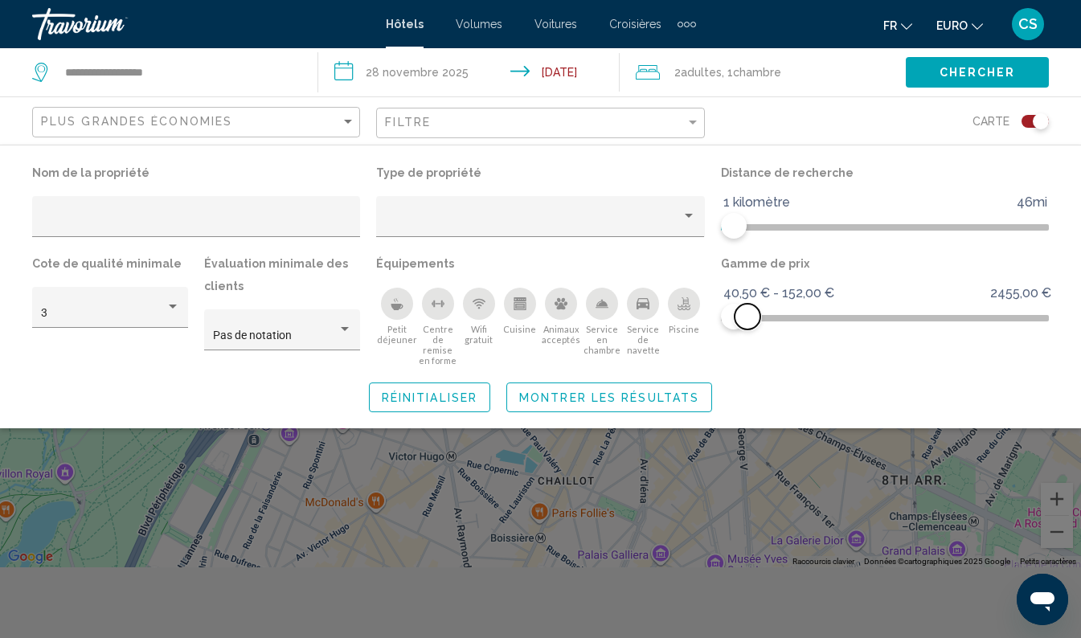
drag, startPoint x: 1031, startPoint y: 317, endPoint x: 747, endPoint y: 312, distance: 283.7
click at [747, 312] on span "Filtres d’hôtel" at bounding box center [747, 317] width 26 height 26
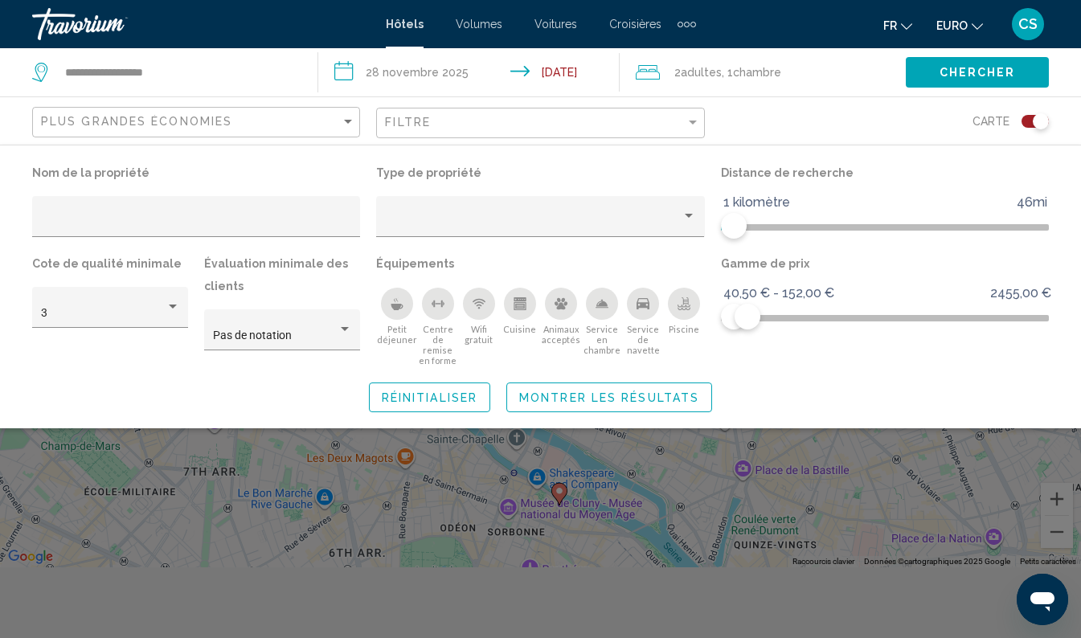
click at [640, 404] on button "Montrer les résultats" at bounding box center [609, 397] width 206 height 30
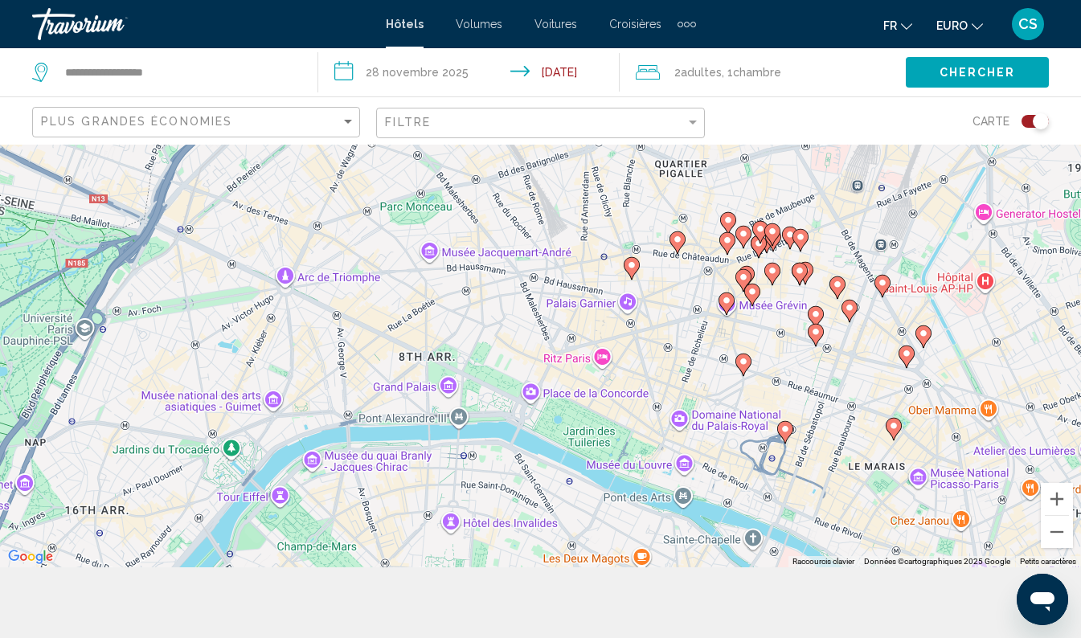
drag, startPoint x: 549, startPoint y: 273, endPoint x: 794, endPoint y: 384, distance: 269.0
click at [794, 384] on div "To activate drag with keyboard, press Alt + Enter. Once in keyboard drag state,…" at bounding box center [540, 320] width 1081 height 493
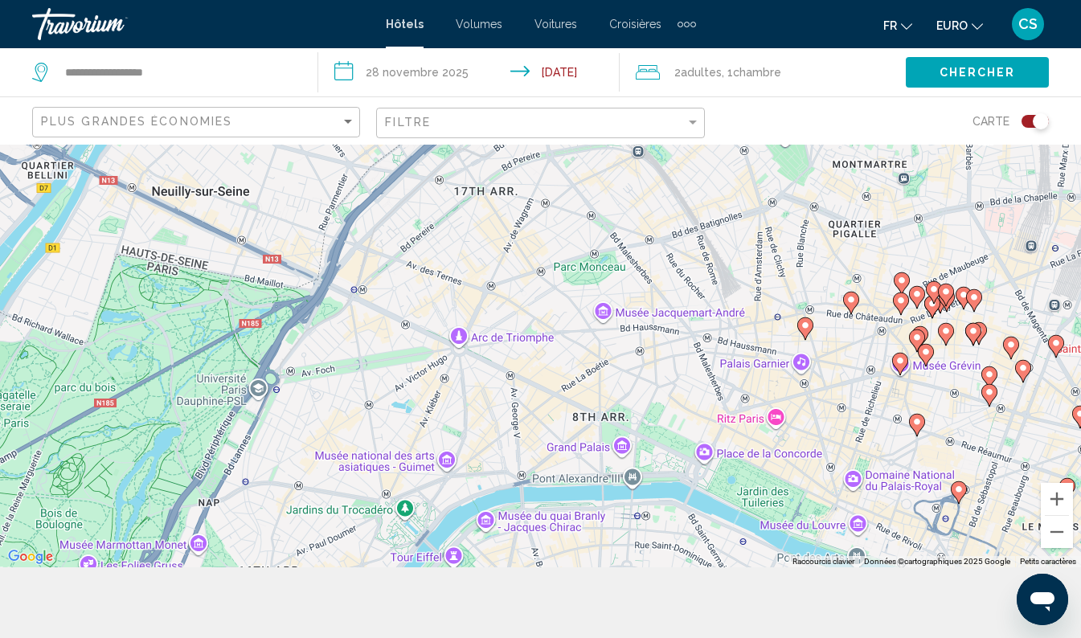
drag, startPoint x: 394, startPoint y: 306, endPoint x: 575, endPoint y: 366, distance: 190.6
click at [575, 366] on div "To activate drag with keyboard, press Alt + Enter. Once in keyboard drag state,…" at bounding box center [540, 320] width 1081 height 493
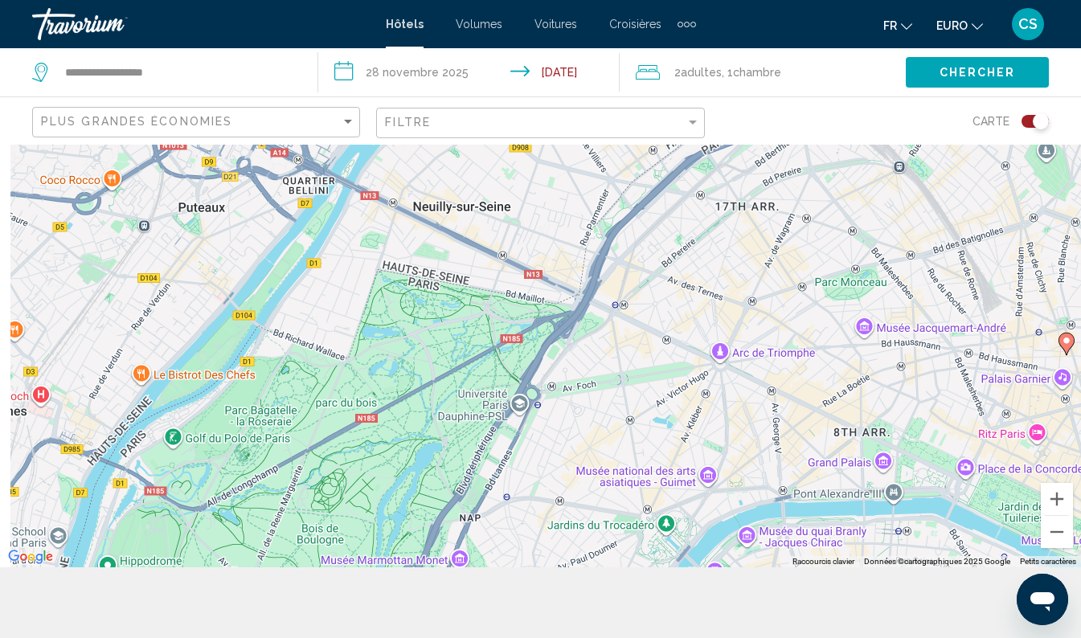
drag, startPoint x: 498, startPoint y: 414, endPoint x: 765, endPoint y: 429, distance: 267.2
click at [765, 429] on div "To activate drag with keyboard, press Alt + Enter. Once in keyboard drag state,…" at bounding box center [540, 320] width 1081 height 493
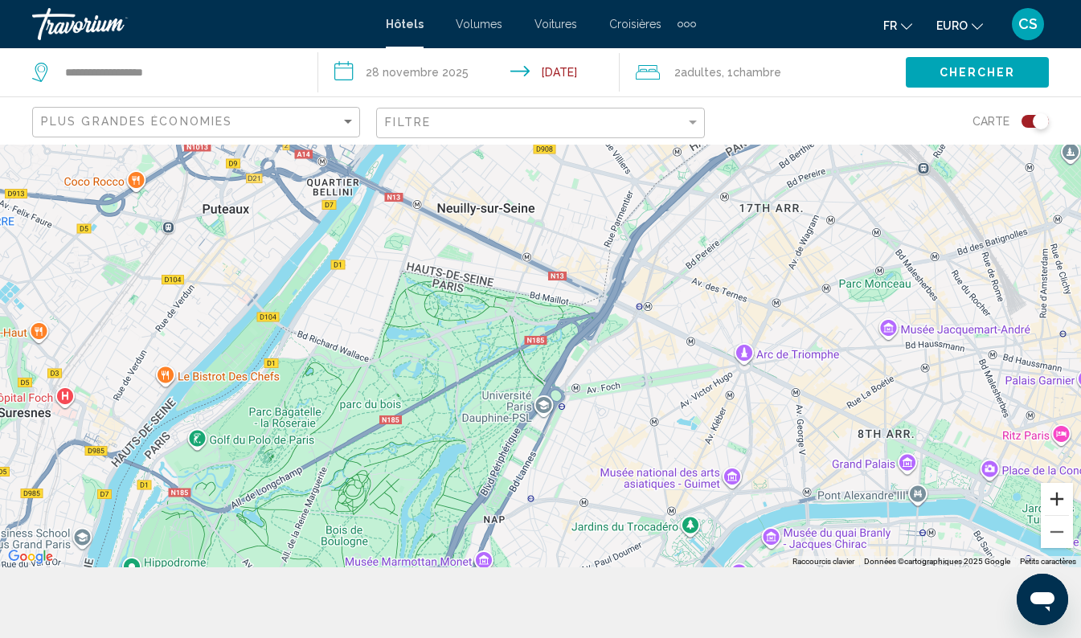
click at [1057, 497] on button "Zoom avant" at bounding box center [1056, 499] width 32 height 32
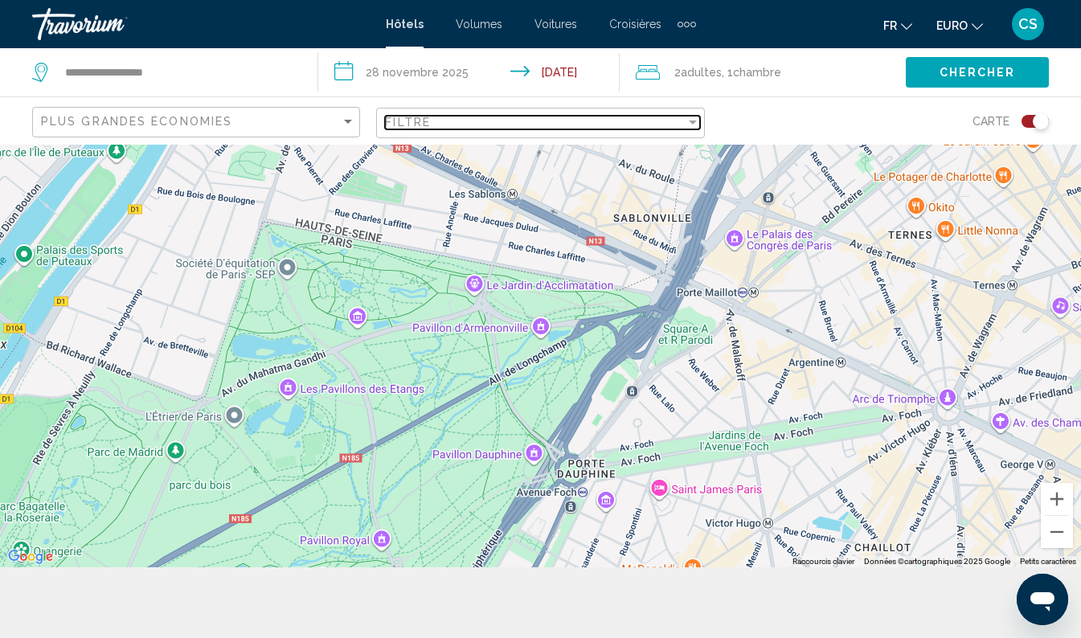
click at [625, 117] on div "Filtre" at bounding box center [535, 122] width 300 height 13
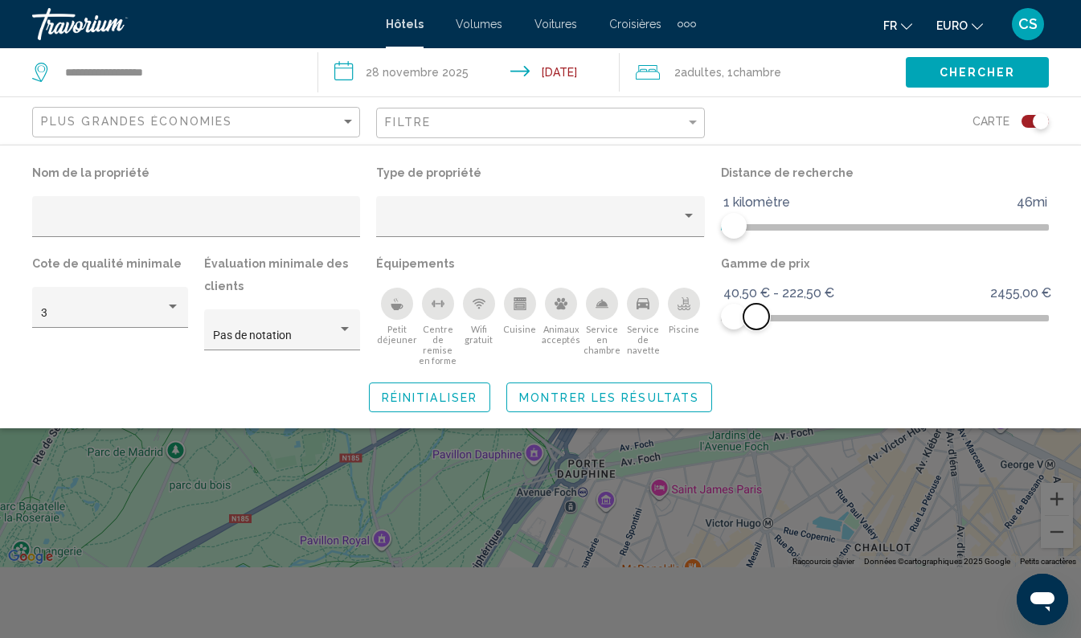
drag, startPoint x: 745, startPoint y: 313, endPoint x: 756, endPoint y: 313, distance: 11.2
click at [756, 313] on span "Filtres d’hôtel" at bounding box center [756, 317] width 26 height 26
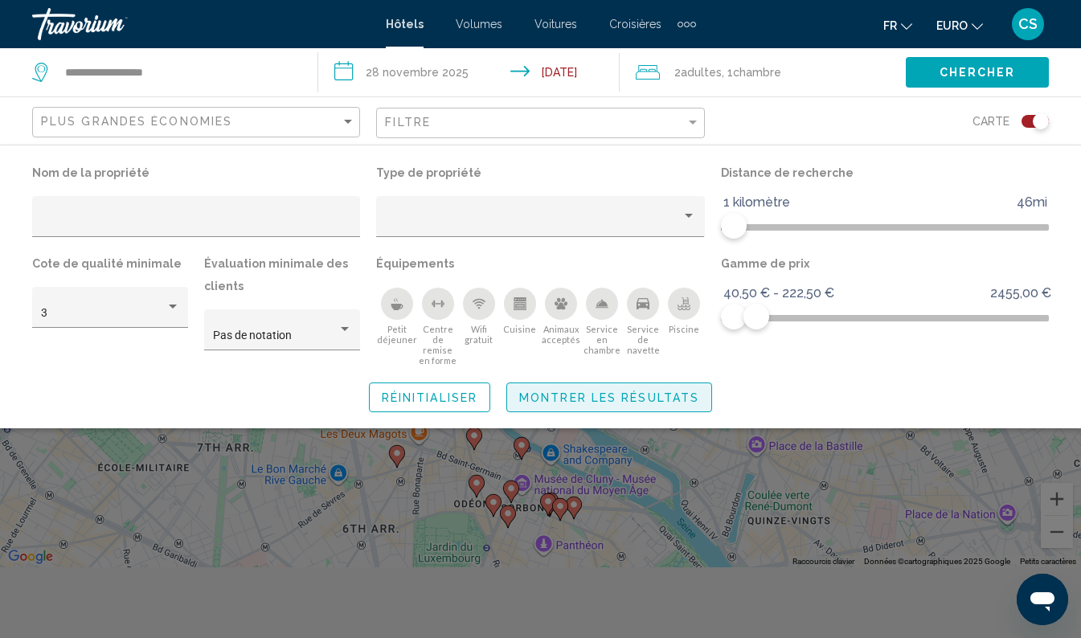
click at [668, 394] on span "Montrer les résultats" at bounding box center [609, 397] width 180 height 13
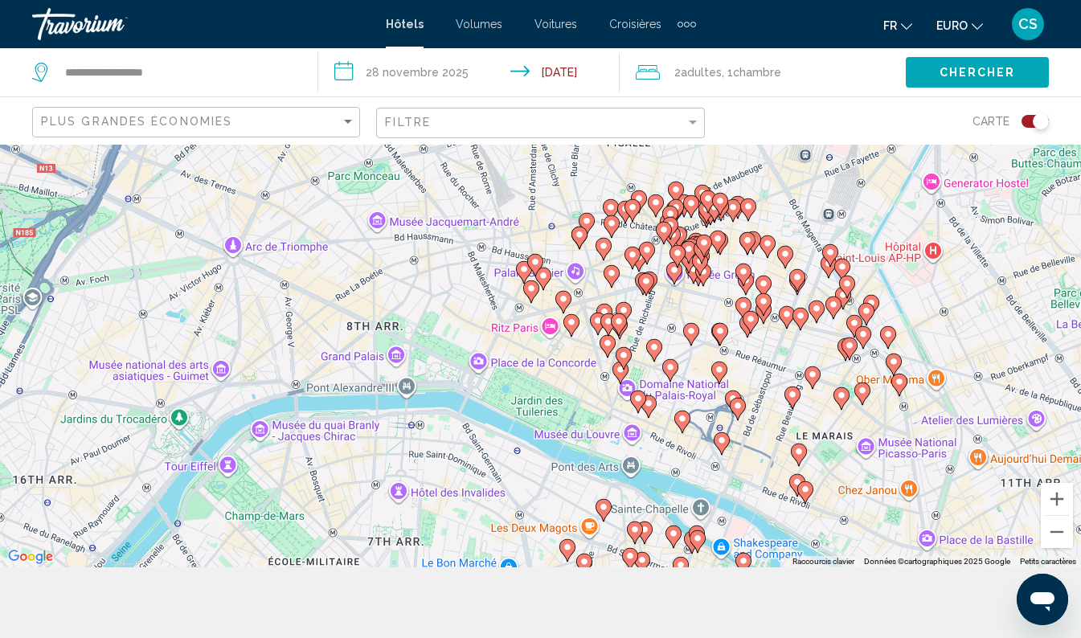
drag, startPoint x: 382, startPoint y: 268, endPoint x: 555, endPoint y: 366, distance: 199.3
click at [555, 366] on div "To activate drag with keyboard, press Alt + Enter. Once in keyboard drag state,…" at bounding box center [540, 320] width 1081 height 493
click at [526, 290] on icon "Contenu principal" at bounding box center [531, 292] width 14 height 21
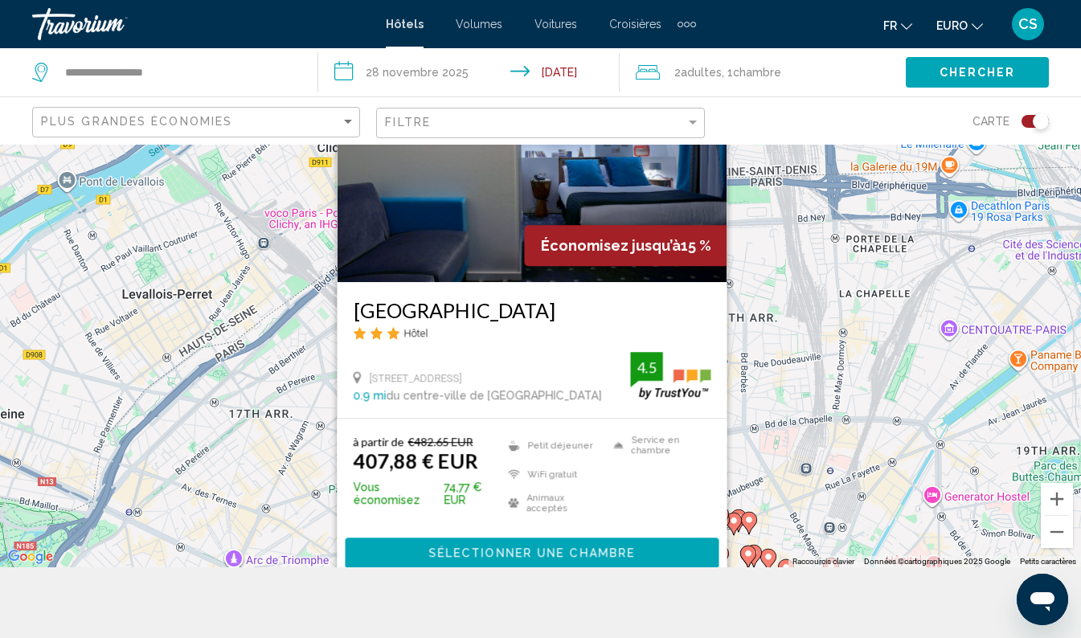
click at [818, 274] on div "To activate drag with keyboard, press Alt + Enter. Once in keyboard drag state,…" at bounding box center [540, 320] width 1081 height 493
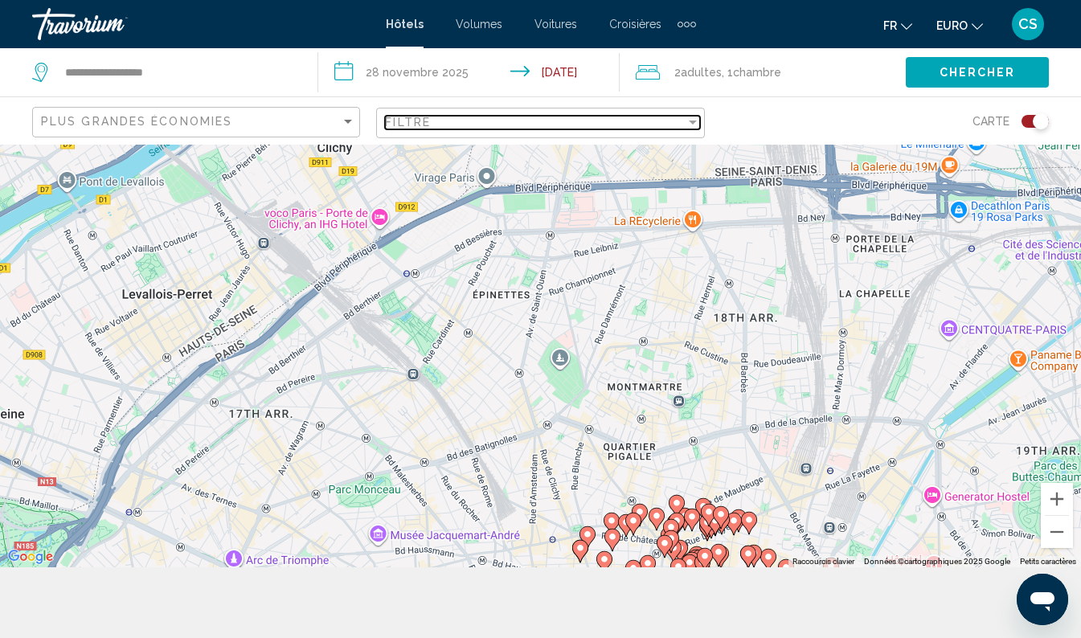
click at [476, 119] on div "Filtre" at bounding box center [535, 122] width 300 height 13
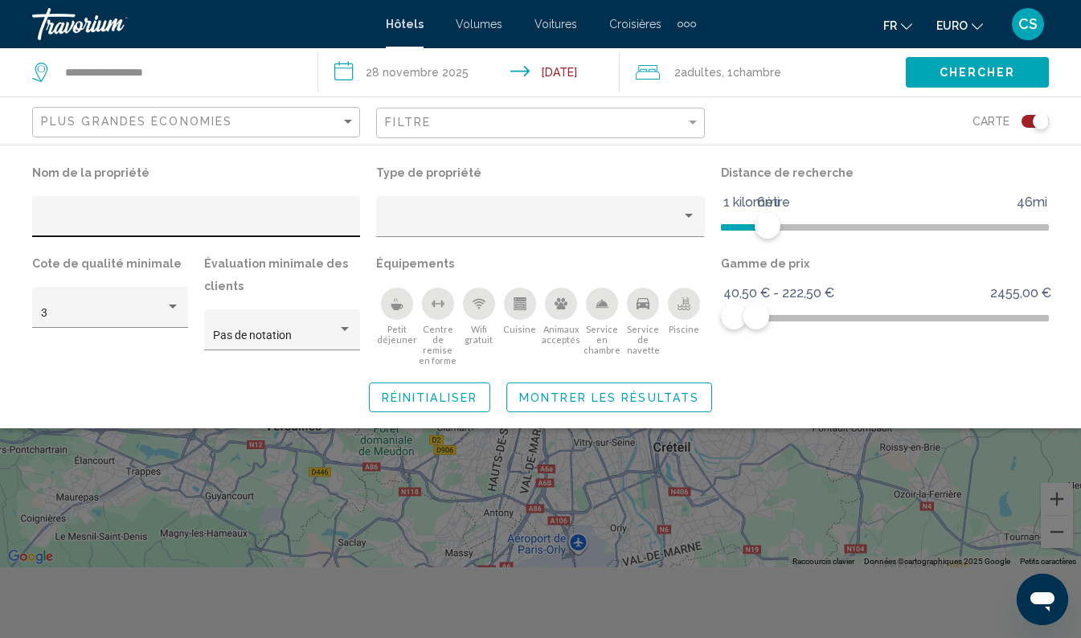
click at [173, 219] on input "Filtres d’hôtel" at bounding box center [196, 222] width 311 height 13
type input "**********"
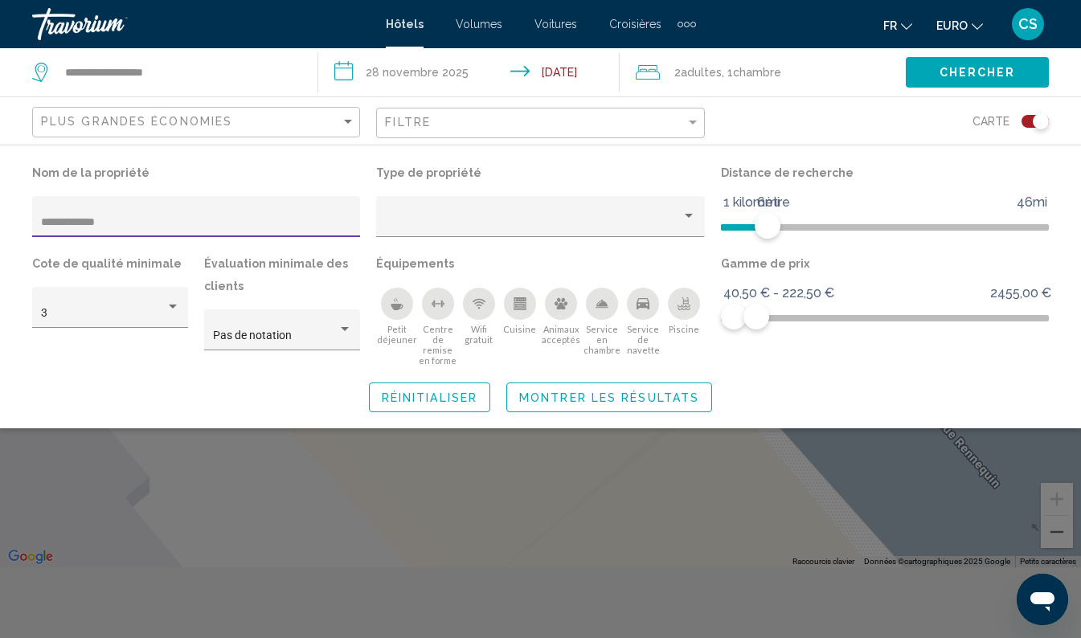
click at [614, 398] on span "Montrer les résultats" at bounding box center [609, 397] width 180 height 13
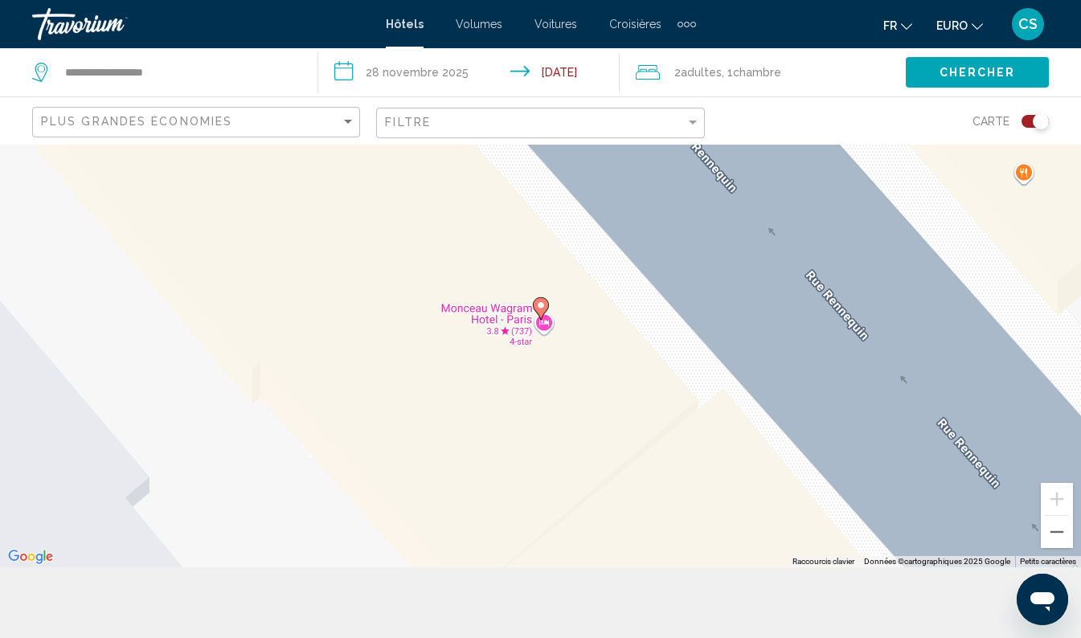
click at [537, 309] on image "Contenu principal" at bounding box center [541, 305] width 10 height 10
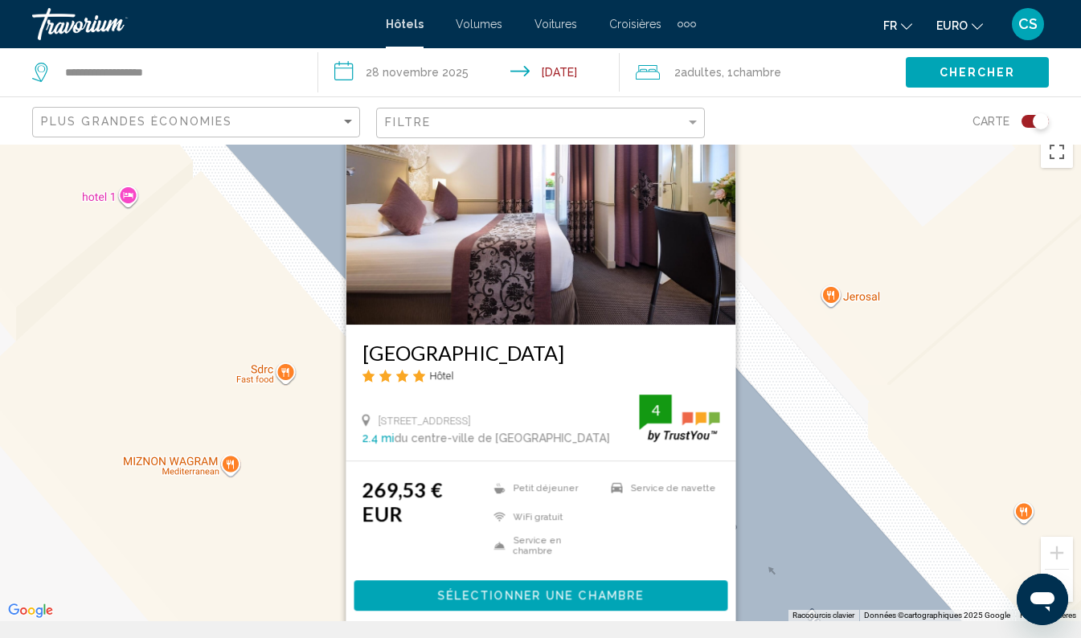
scroll to position [11, 0]
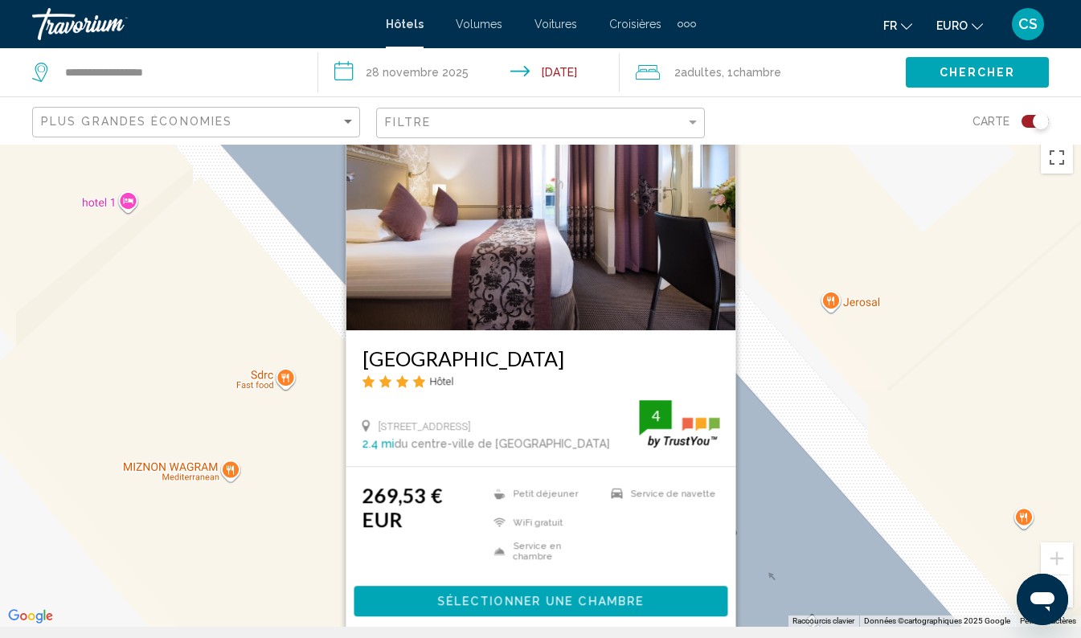
click at [726, 63] on span ", 1 Chambre pièces" at bounding box center [751, 72] width 59 height 22
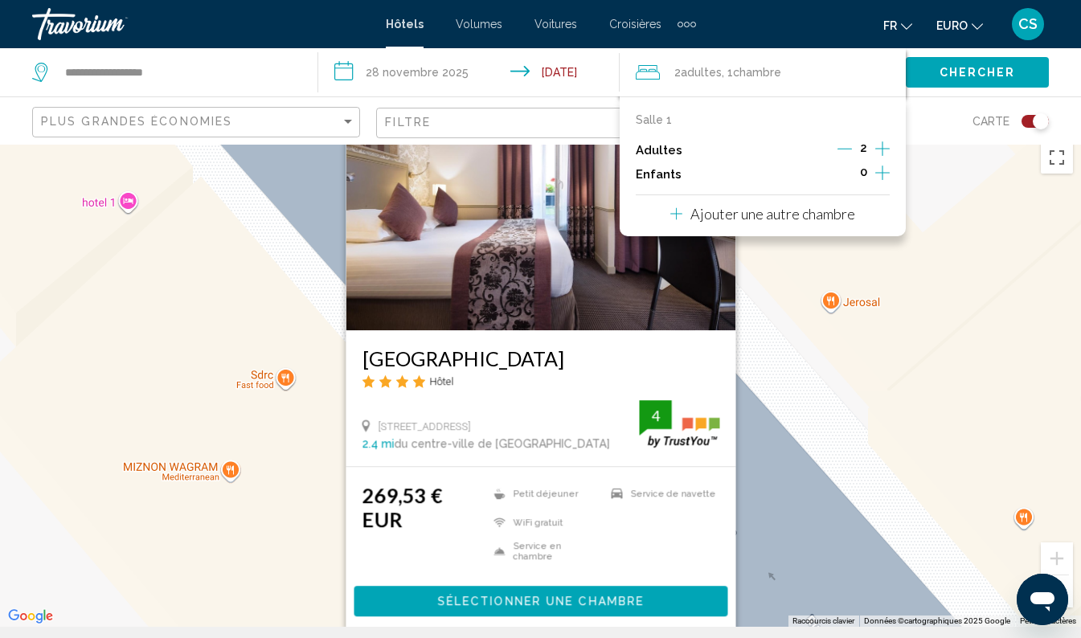
click at [879, 147] on icon "Augmenter les adultes" at bounding box center [882, 148] width 14 height 19
click at [971, 76] on span "Chercher" at bounding box center [977, 73] width 76 height 13
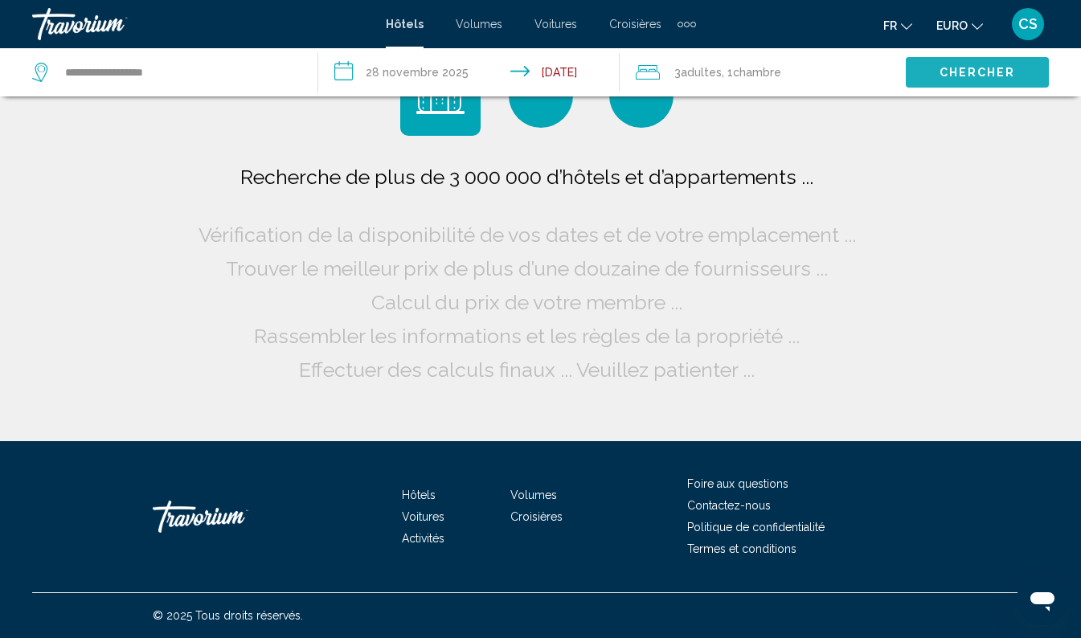
scroll to position [0, 0]
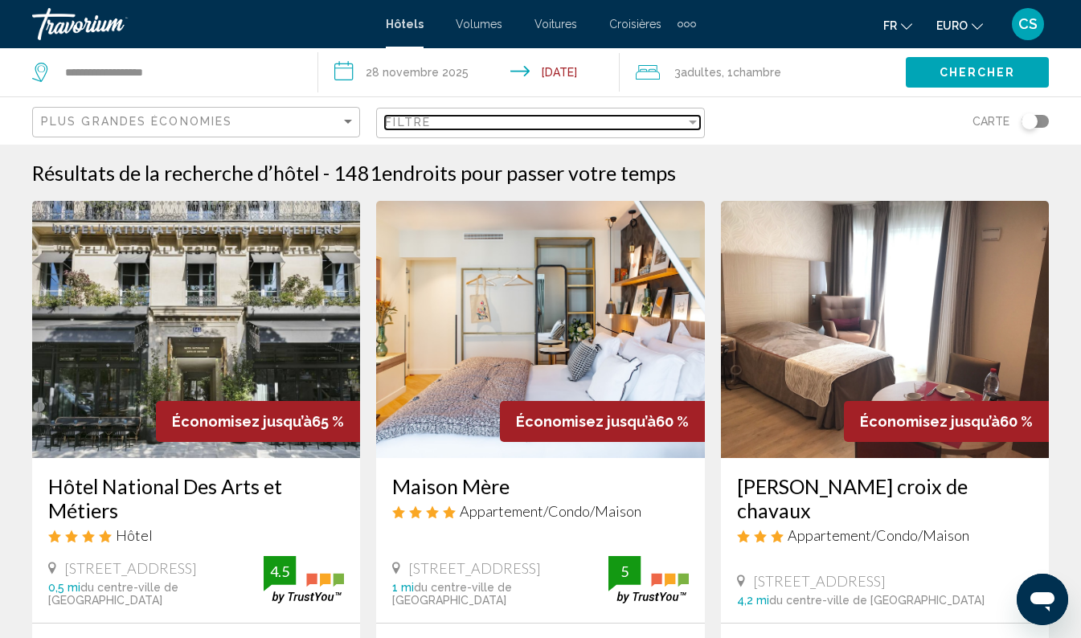
click at [572, 117] on div "Filtre" at bounding box center [535, 122] width 300 height 13
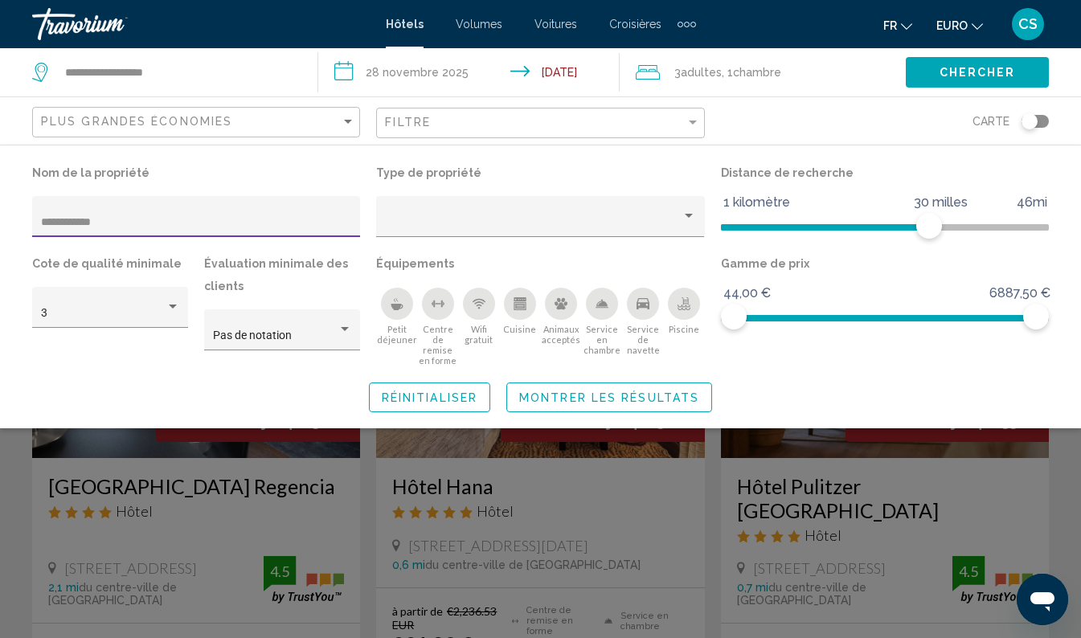
type input "**********"
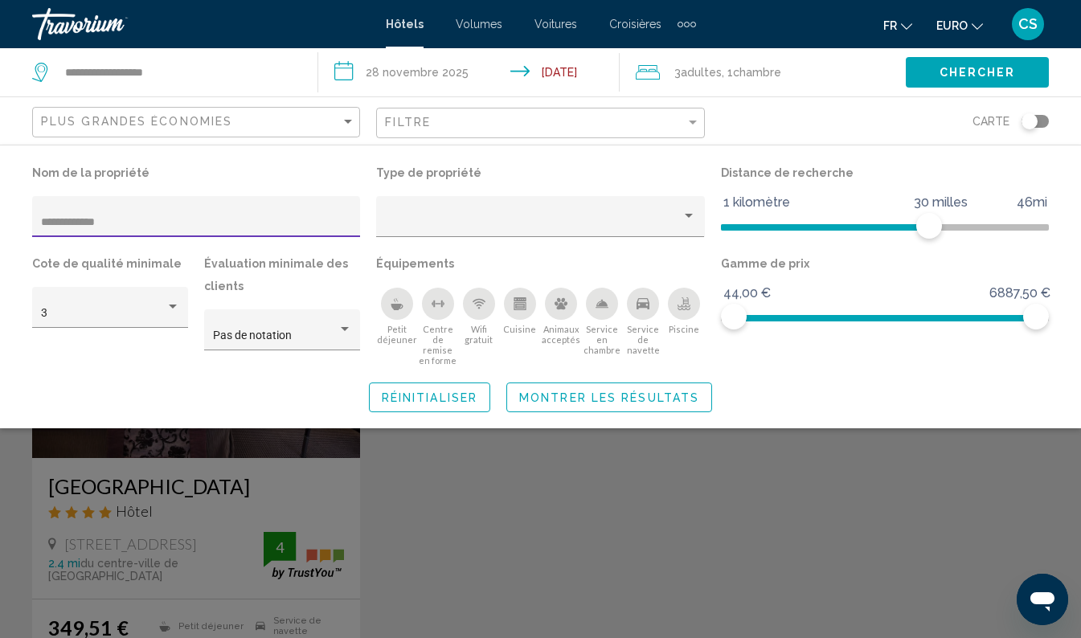
click at [640, 397] on span "Montrer les résultats" at bounding box center [609, 397] width 180 height 13
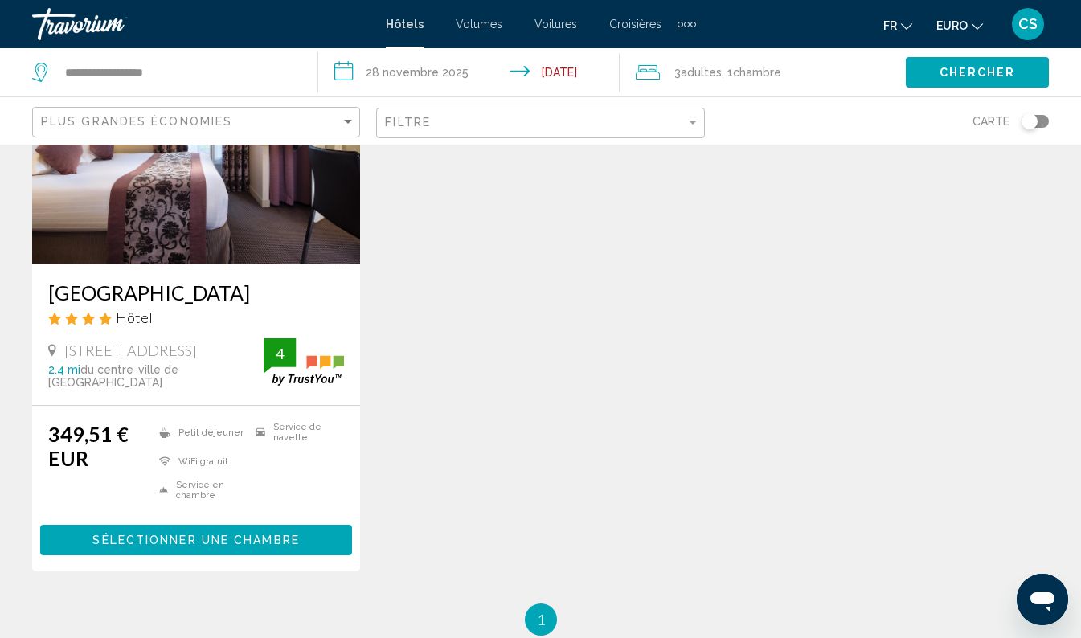
scroll to position [194, 0]
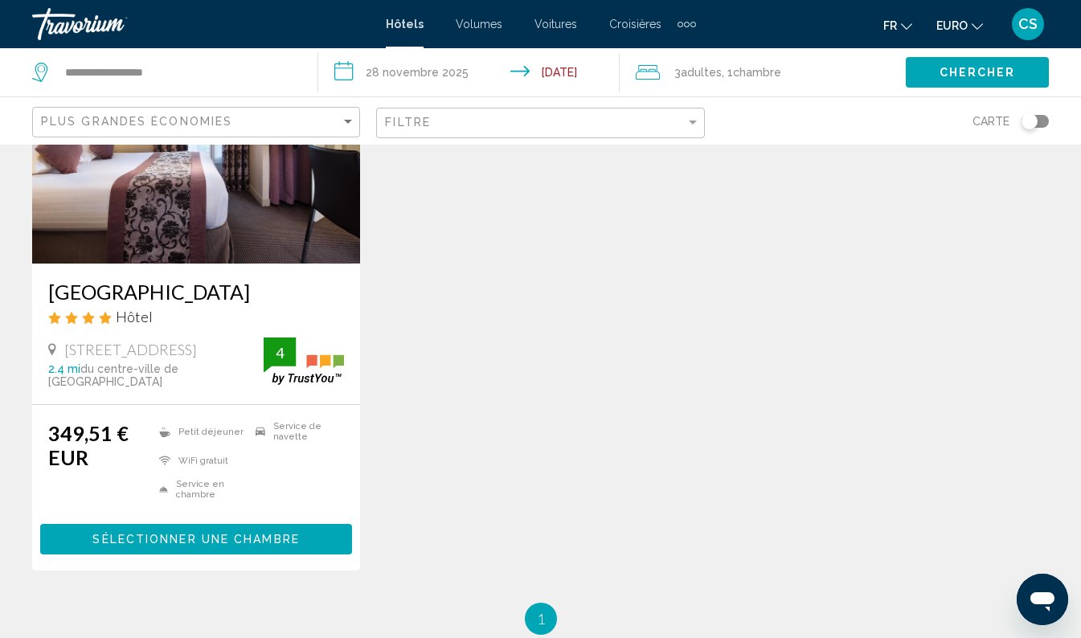
click at [465, 444] on div "[GEOGRAPHIC_DATA] Hôtel [STREET_ADDRESS] 2.4 mi du centre-ville de [GEOGRAPHIC_…" at bounding box center [540, 304] width 1032 height 596
click at [276, 536] on span "Sélectionner une chambre" at bounding box center [195, 539] width 206 height 13
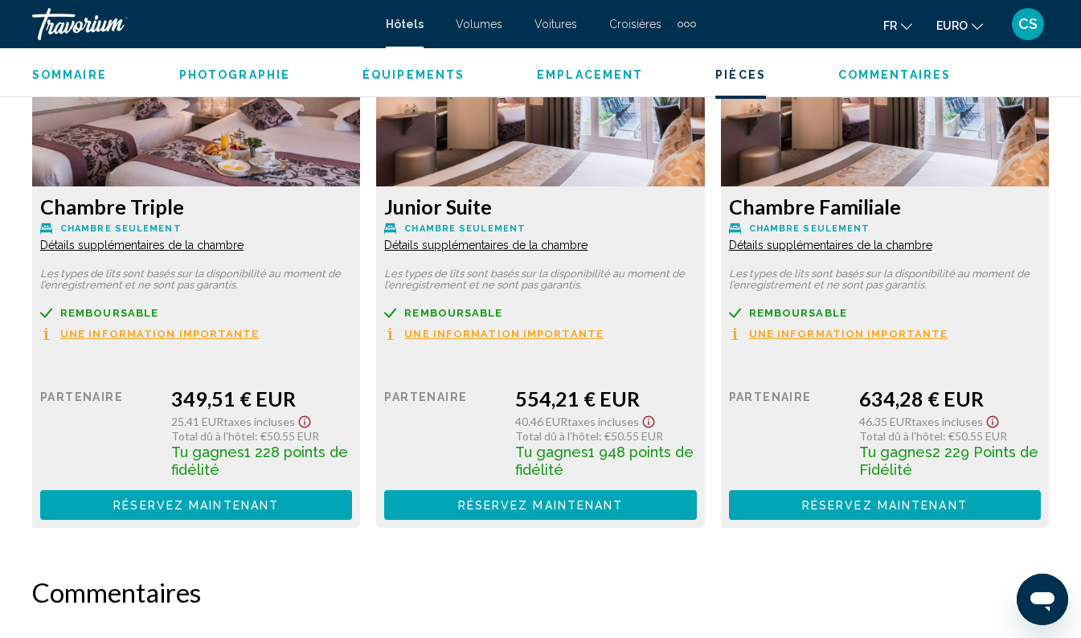
scroll to position [2490, 0]
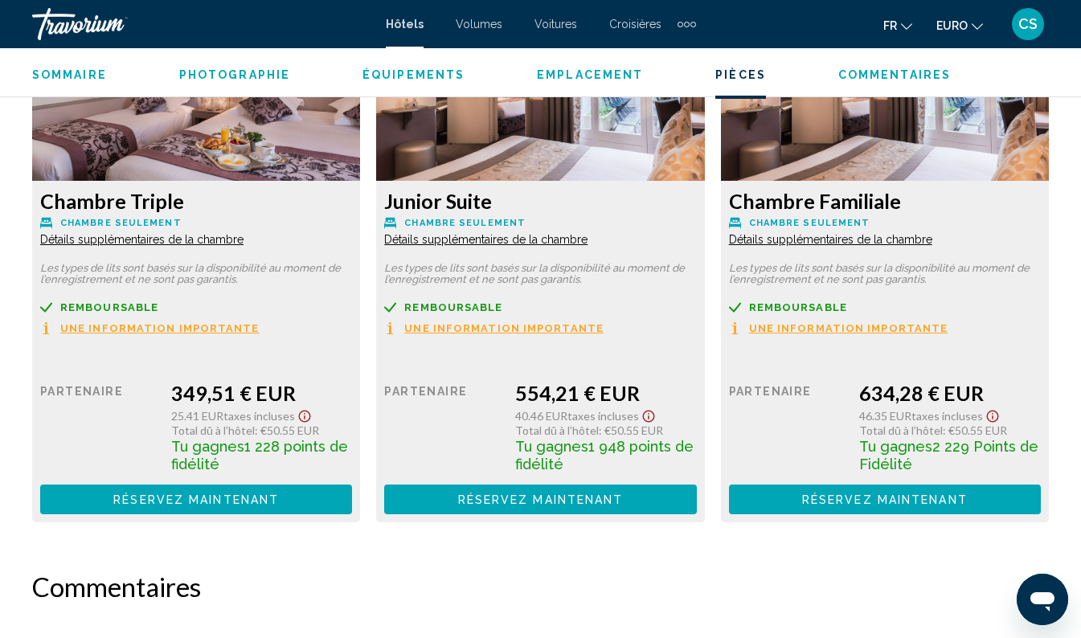
click at [231, 498] on span "Réservez maintenant" at bounding box center [196, 499] width 166 height 13
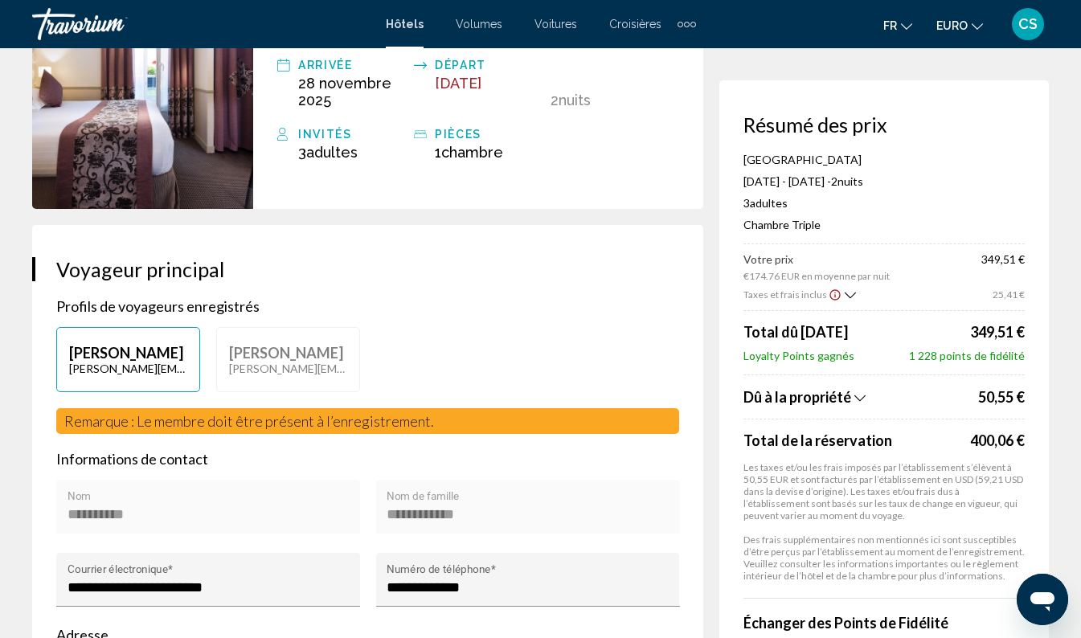
scroll to position [169, 0]
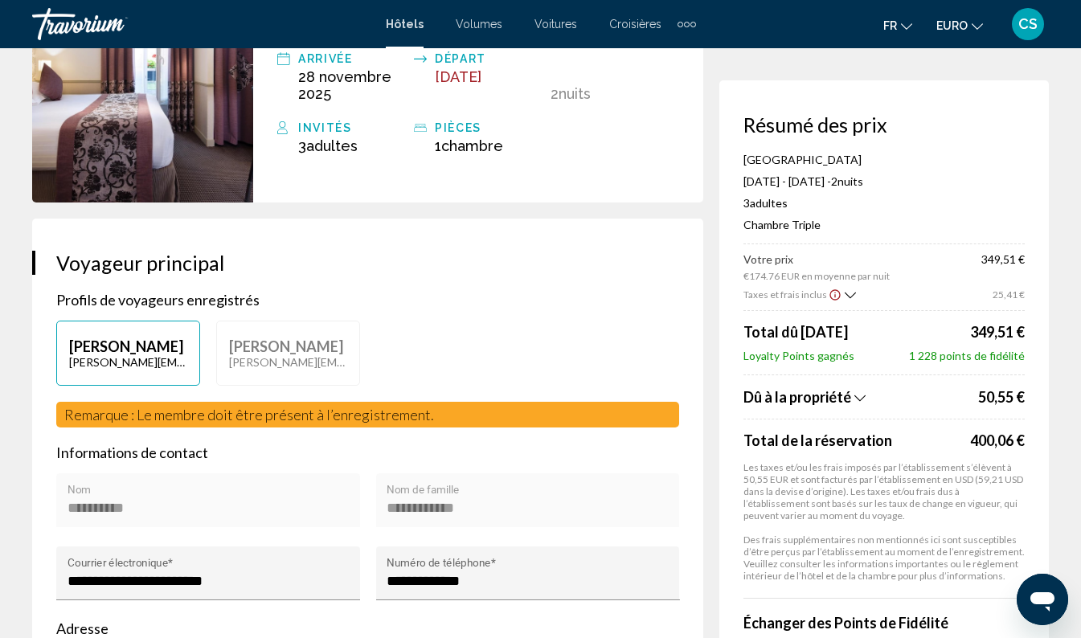
click at [498, 321] on div "[PERSON_NAME] BEYET [EMAIL_ADDRESS][DOMAIN_NAME] [PERSON_NAME] [PERSON_NAME][EM…" at bounding box center [367, 361] width 639 height 81
click at [500, 321] on div "[PERSON_NAME] BEYET [EMAIL_ADDRESS][DOMAIN_NAME] [PERSON_NAME] [PERSON_NAME][EM…" at bounding box center [367, 361] width 639 height 81
click at [557, 247] on div "**********" at bounding box center [367, 533] width 671 height 629
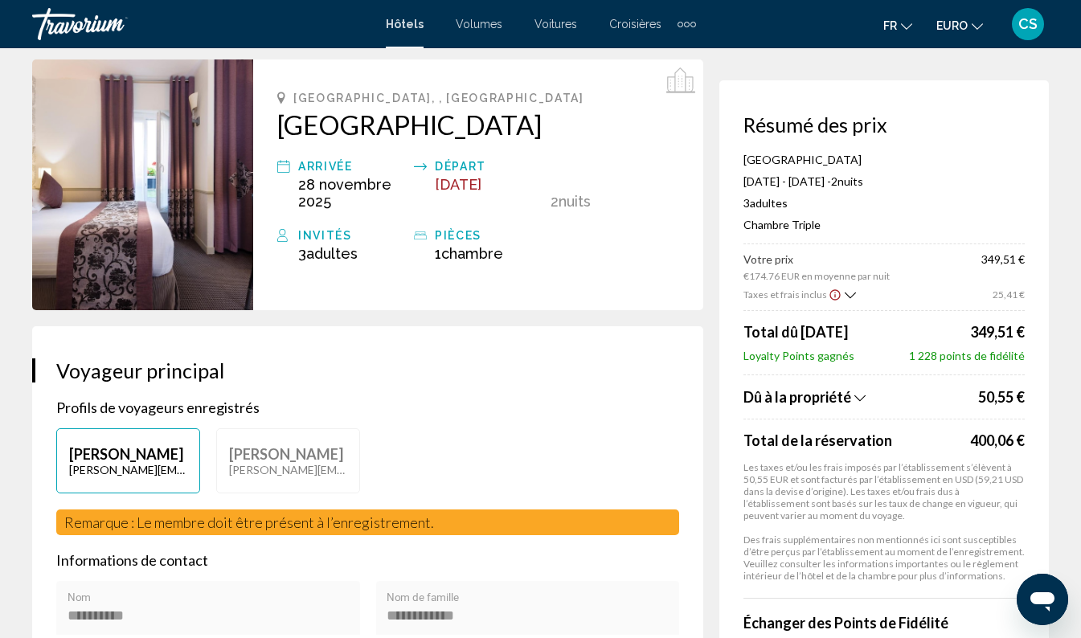
scroll to position [0, 0]
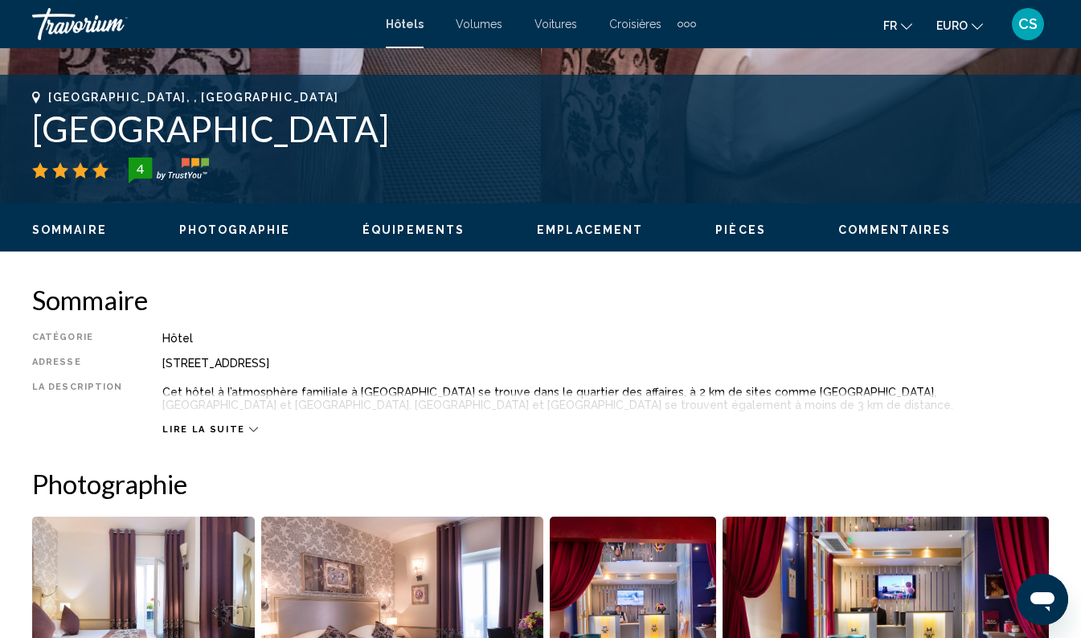
scroll to position [608, 0]
click at [963, 380] on div "Catégorie Hôtel Adresse [STREET_ADDRESS] La description Cet hôtel à l’atmosphèr…" at bounding box center [540, 384] width 1016 height 104
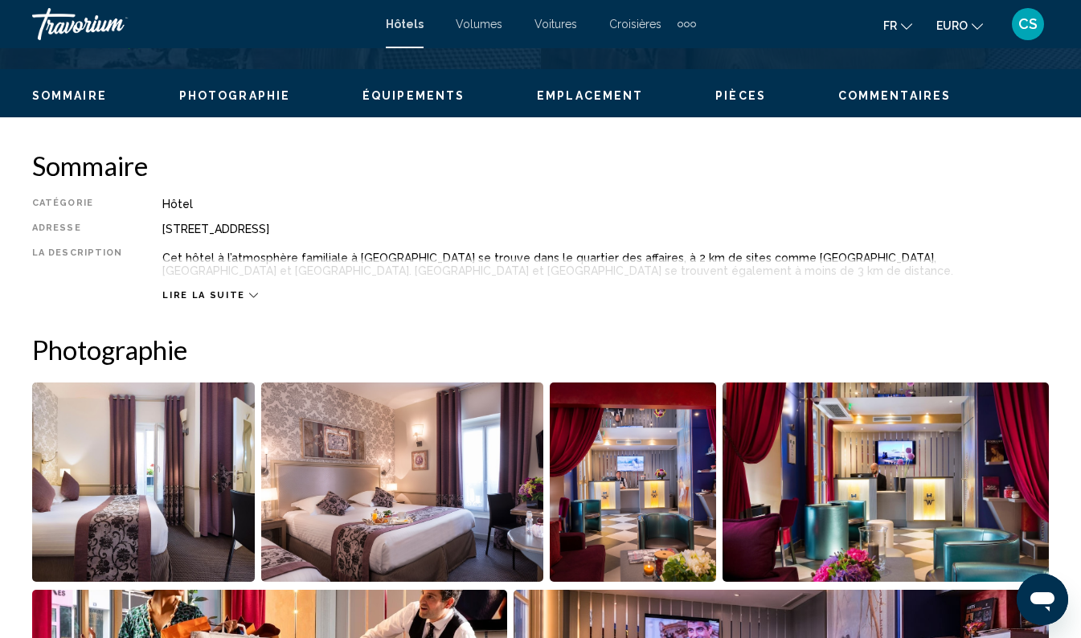
scroll to position [795, 0]
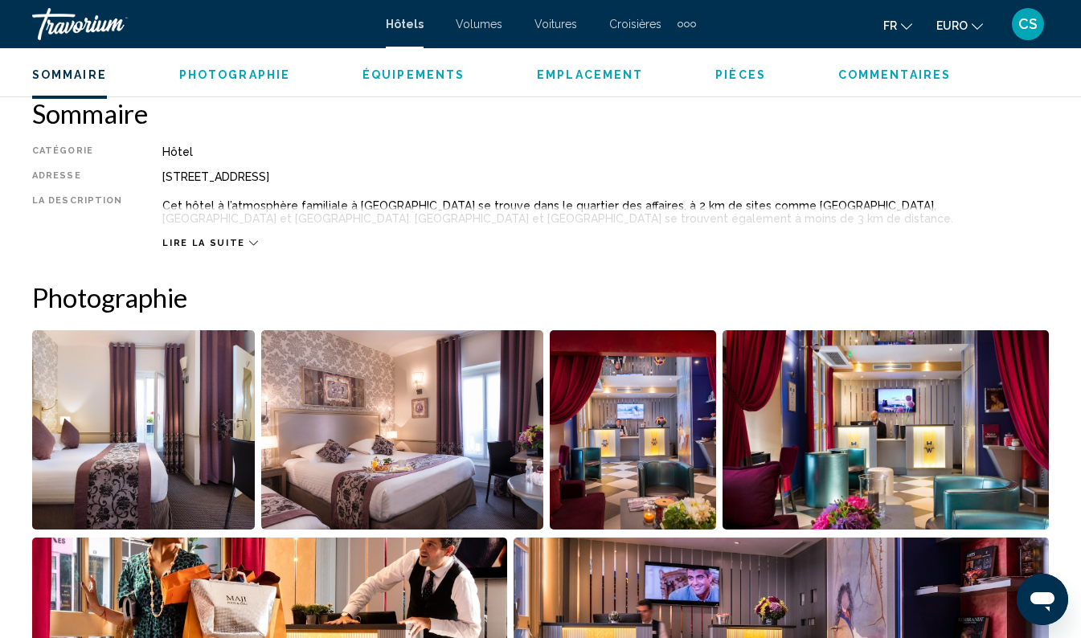
click at [484, 582] on img "Ouvrir le curseur d’image en plein écran" at bounding box center [269, 637] width 475 height 199
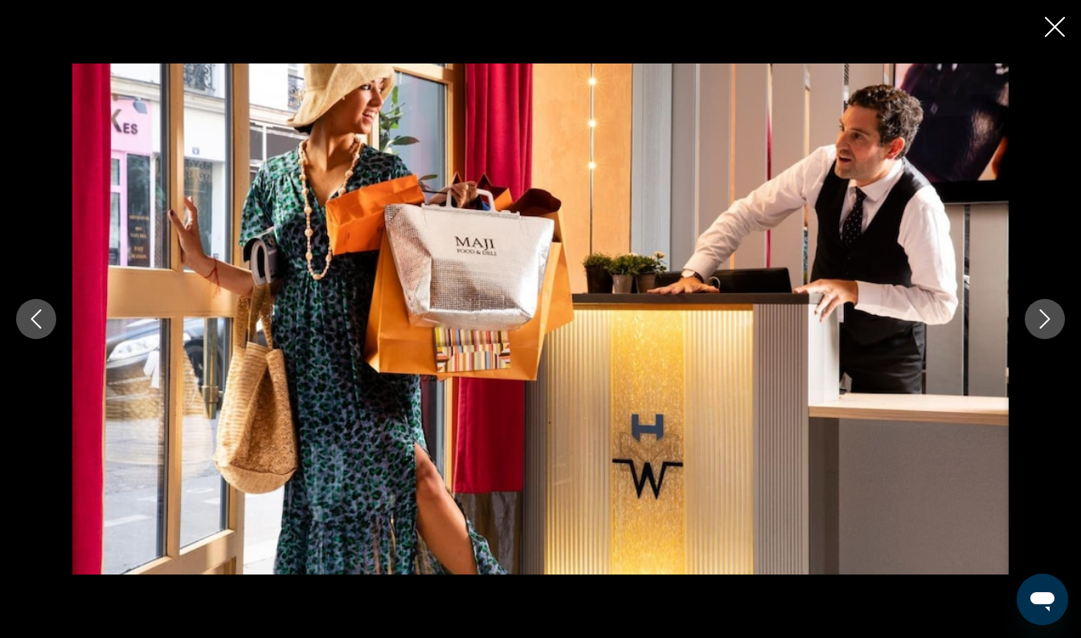
scroll to position [958, 0]
click at [540, 342] on img "Contenu principal" at bounding box center [540, 318] width 936 height 510
click at [1045, 30] on icon "Fermer le diaporama" at bounding box center [1054, 27] width 20 height 20
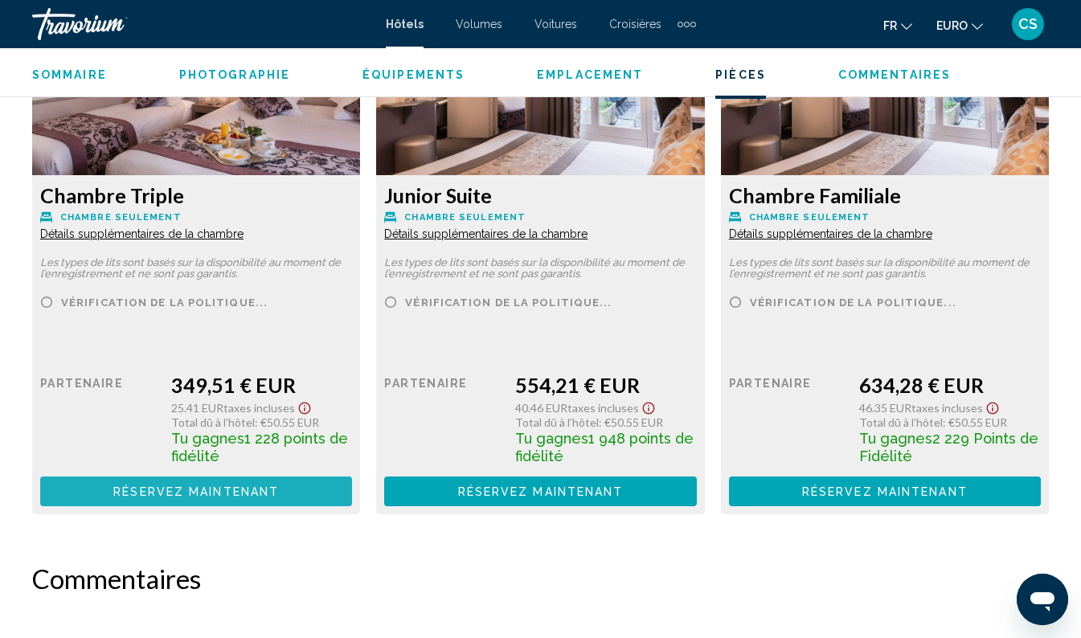
scroll to position [2488, 0]
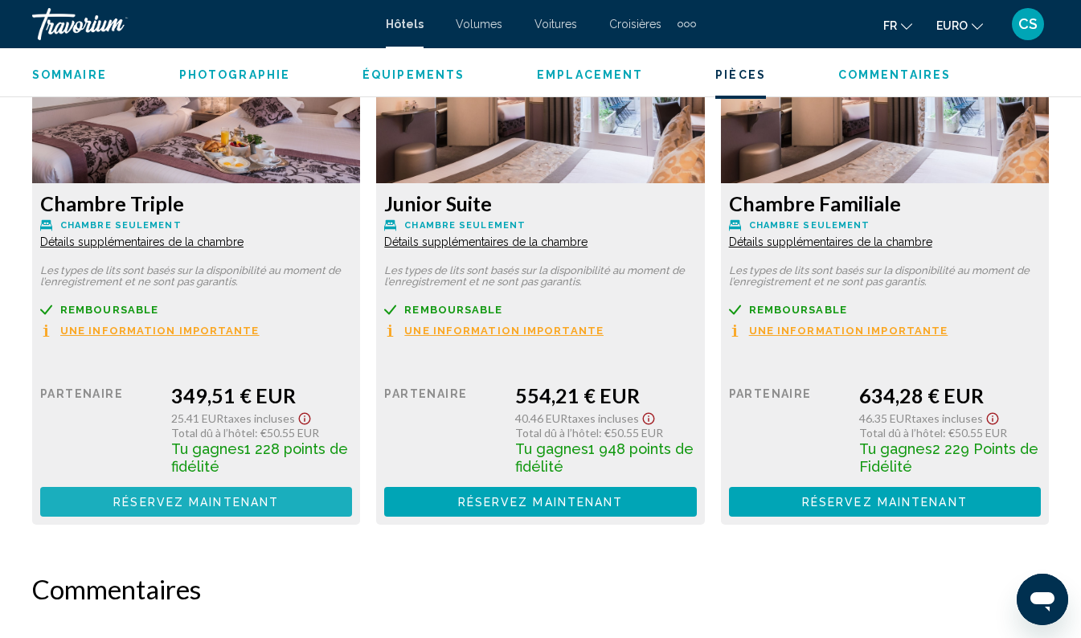
click at [234, 499] on span "Réservez maintenant" at bounding box center [196, 502] width 166 height 13
